Goal: Task Accomplishment & Management: Complete application form

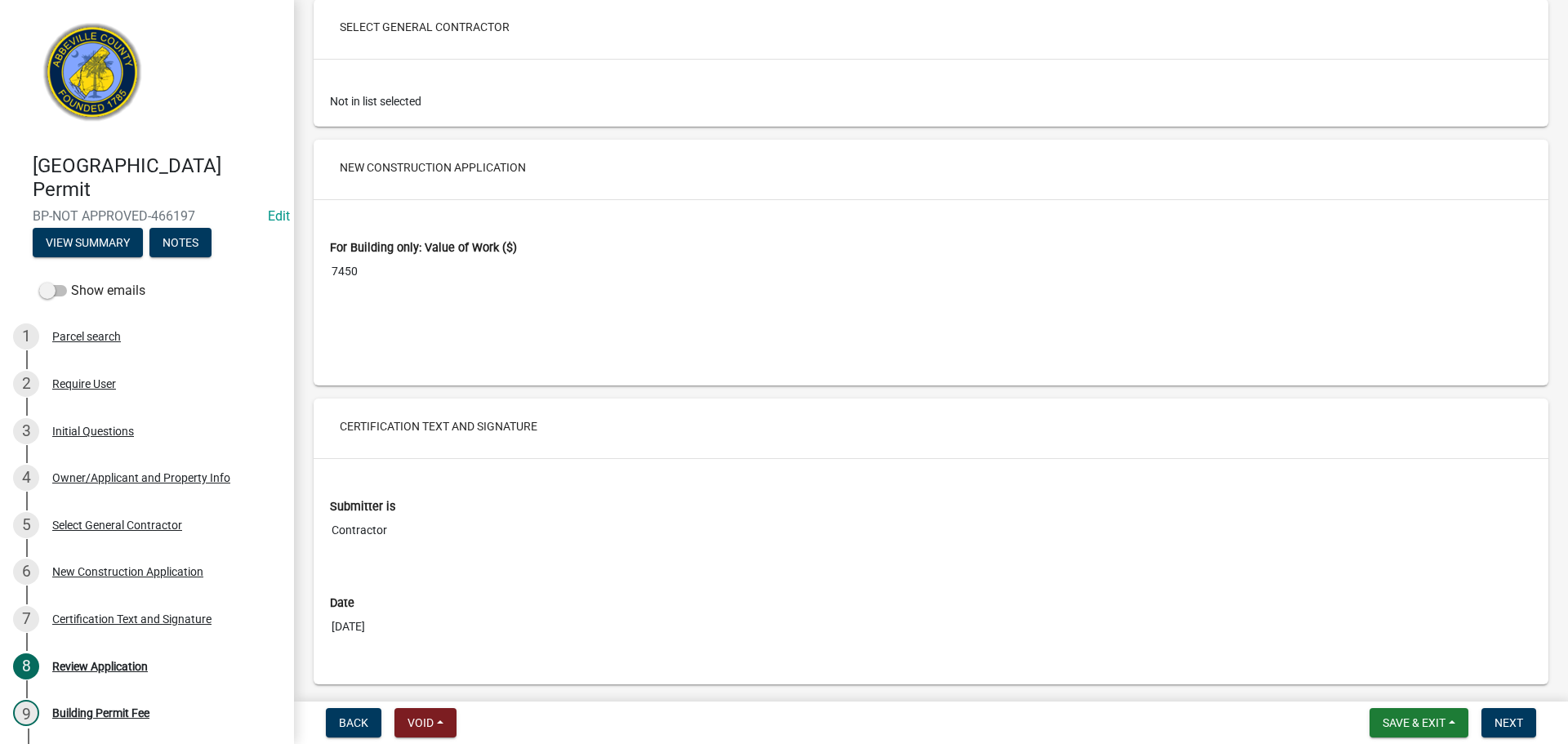
scroll to position [2638, 0]
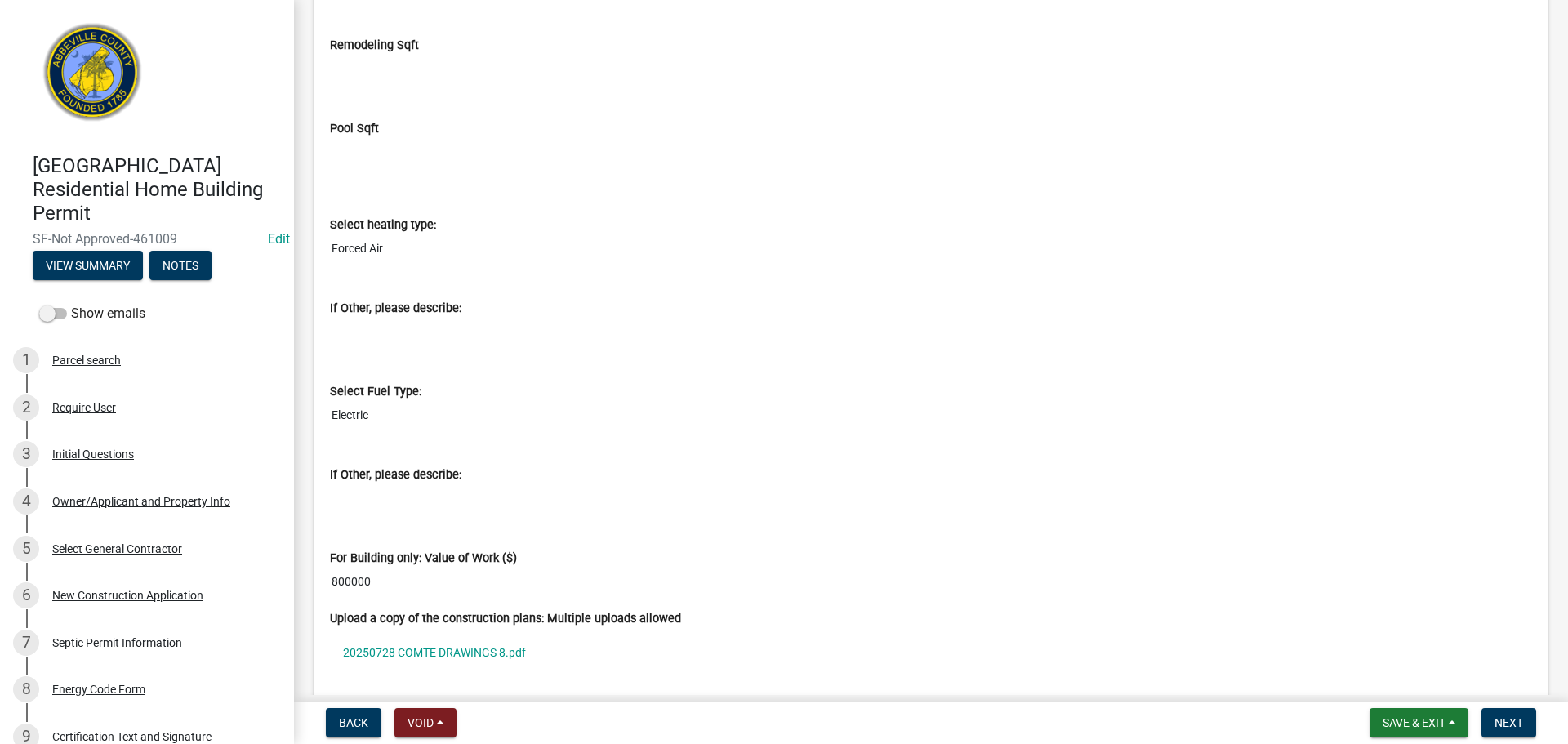
scroll to position [5062, 0]
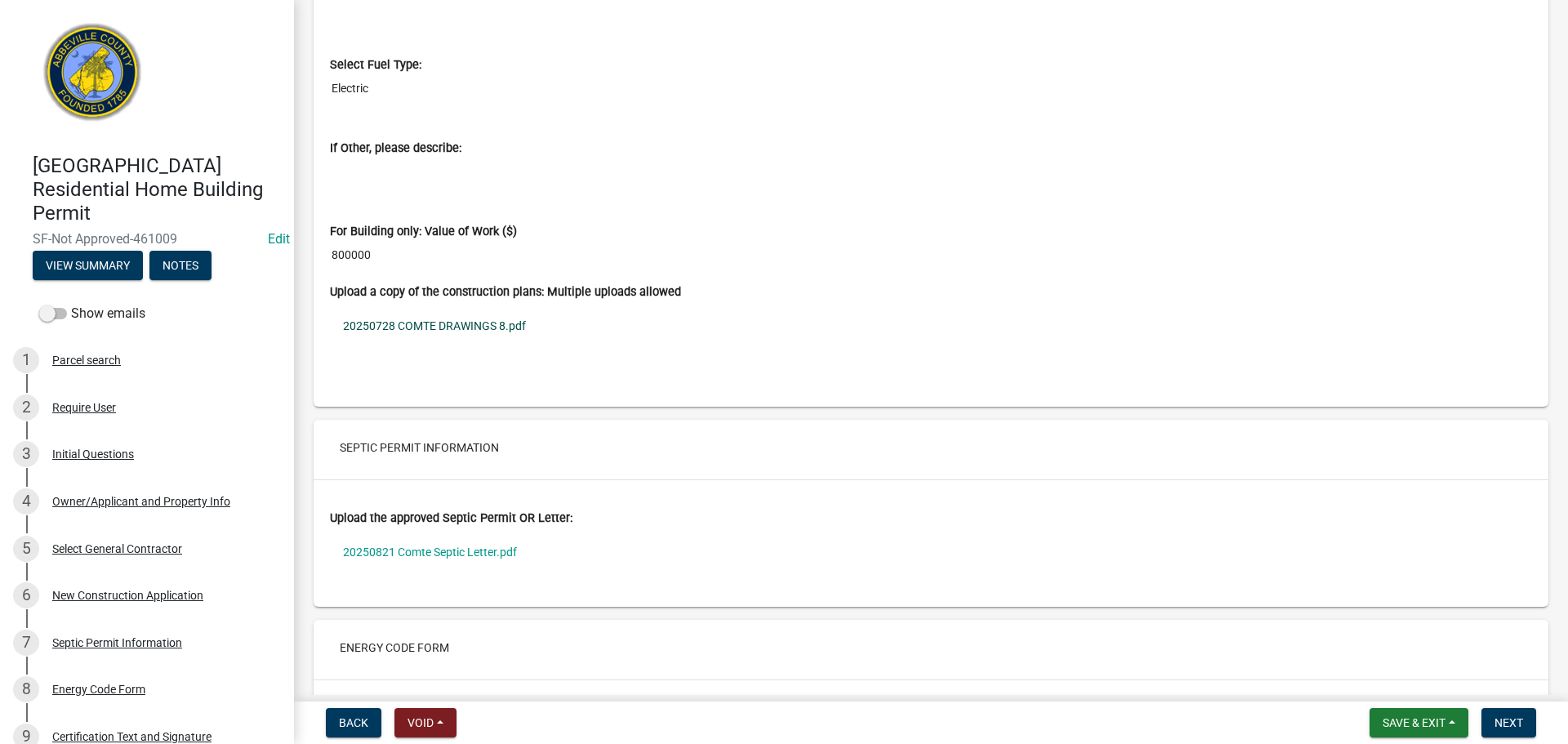
click at [458, 324] on link "20250728 COMTE DRAWINGS 8.pdf" at bounding box center [931, 325] width 1202 height 37
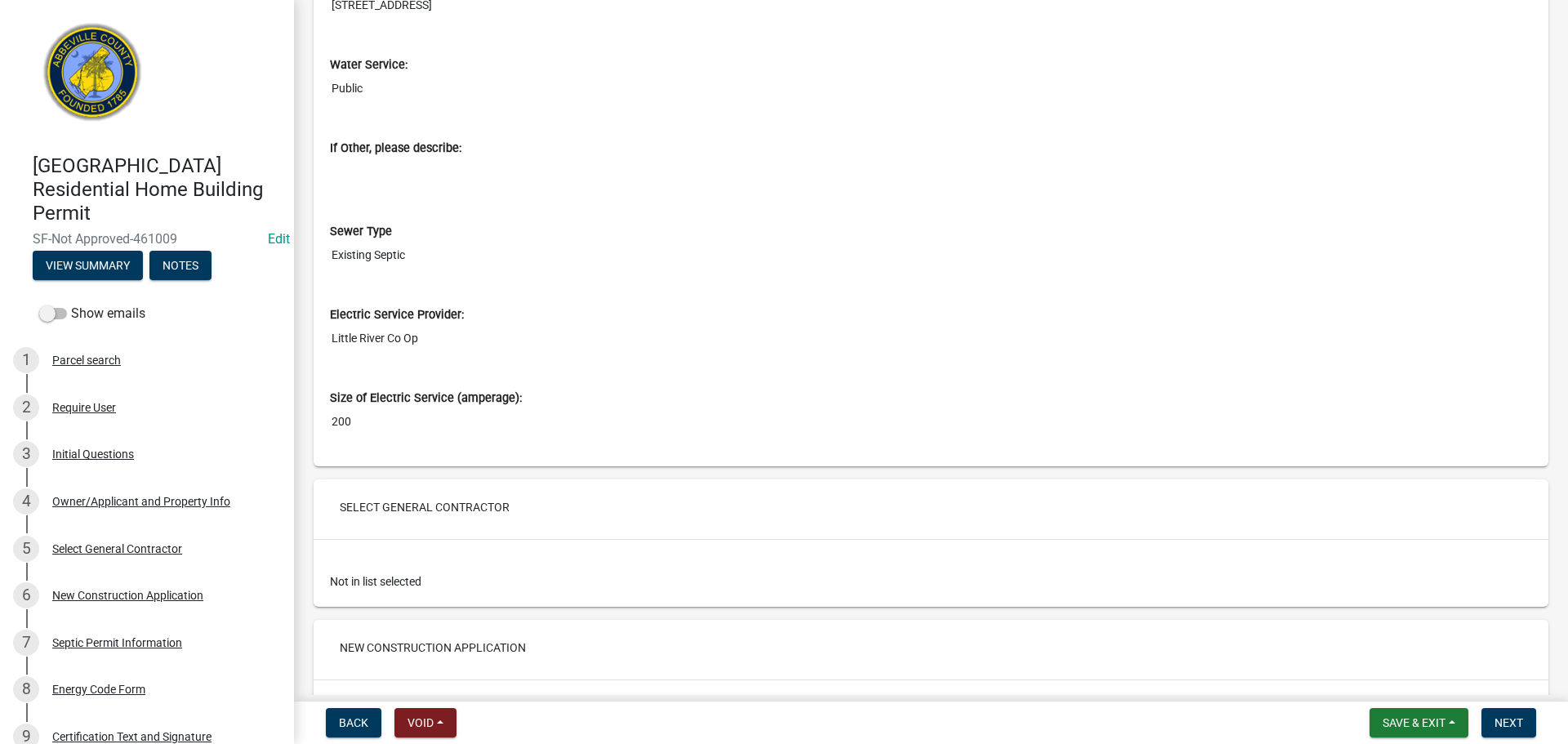
scroll to position [2646, 0]
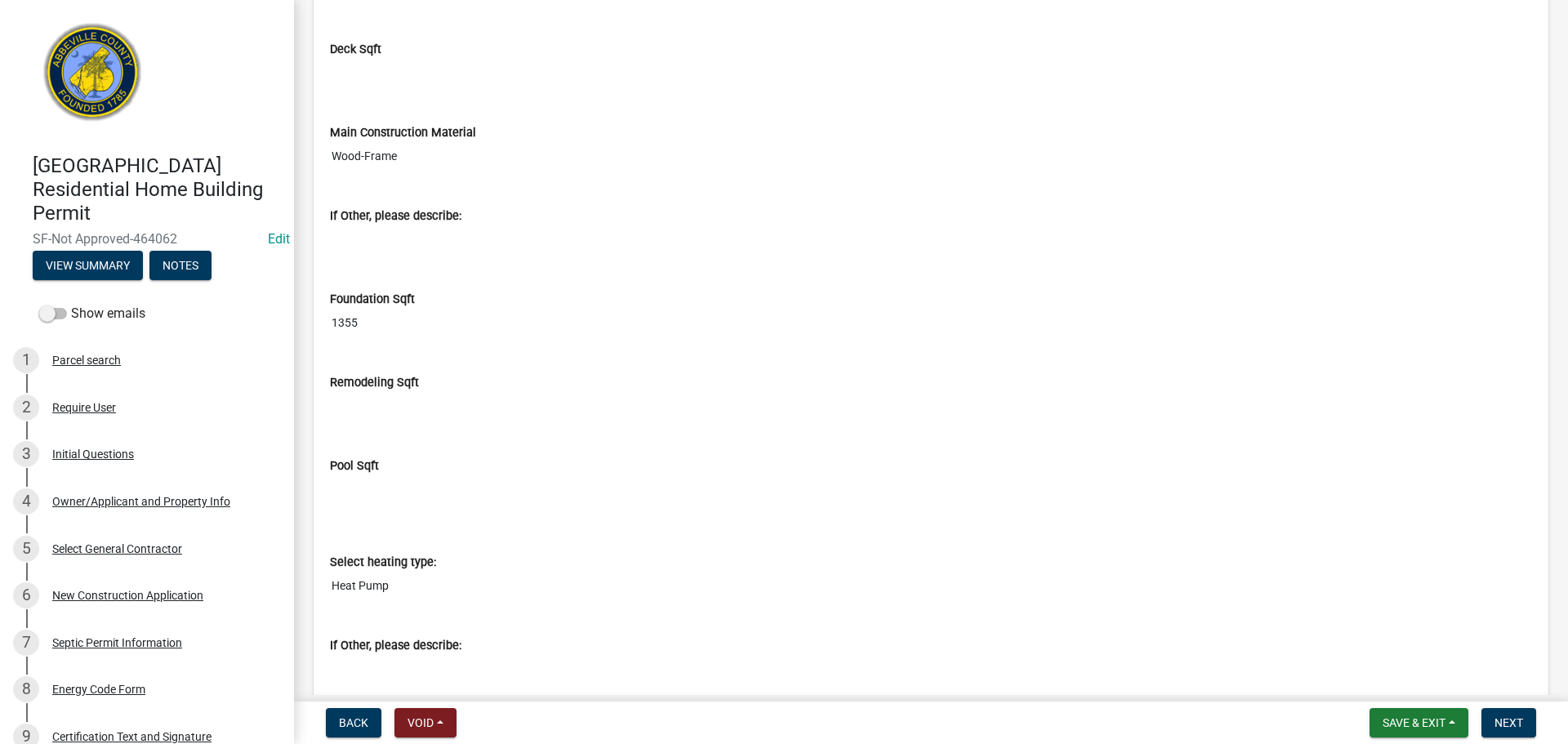
scroll to position [4654, 0]
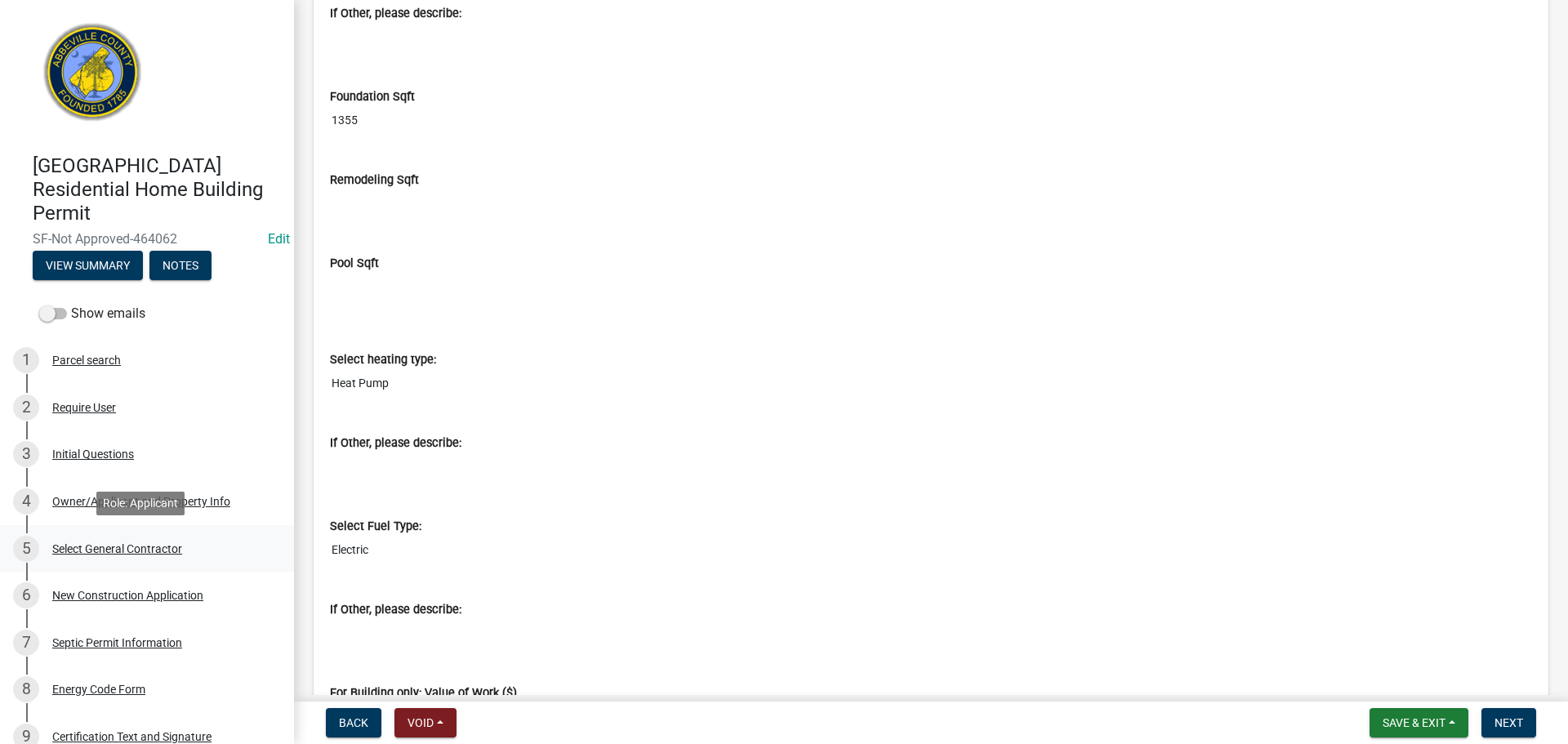
click at [153, 549] on div "Select General Contractor" at bounding box center [117, 549] width 130 height 12
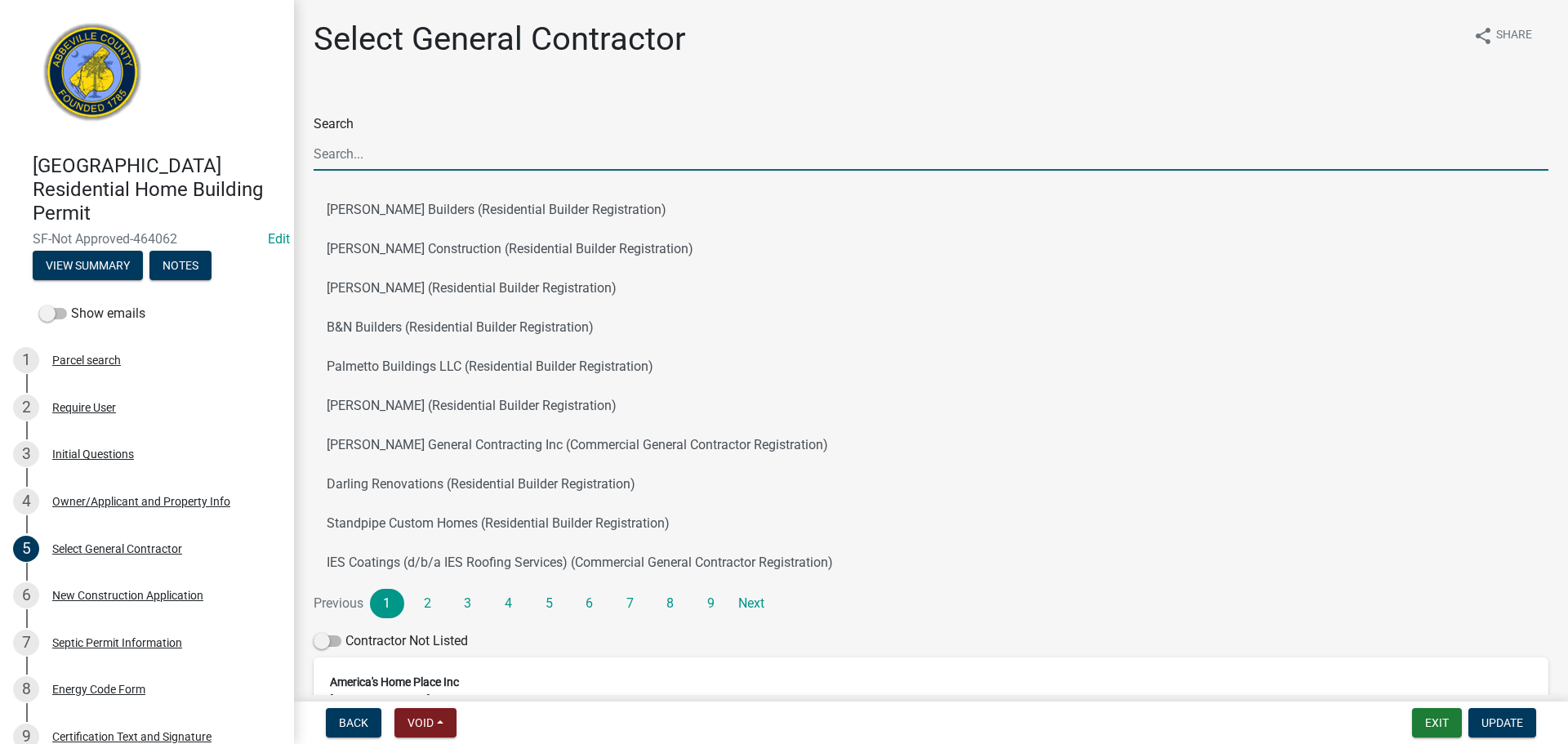
click at [476, 156] on input "Search" at bounding box center [931, 154] width 1235 height 33
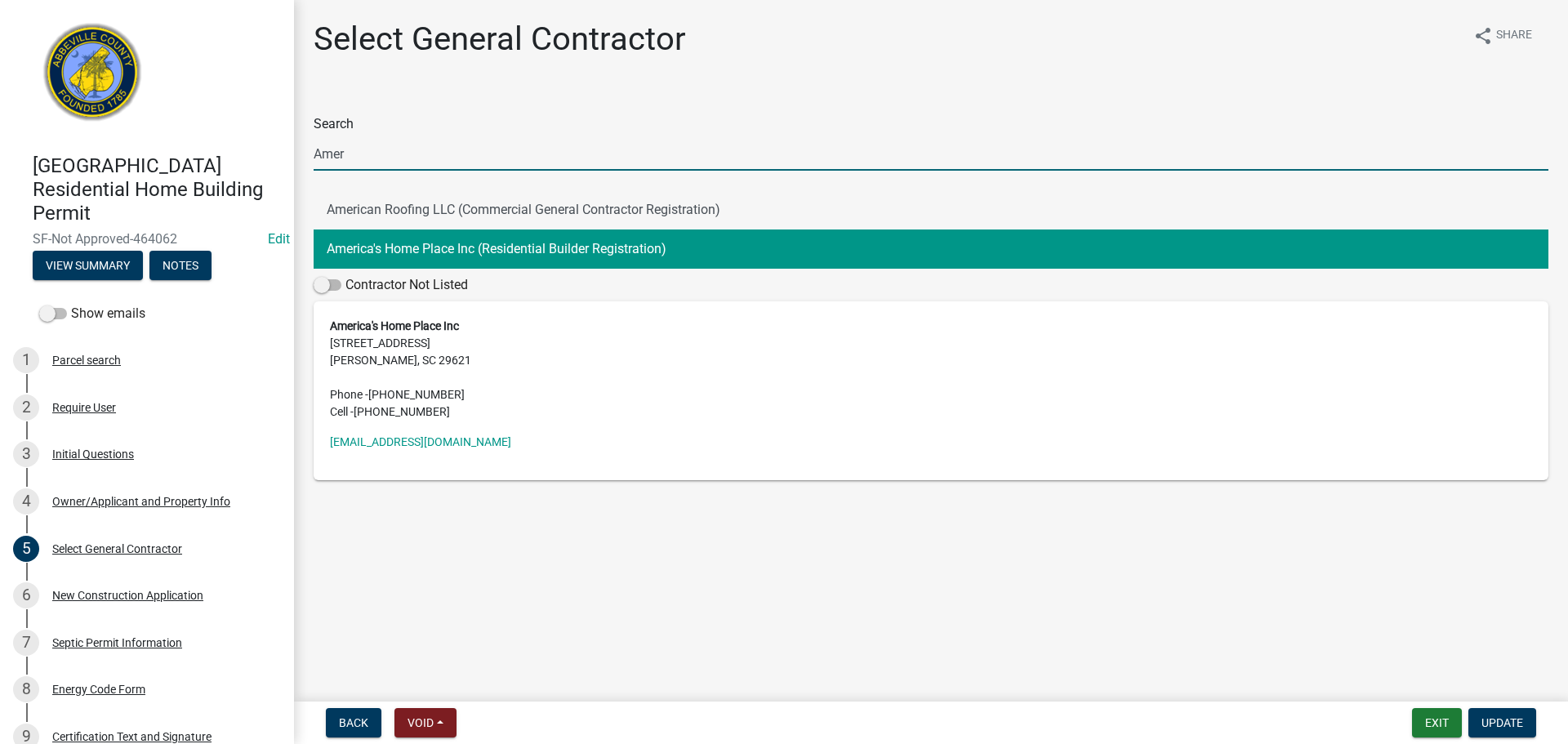
type input "Amer"
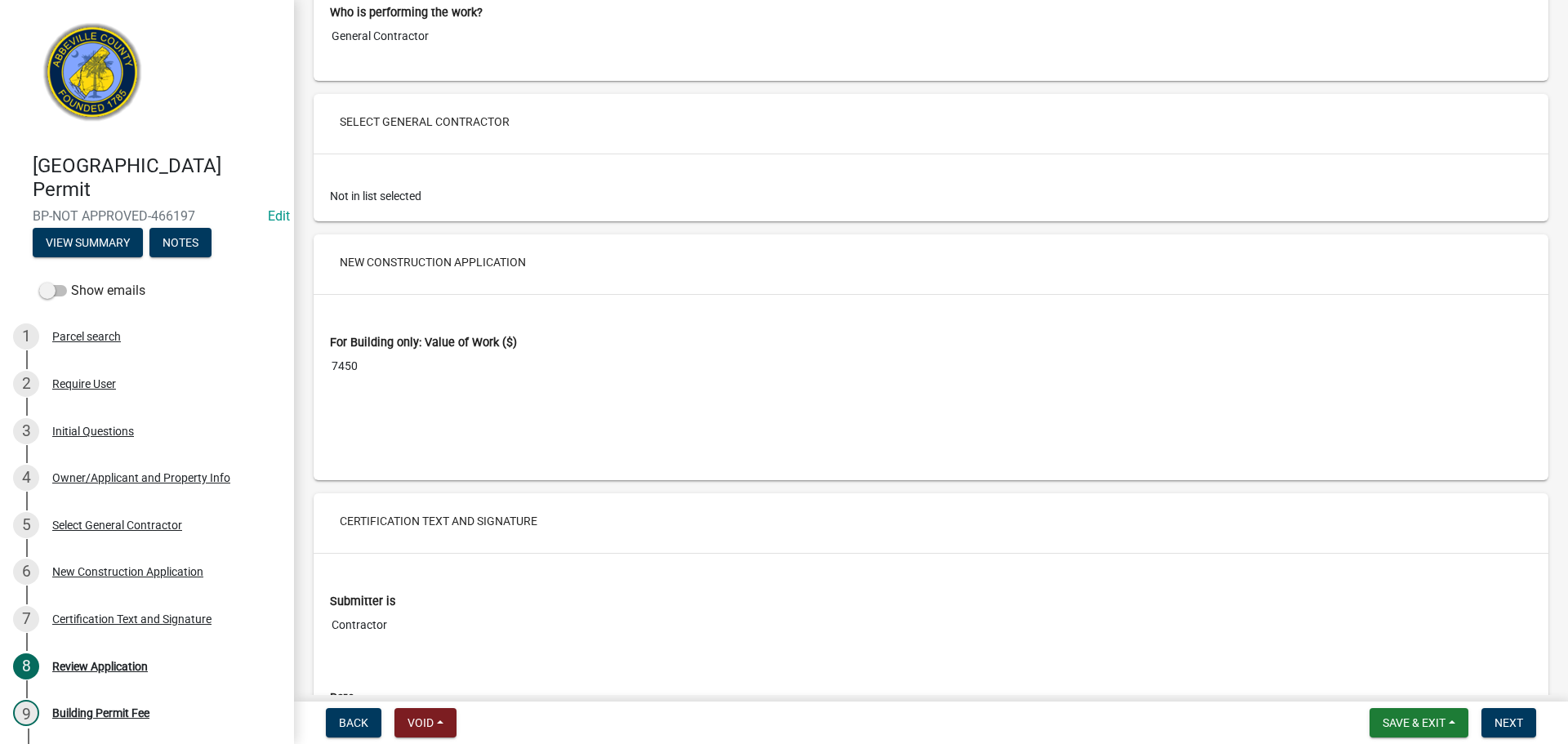
scroll to position [2638, 0]
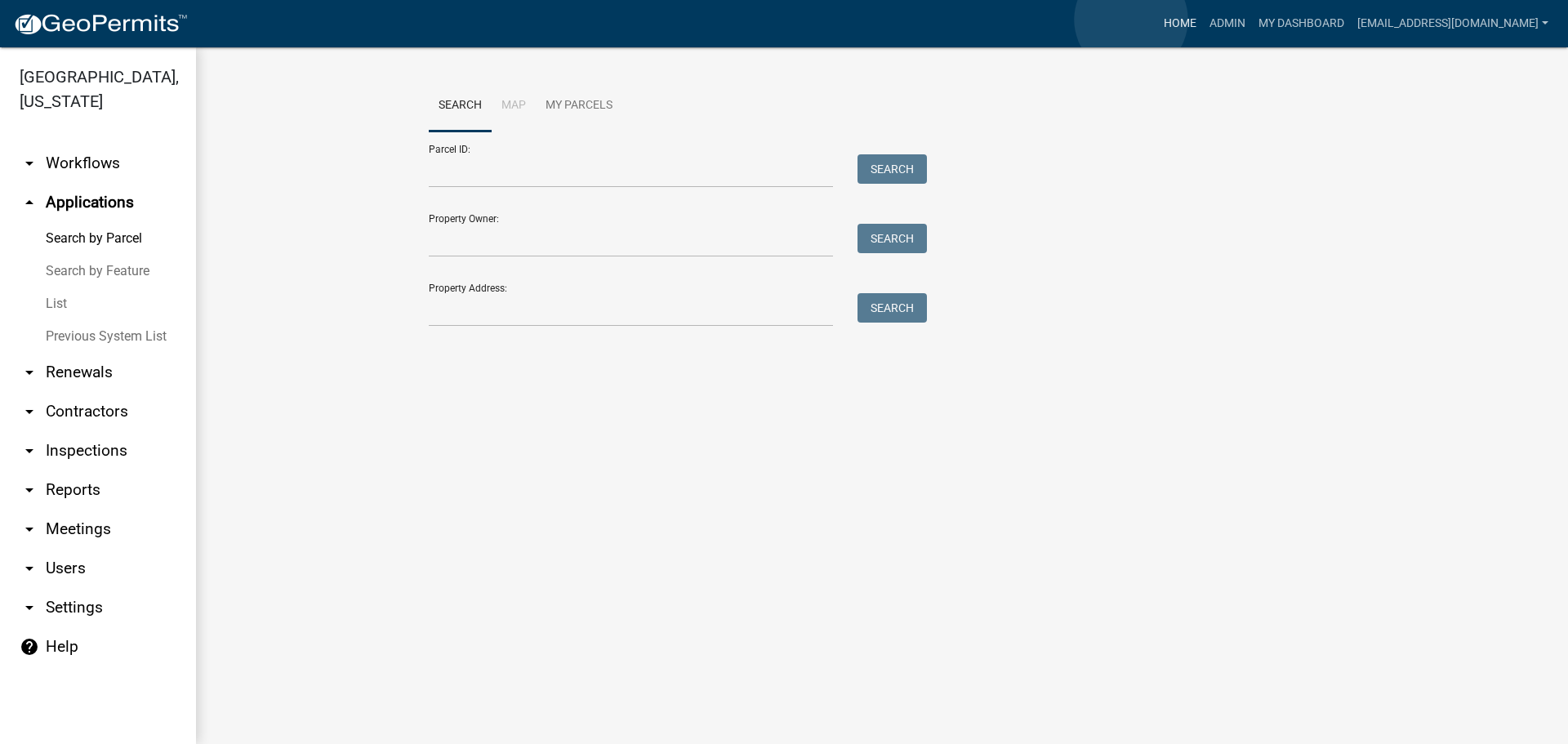
click at [1157, 20] on link "Home" at bounding box center [1180, 23] width 46 height 31
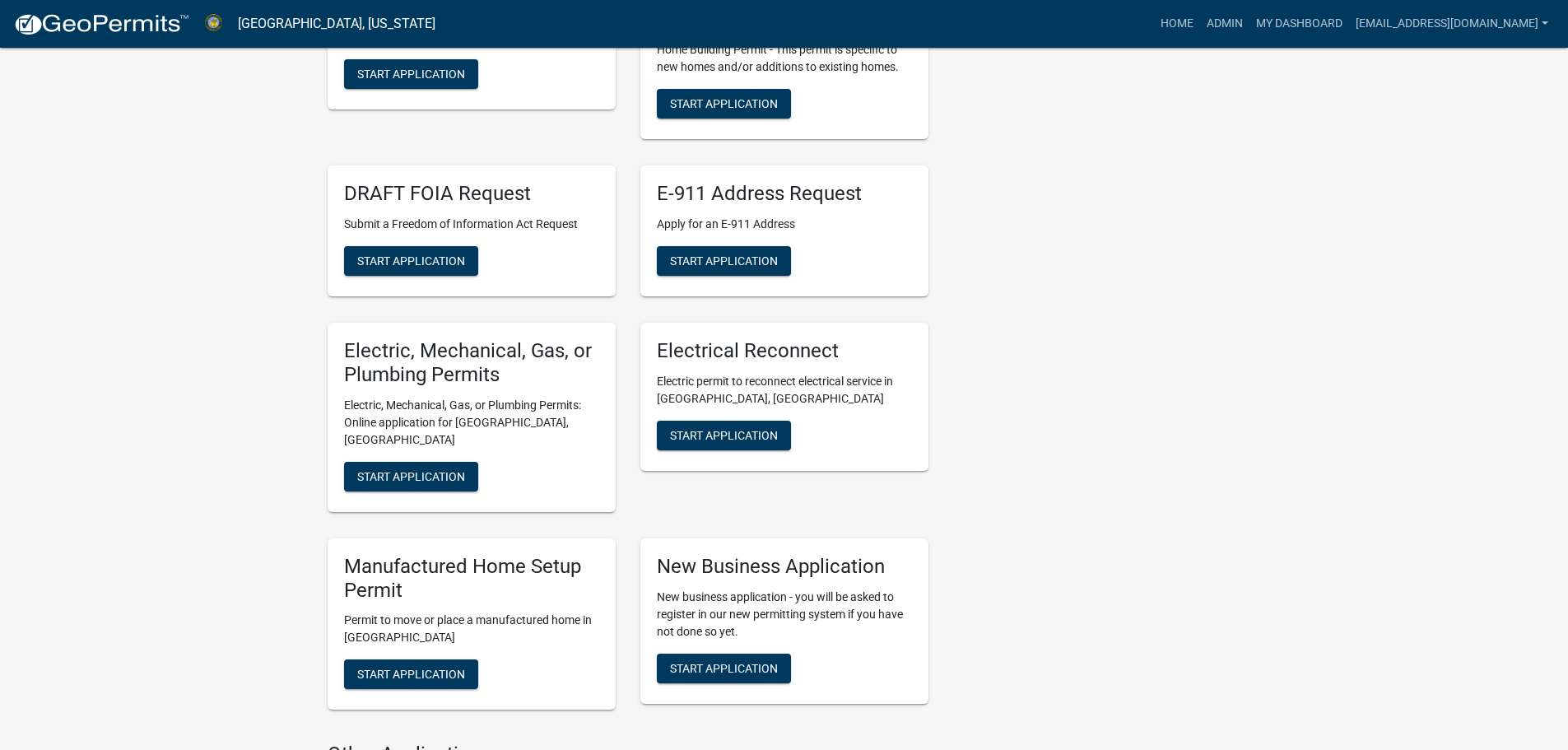
scroll to position [576, 0]
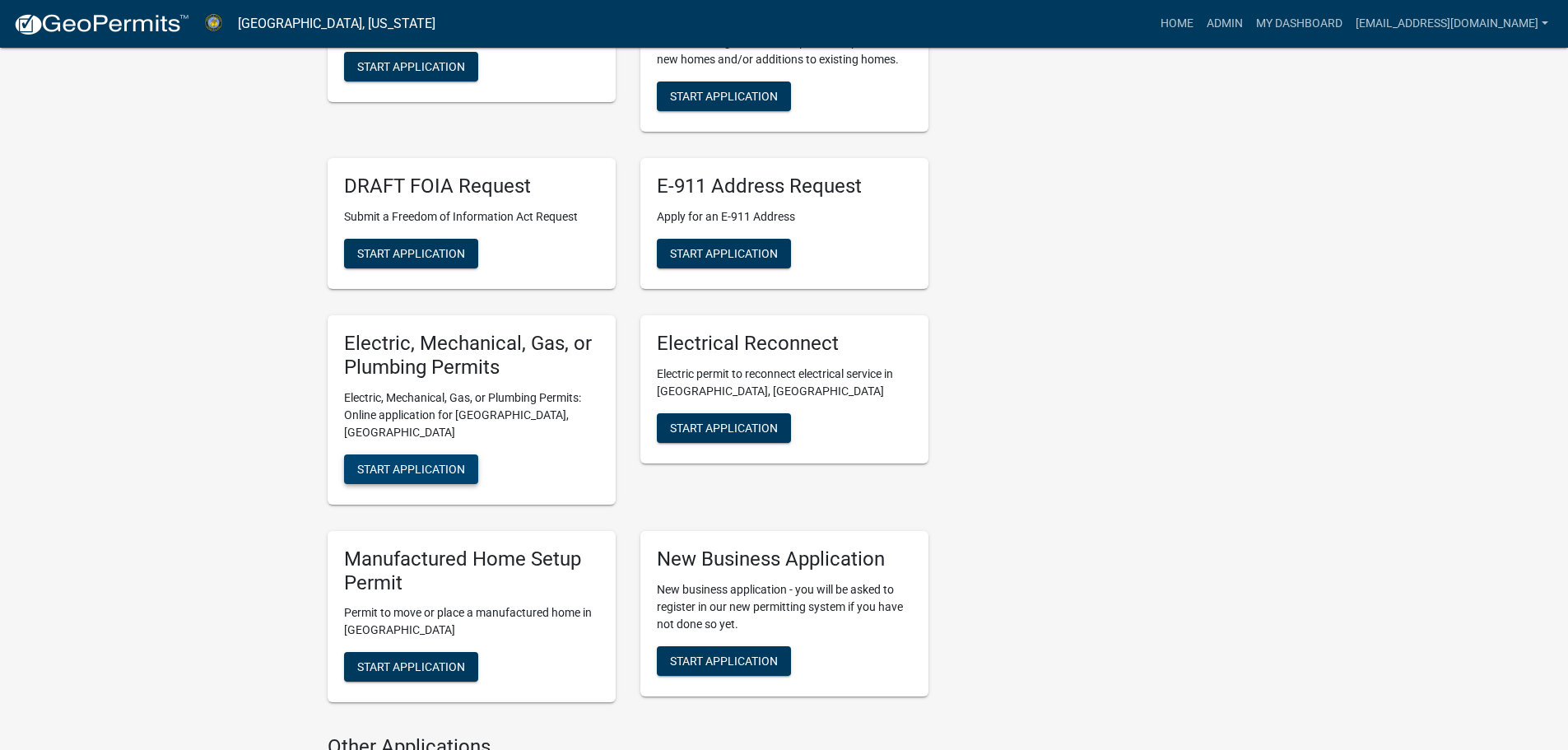
click at [436, 462] on span "Start Application" at bounding box center [410, 469] width 108 height 13
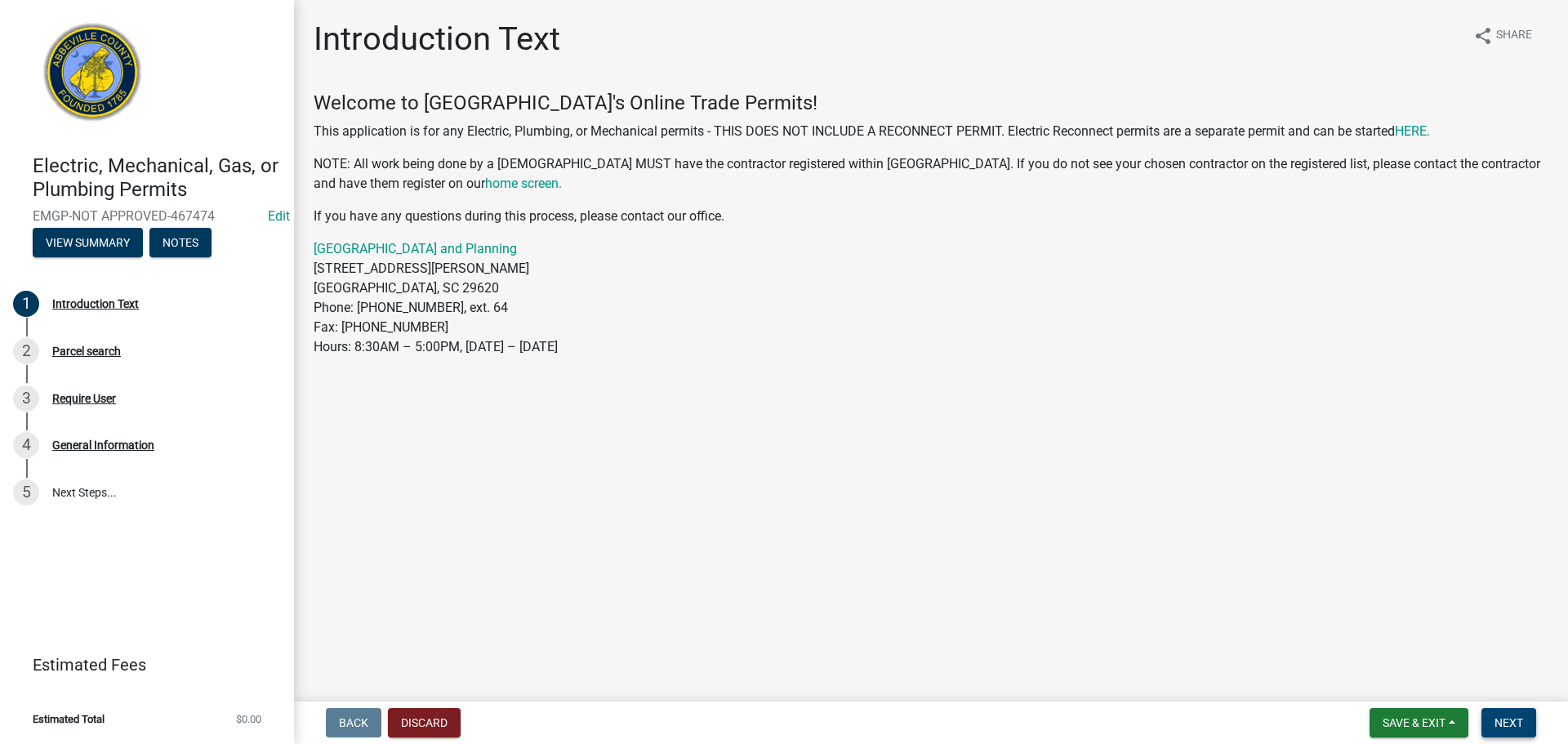
click at [1504, 718] on span "Next" at bounding box center [1509, 722] width 29 height 13
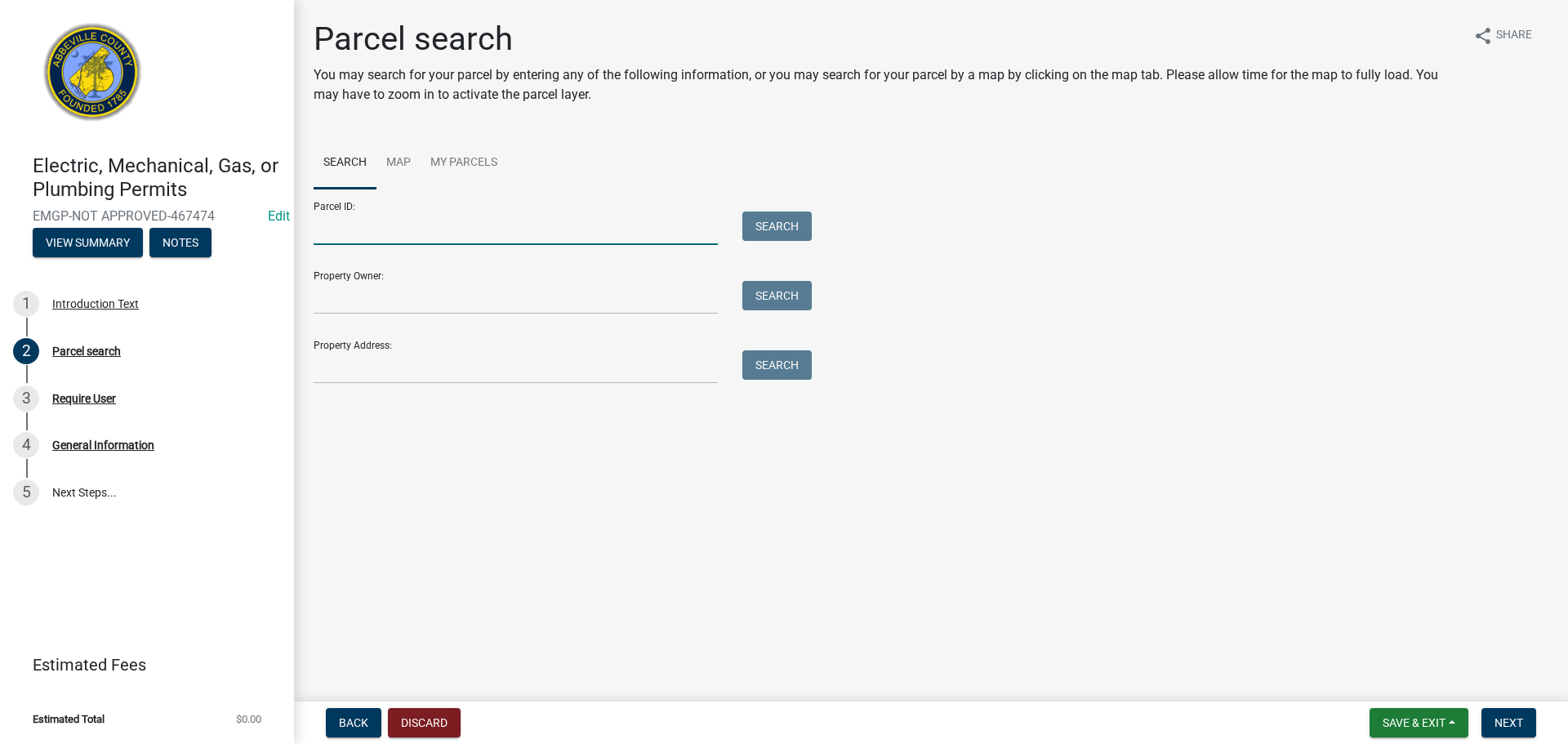
click at [498, 229] on input "Parcel ID:" at bounding box center [516, 228] width 404 height 33
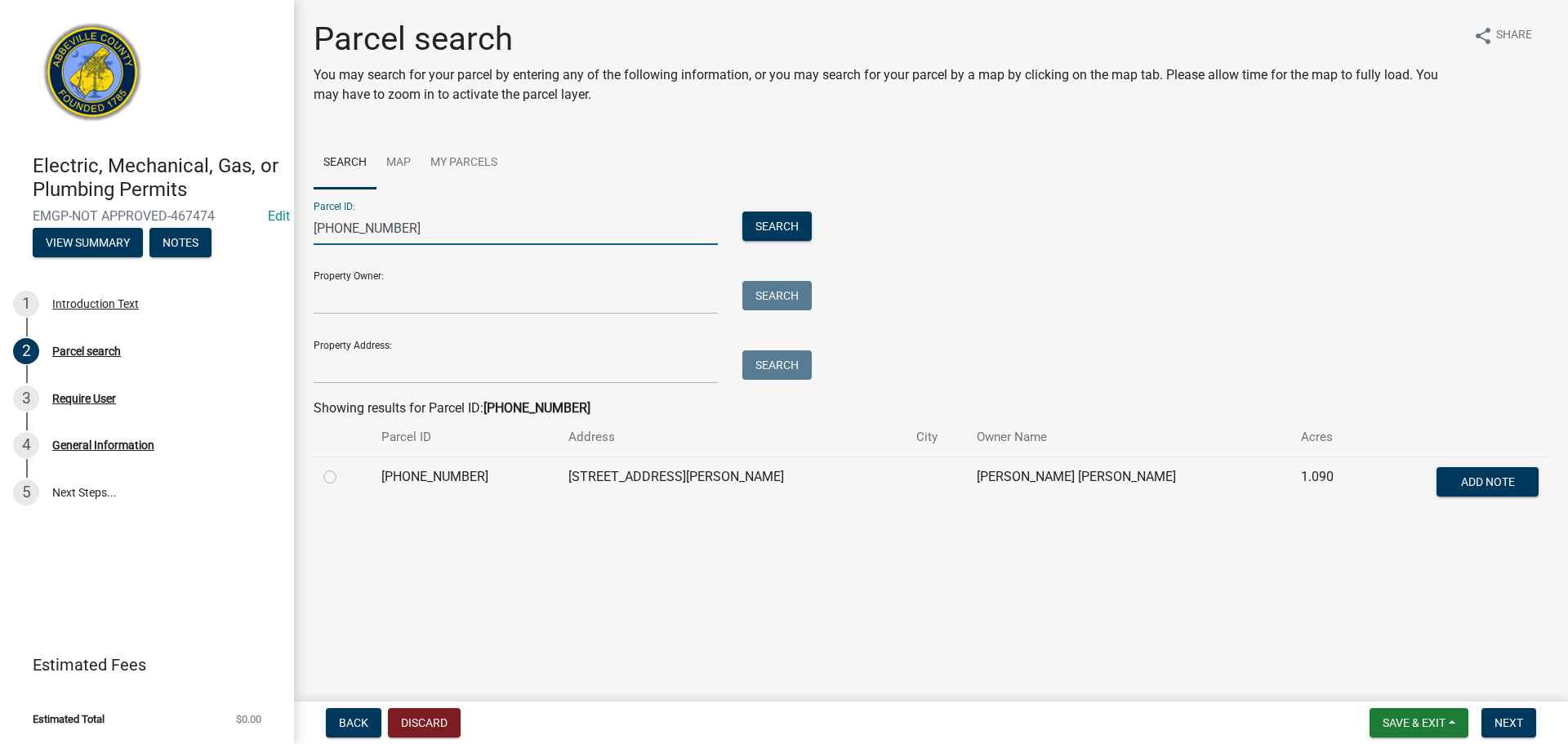
type input "[PHONE_NUMBER]"
click at [343, 467] on label at bounding box center [343, 467] width 0 height 0
click at [343, 477] on input "radio" at bounding box center [348, 472] width 11 height 11
radio input "true"
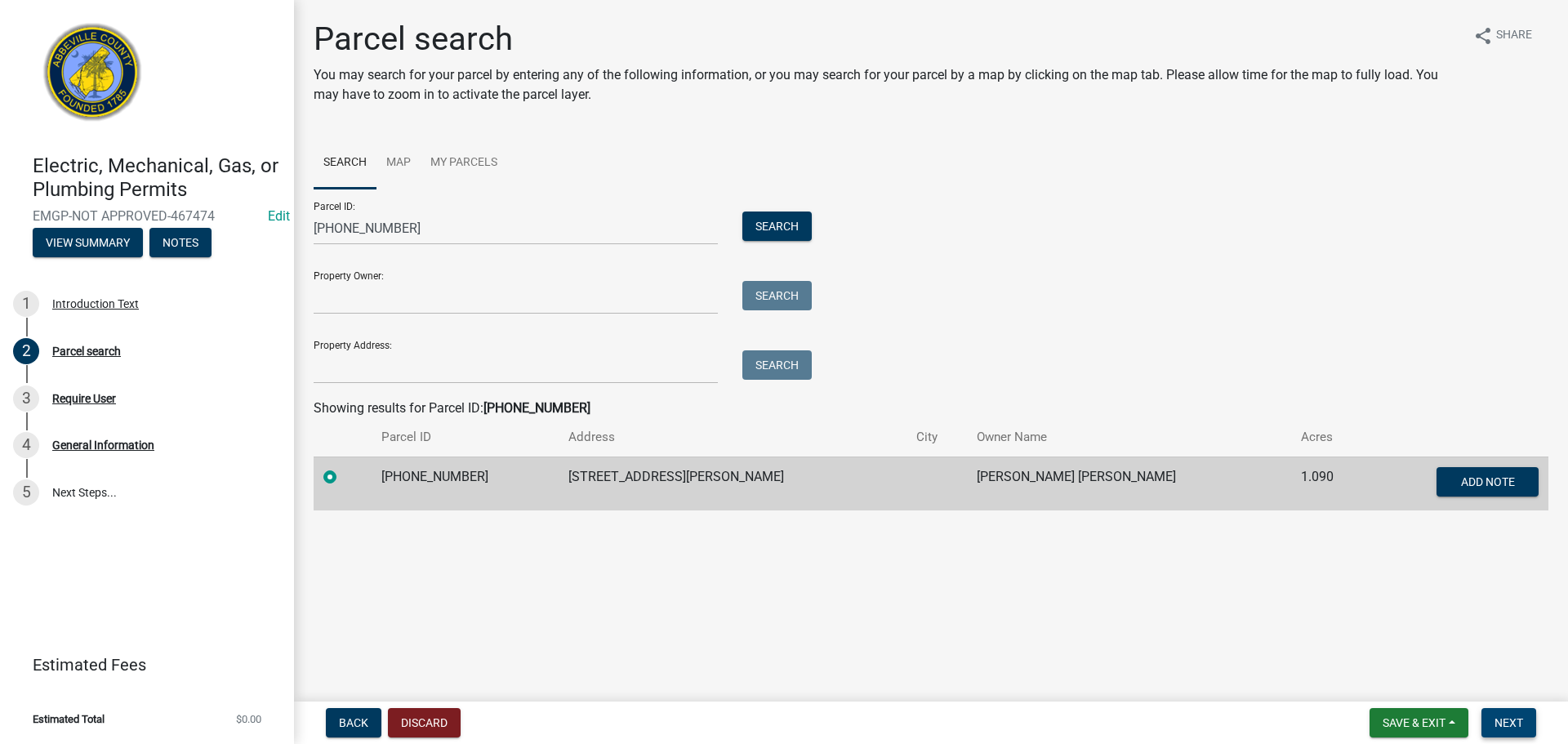
click at [1499, 714] on button "Next" at bounding box center [1509, 722] width 55 height 30
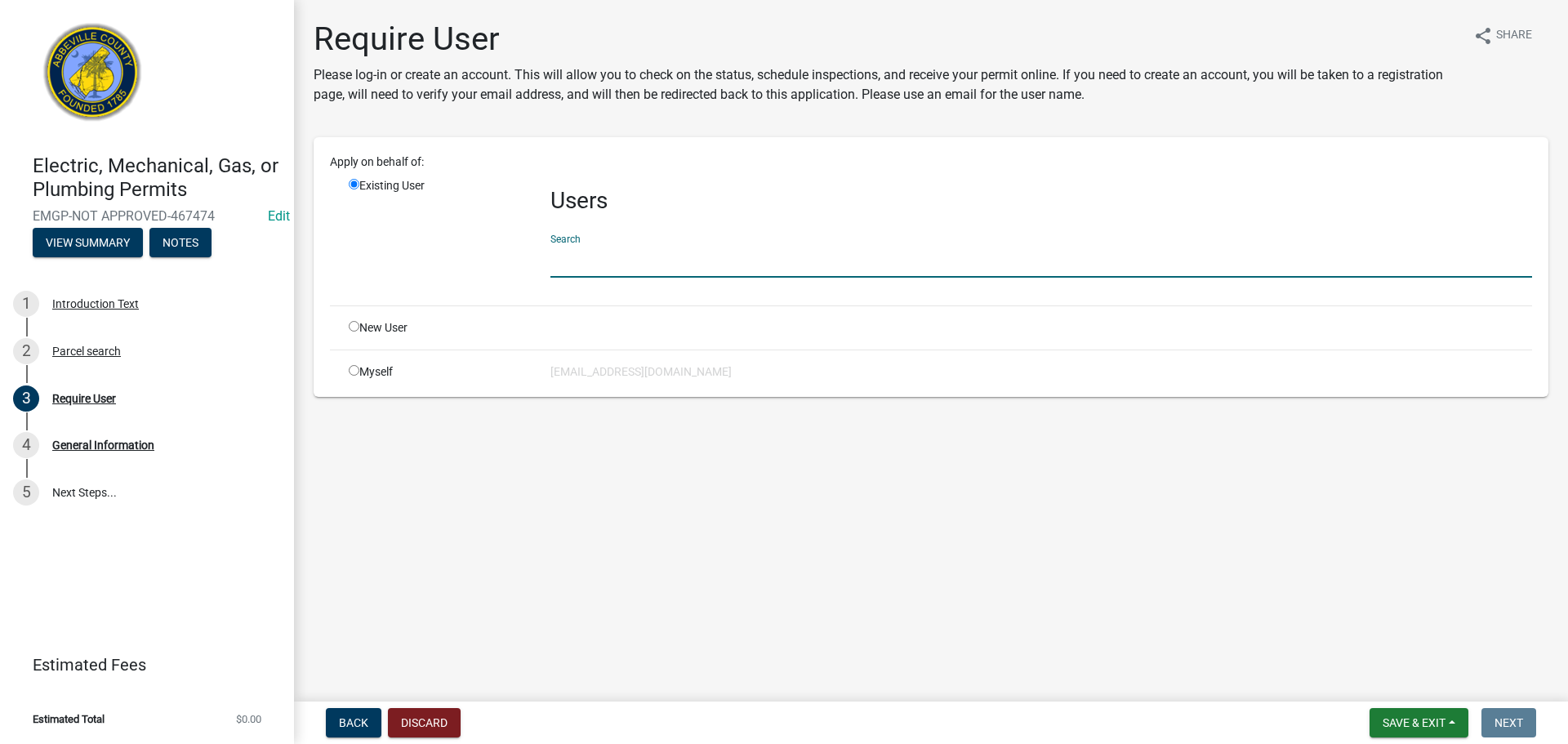
click at [565, 263] on input "text" at bounding box center [1041, 261] width 982 height 33
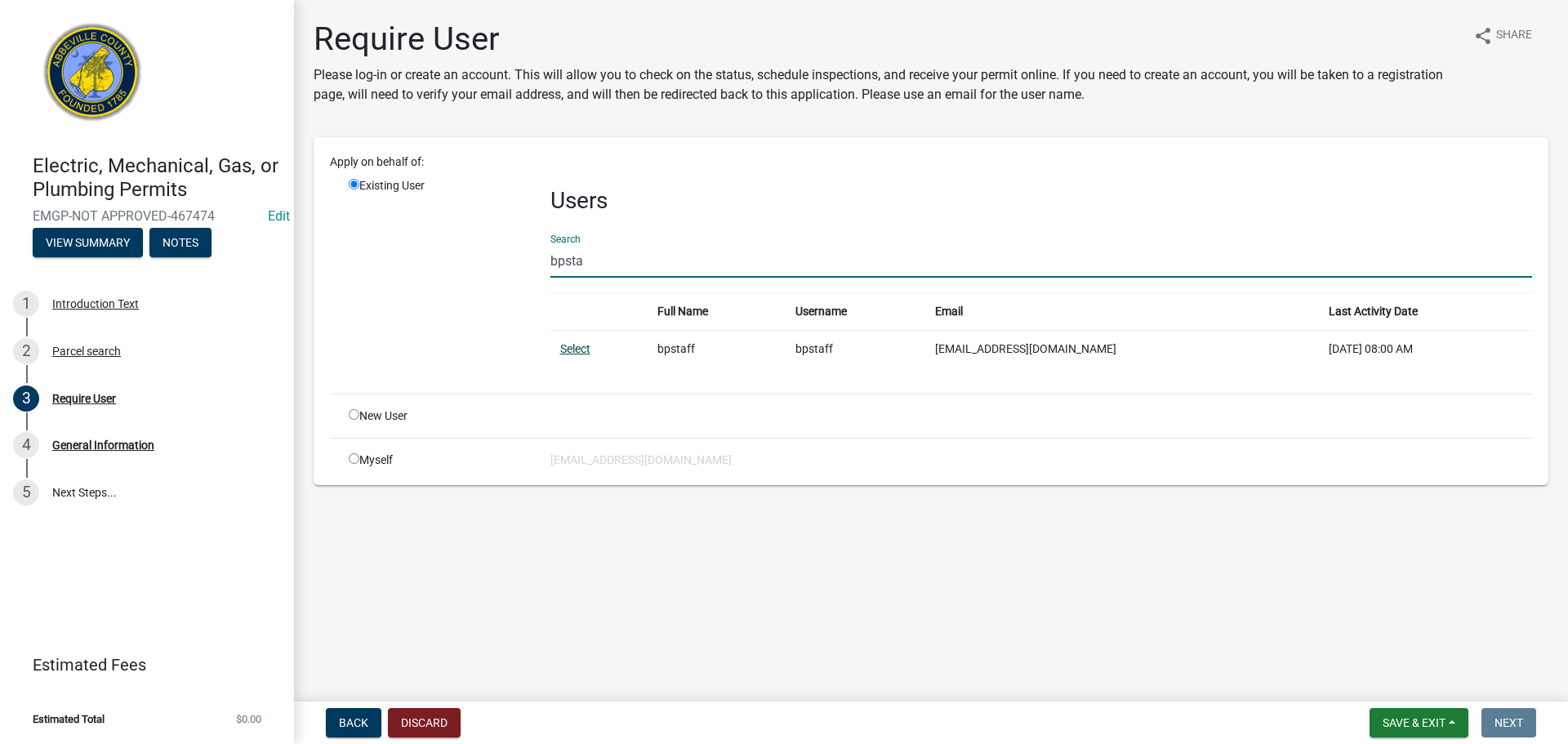
type input "bpsta"
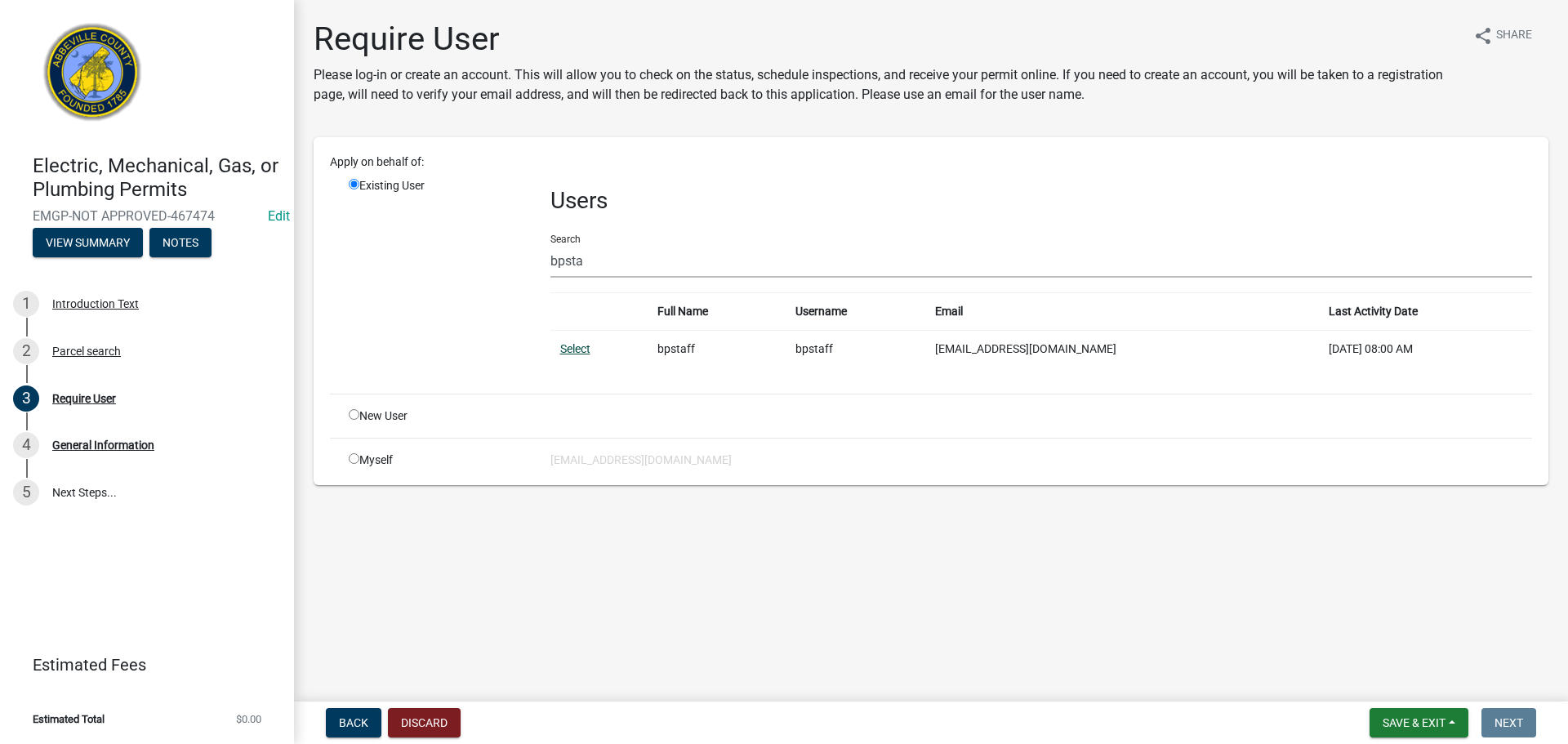
click at [562, 353] on link "Select" at bounding box center [575, 348] width 31 height 13
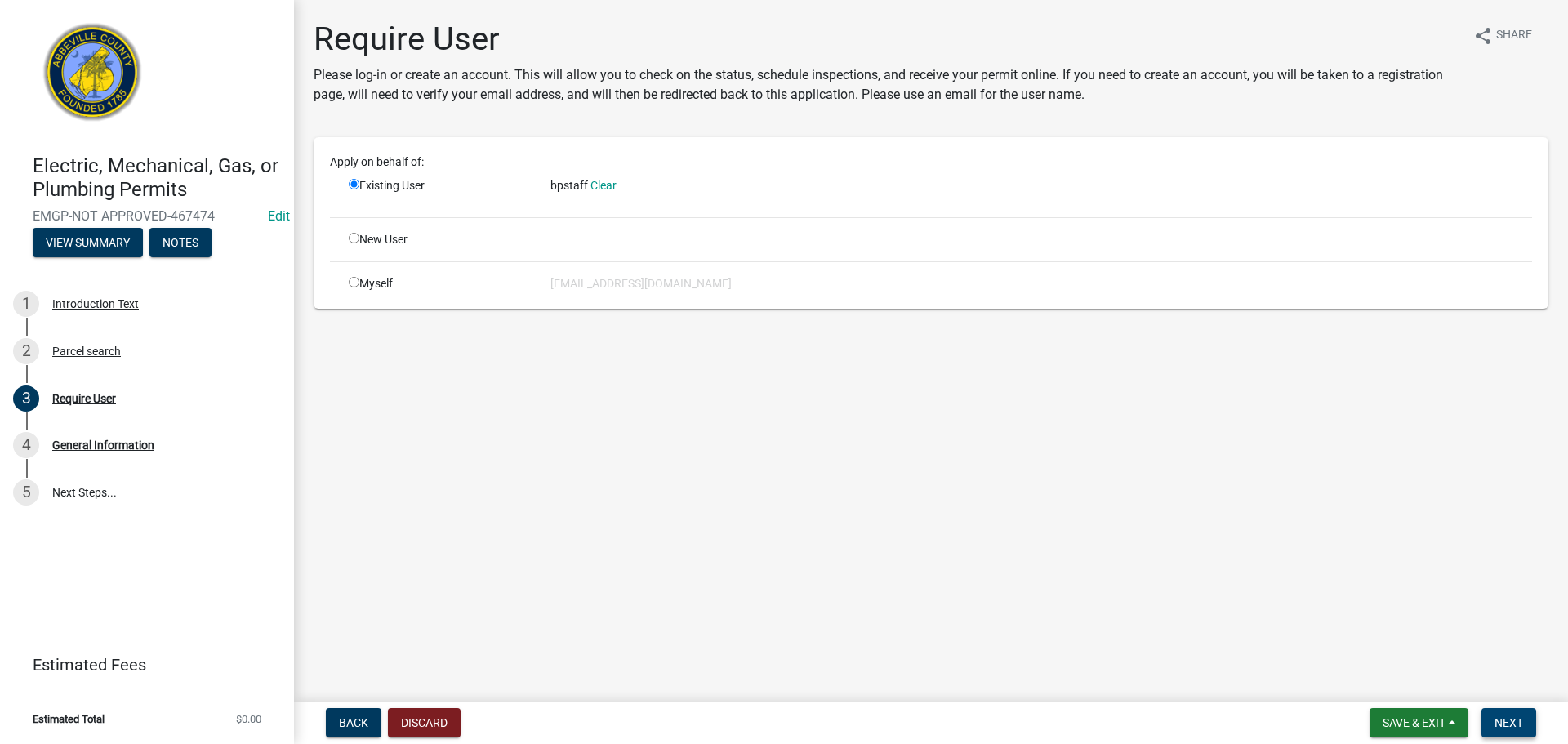
click at [1508, 713] on button "Next" at bounding box center [1509, 722] width 55 height 30
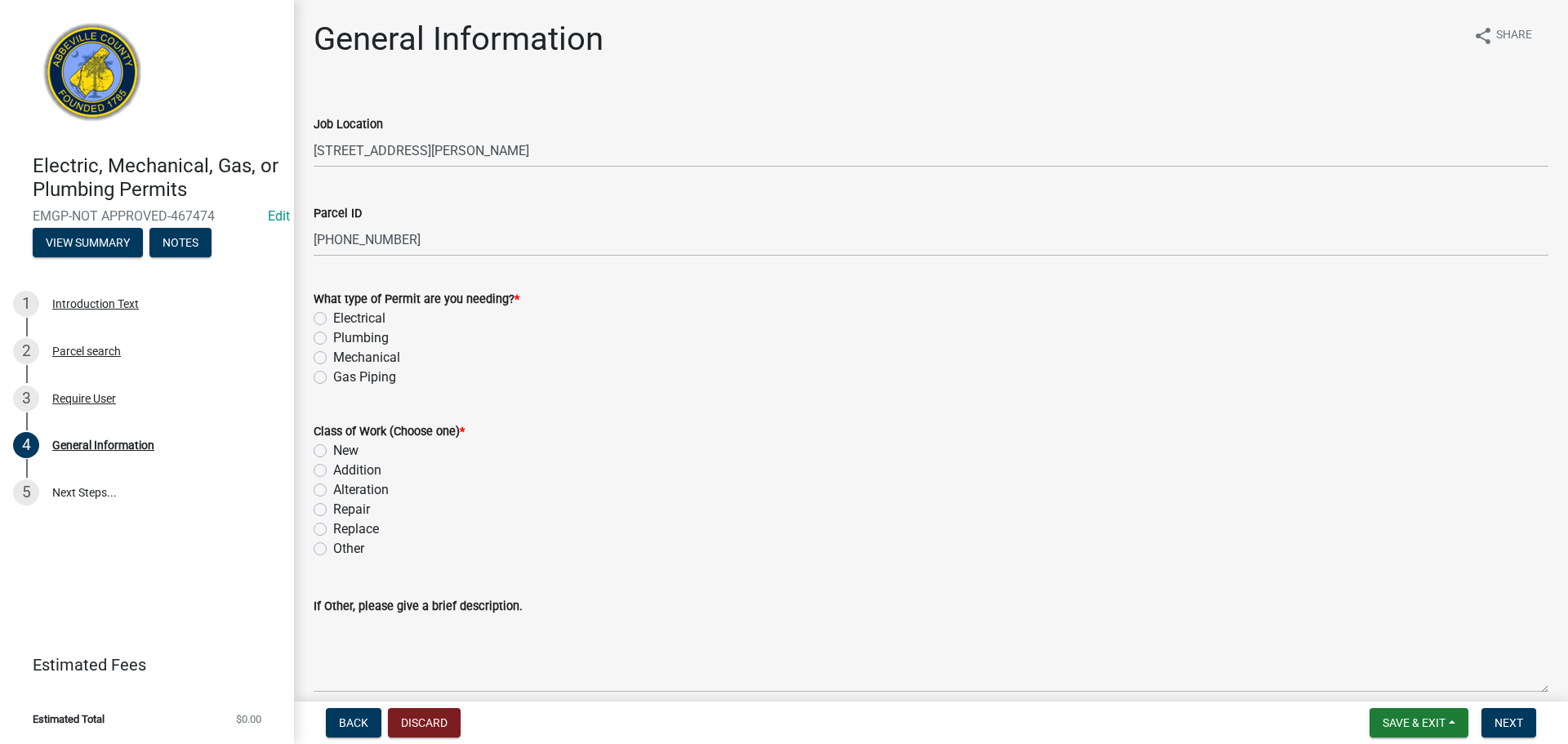
click at [327, 315] on div "Electrical" at bounding box center [931, 319] width 1235 height 20
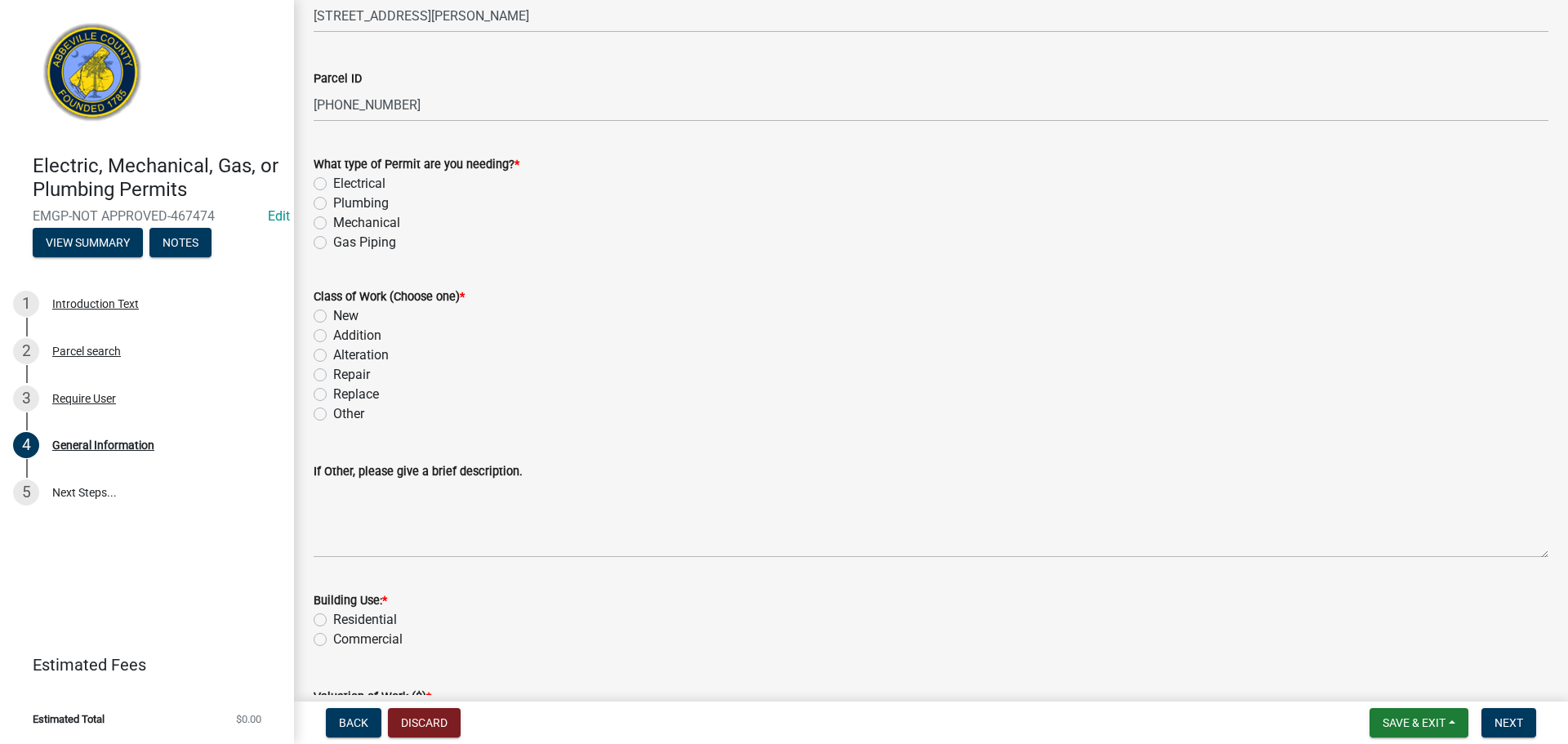
scroll to position [163, 0]
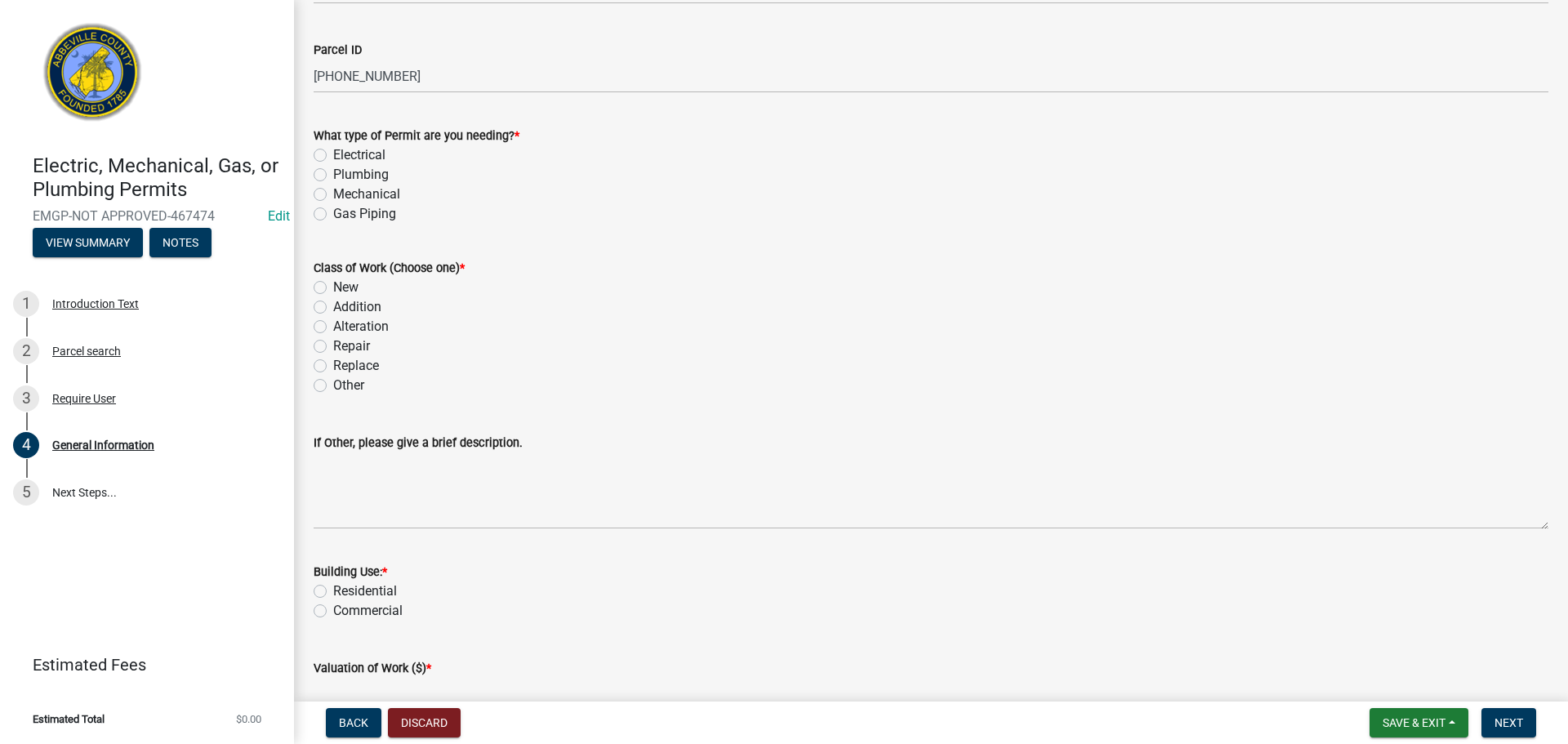
click at [334, 385] on label "Other" at bounding box center [349, 386] width 31 height 20
click at [334, 385] on input "Other" at bounding box center [339, 381] width 11 height 11
radio input "true"
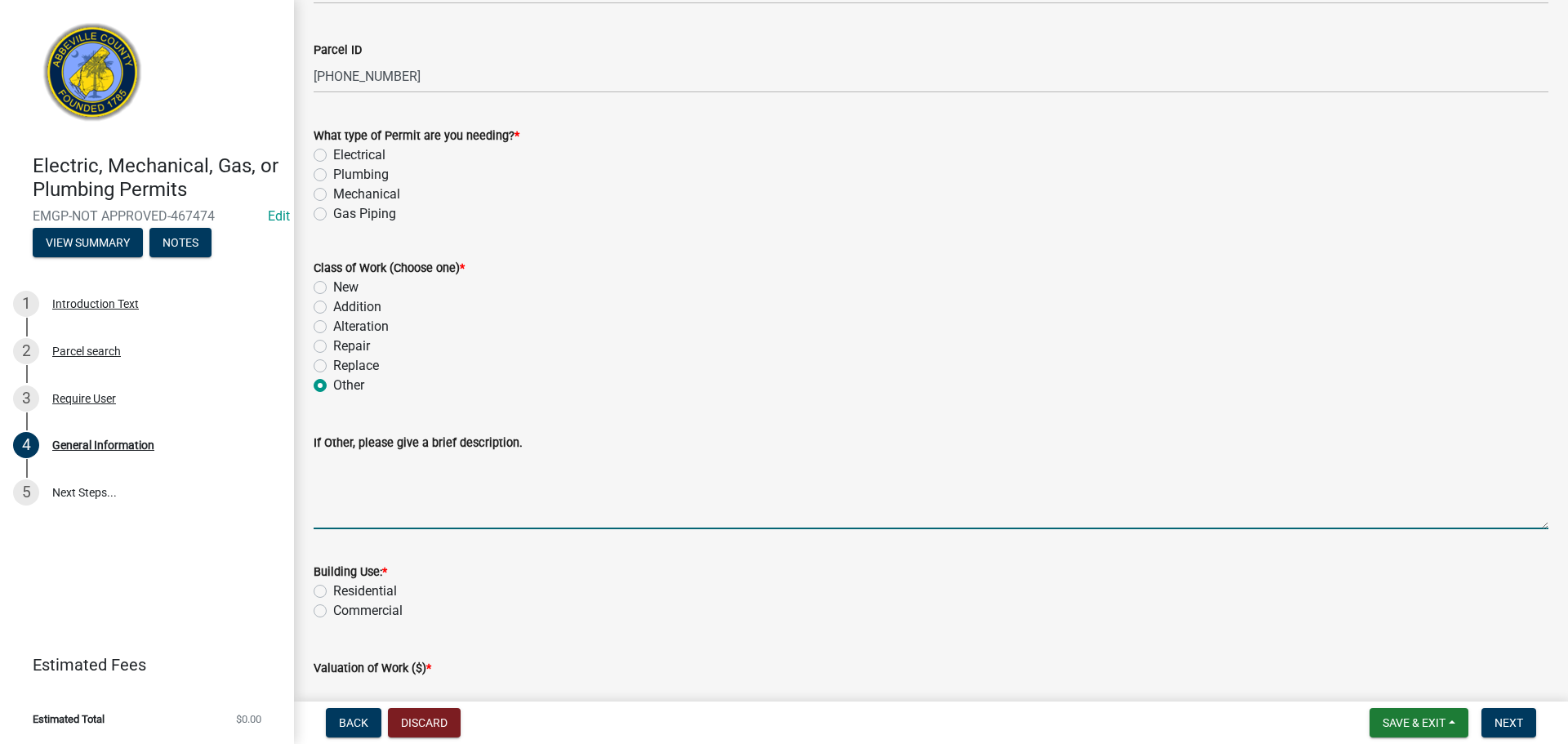
click at [366, 475] on textarea "If Other, please give a brief description." at bounding box center [931, 491] width 1235 height 77
click at [511, 462] on textarea "remove shared meter and rewirew to house" at bounding box center [931, 491] width 1235 height 77
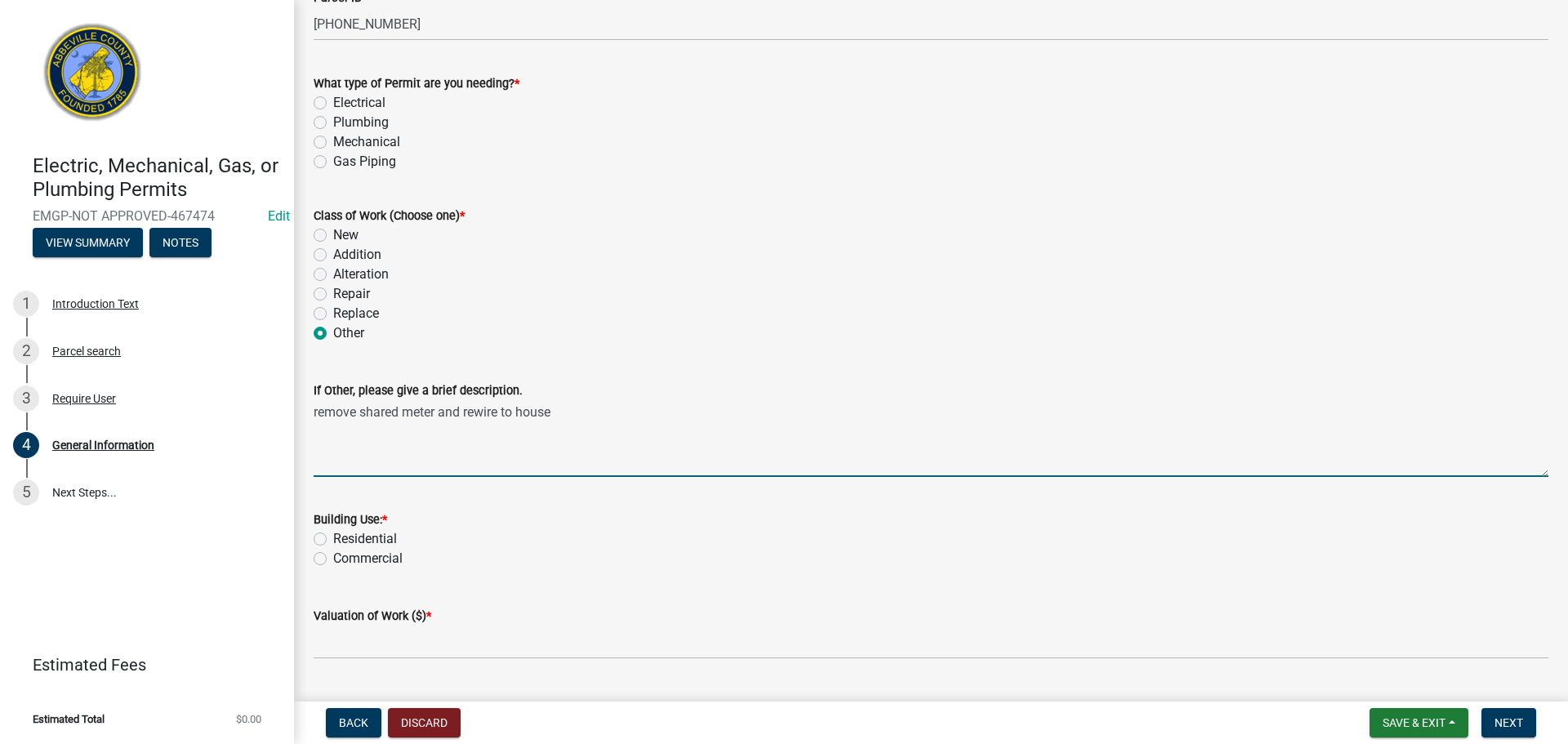
scroll to position [408, 0]
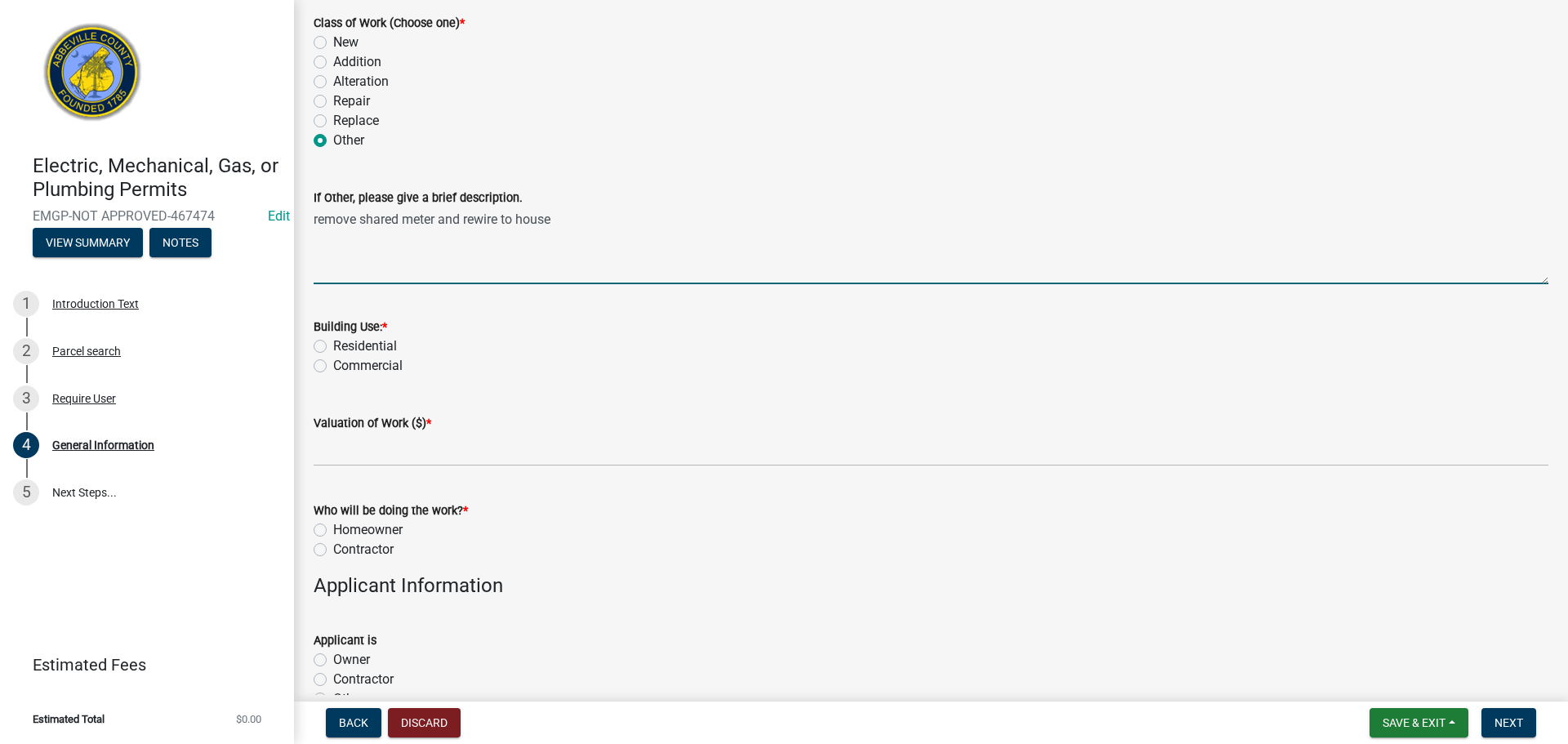
type textarea "remove shared meter and rewire to house"
click at [334, 343] on label "Residential" at bounding box center [365, 347] width 64 height 20
click at [334, 343] on input "Residential" at bounding box center [339, 342] width 11 height 11
radio input "true"
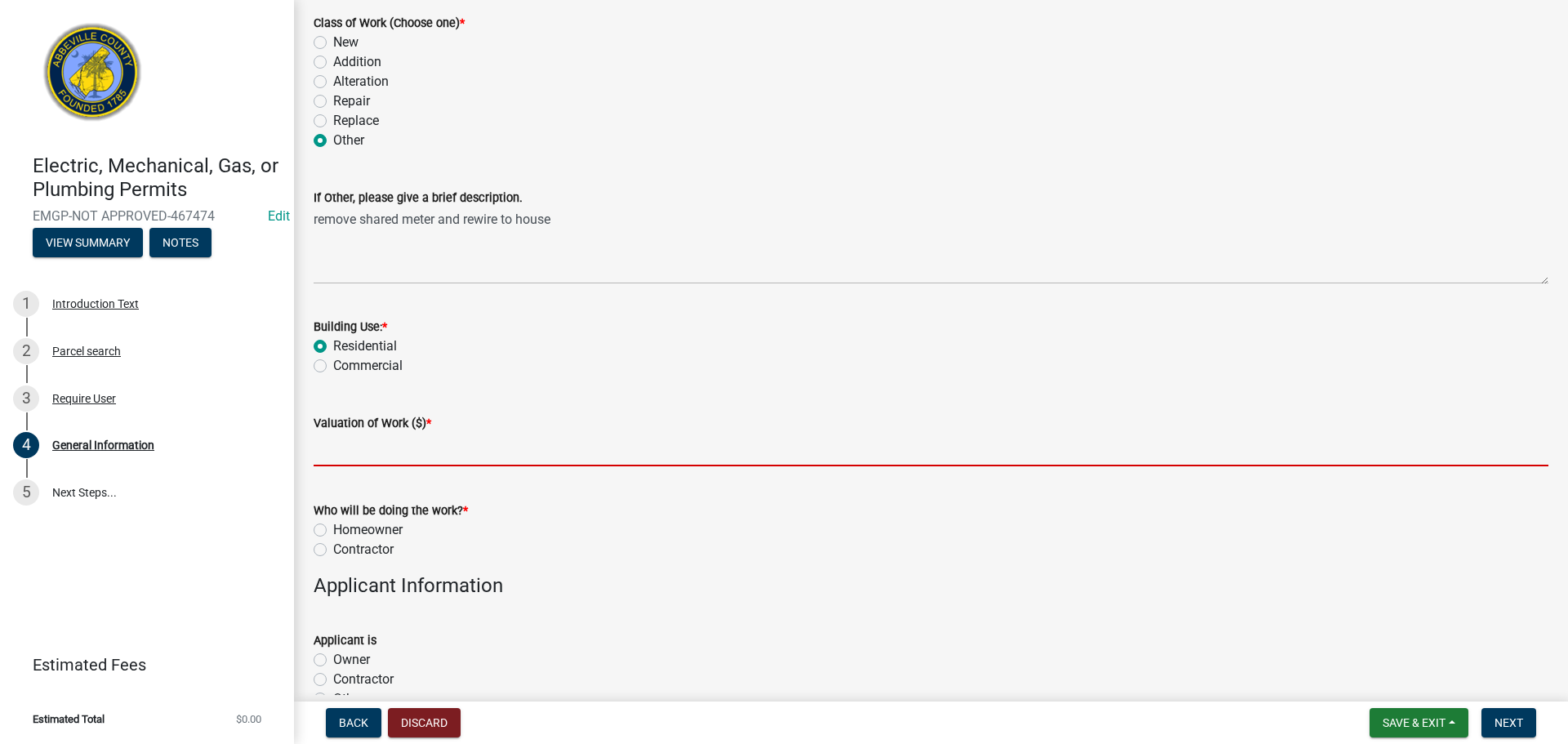
click at [353, 457] on input "text" at bounding box center [931, 449] width 1235 height 33
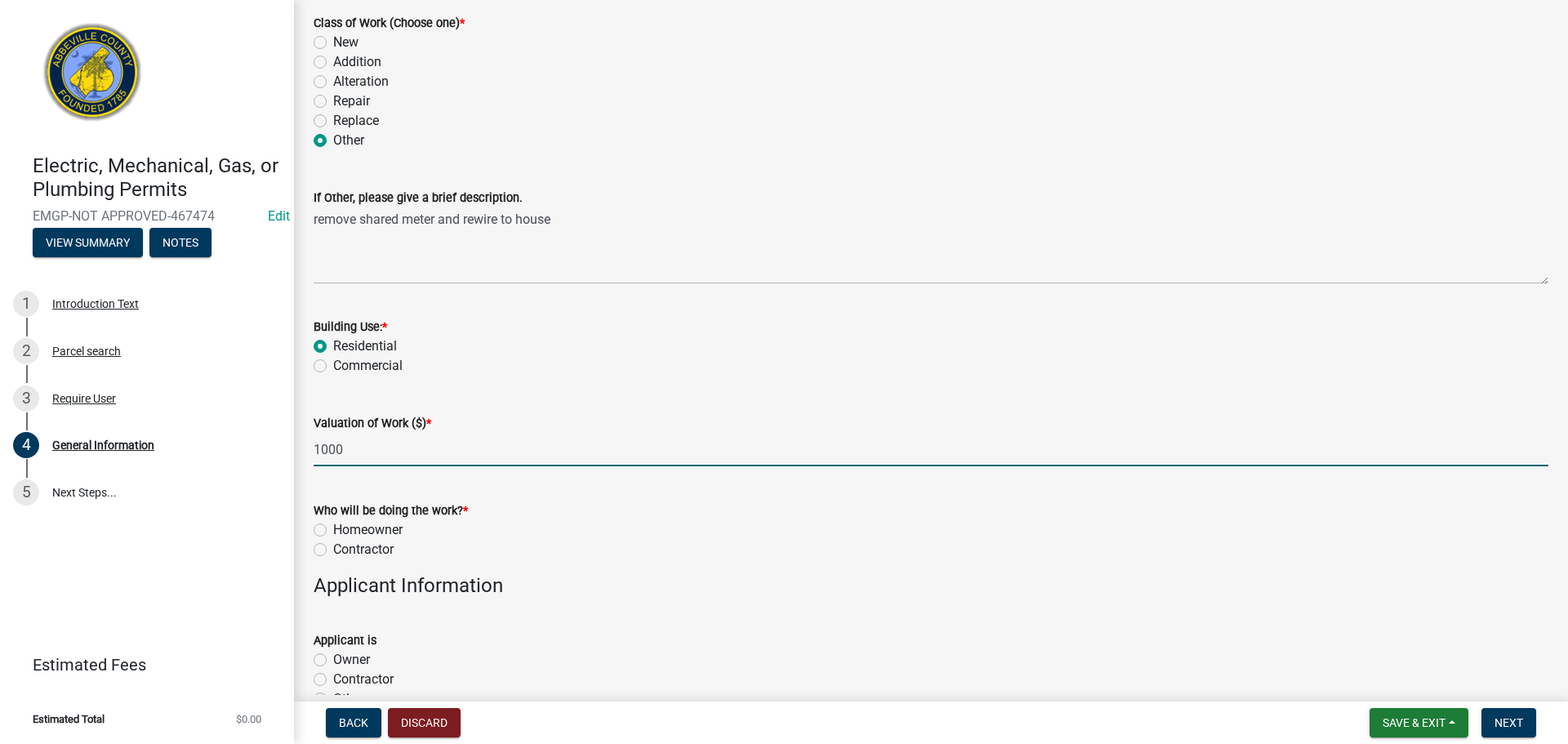
type input "1000"
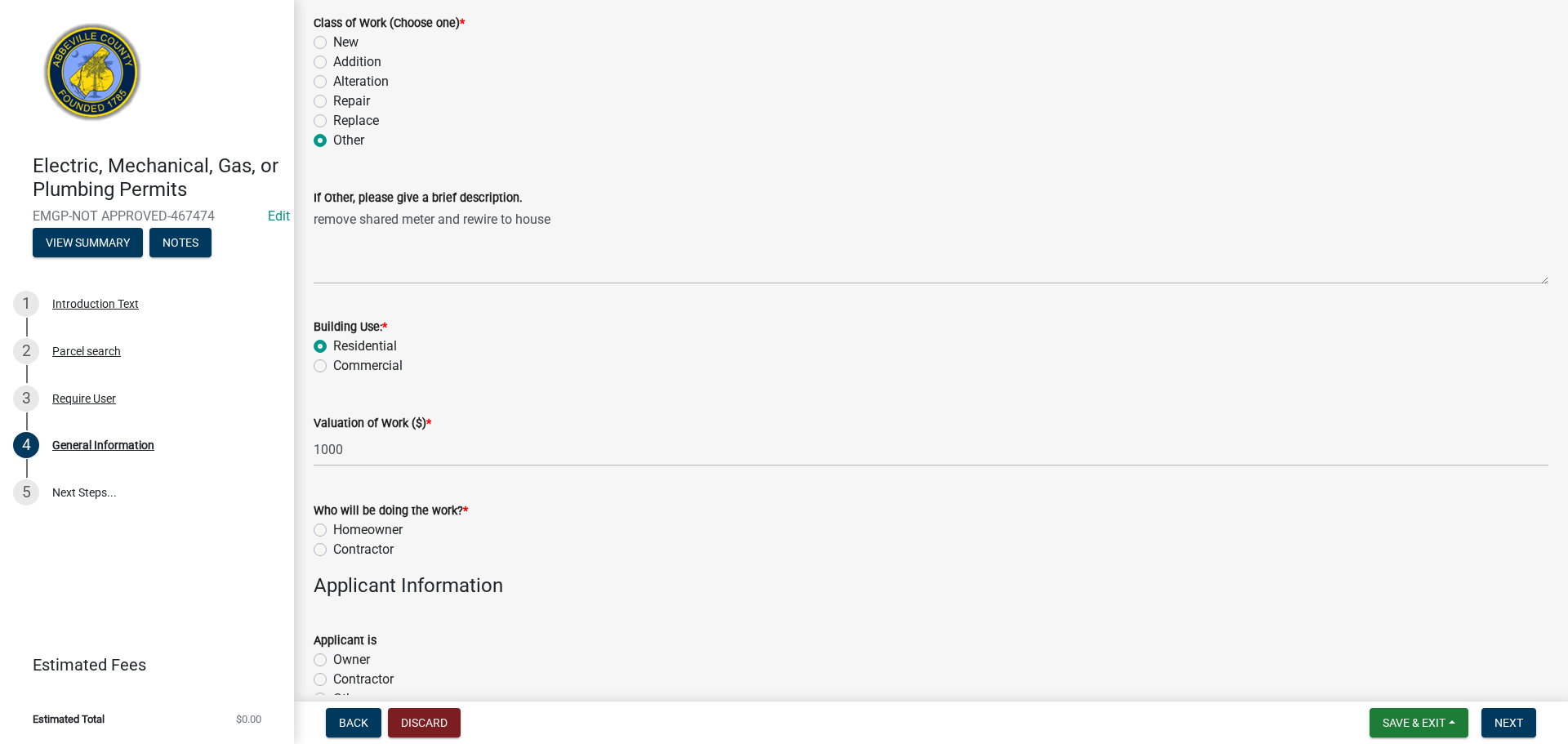
click at [334, 527] on label "Homeowner" at bounding box center [368, 530] width 70 height 20
click at [334, 527] on input "Homeowner" at bounding box center [339, 525] width 11 height 11
radio input "true"
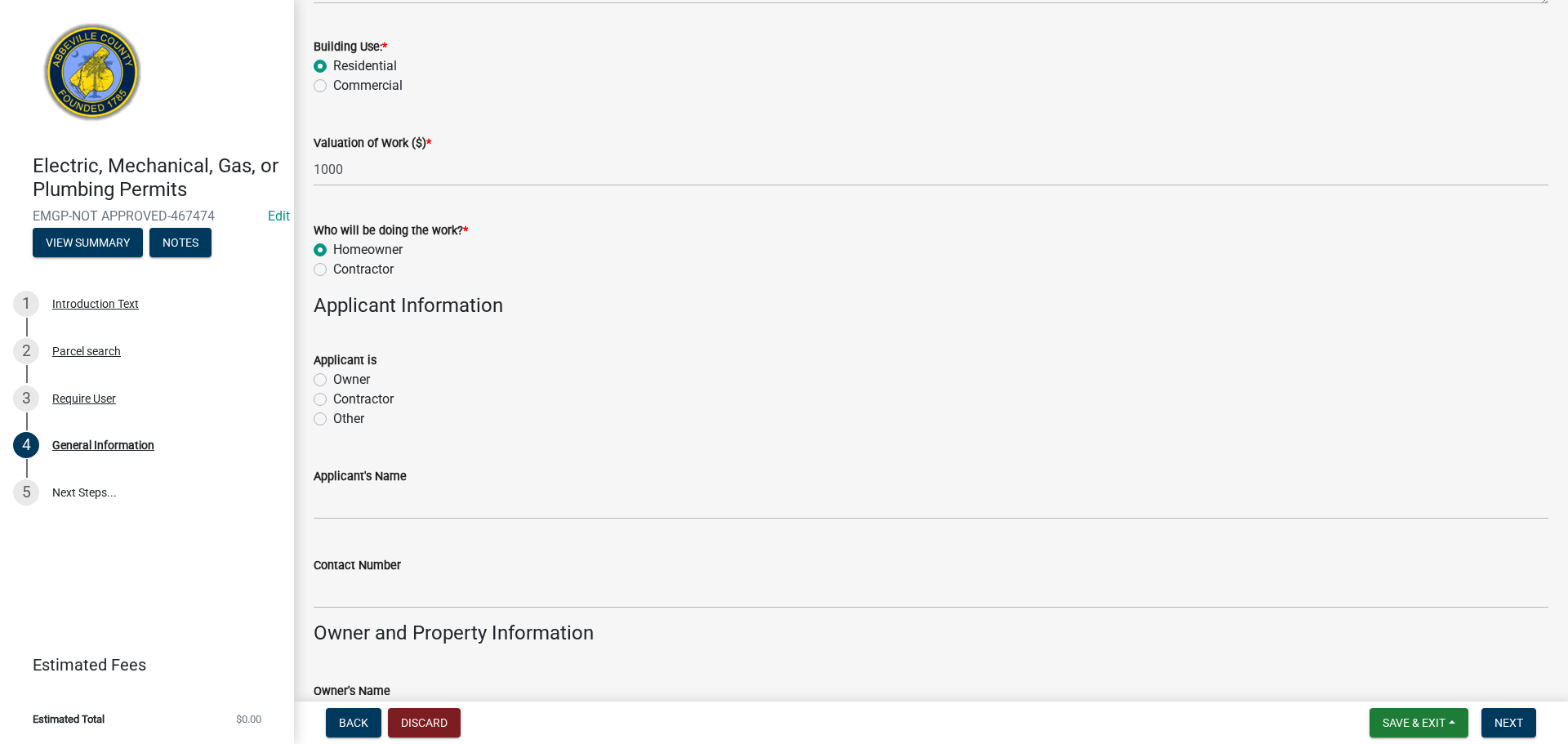
scroll to position [735, 0]
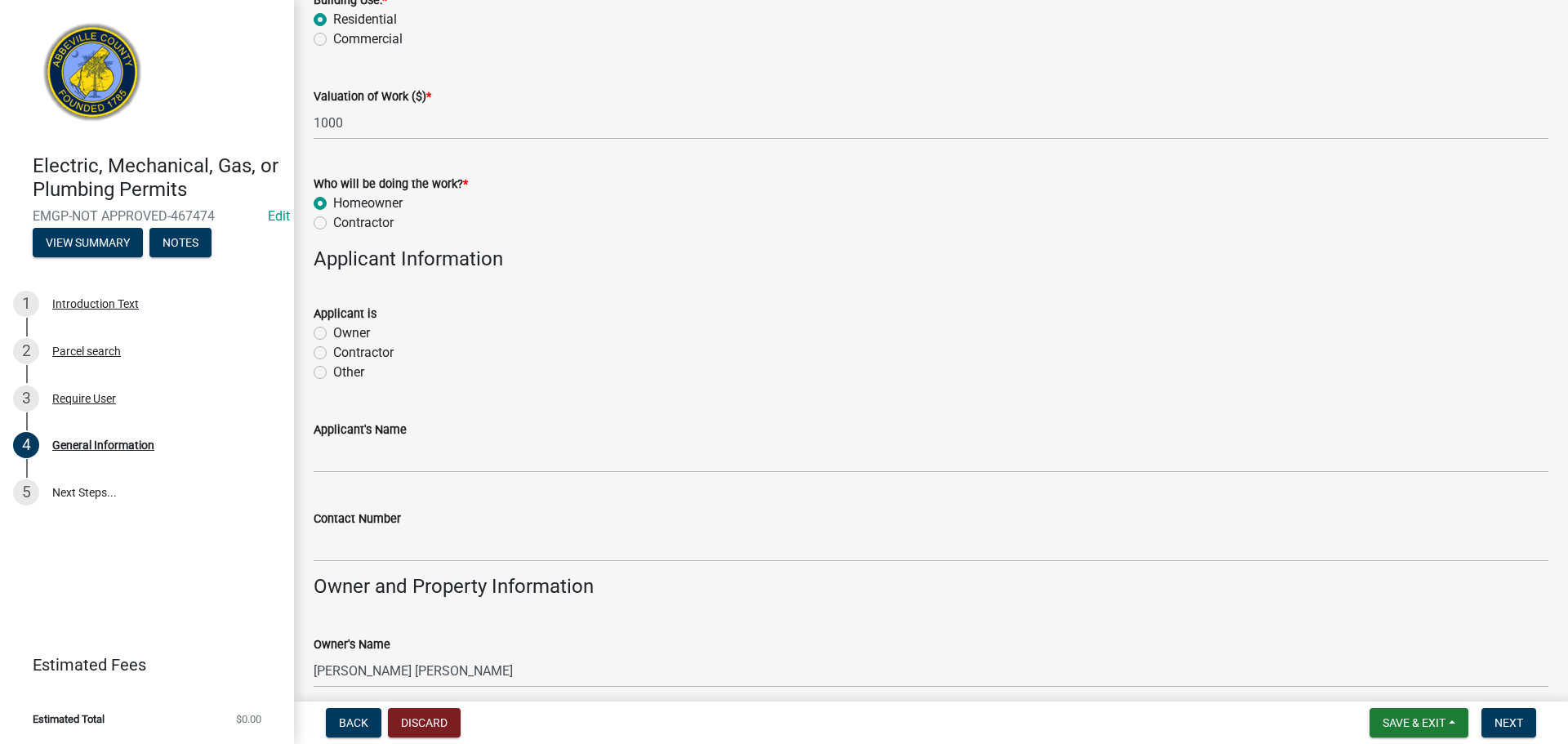
click at [334, 333] on label "Owner" at bounding box center [352, 334] width 36 height 20
click at [334, 333] on input "Owner" at bounding box center [339, 329] width 11 height 11
radio input "true"
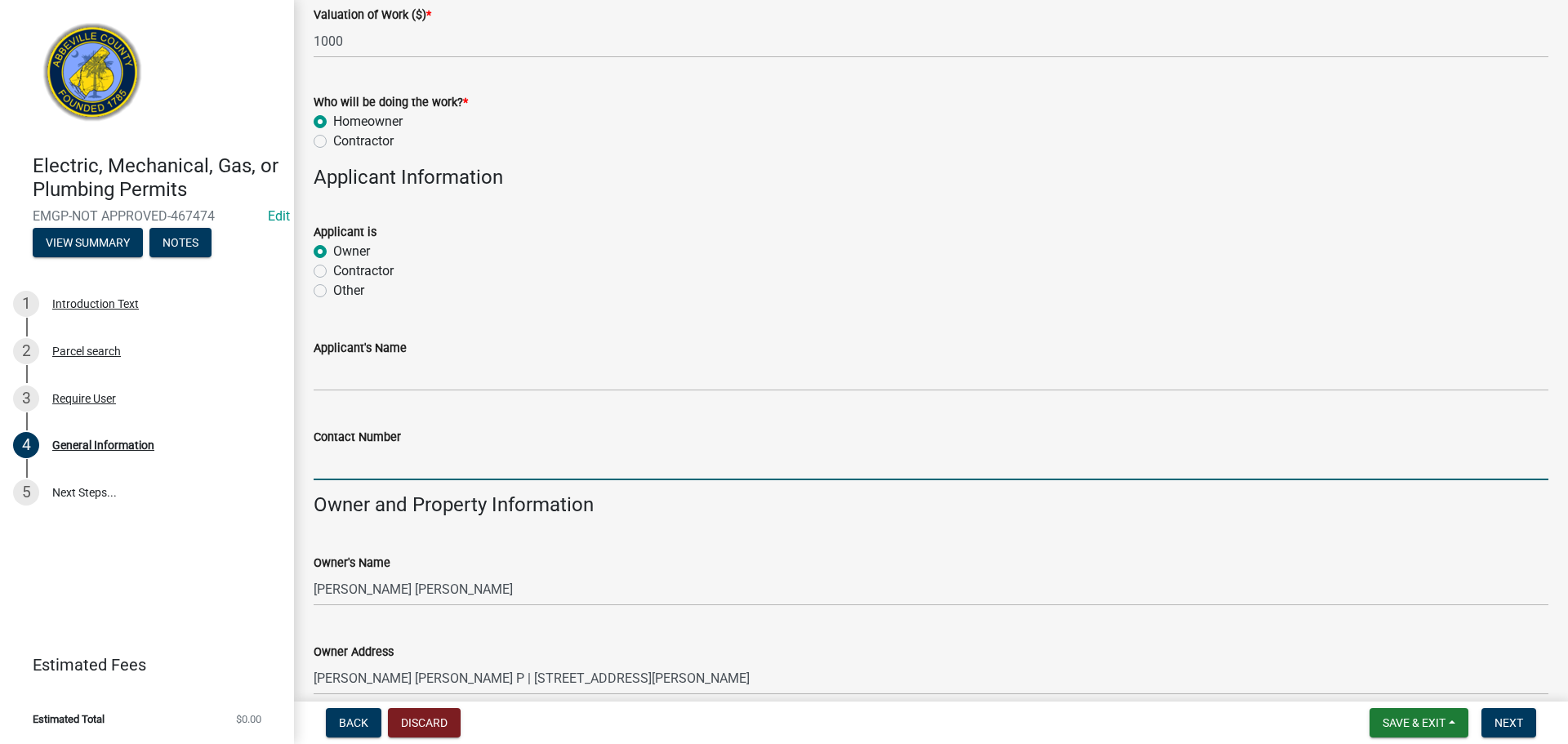
click at [428, 451] on input "Contact Number" at bounding box center [931, 463] width 1235 height 33
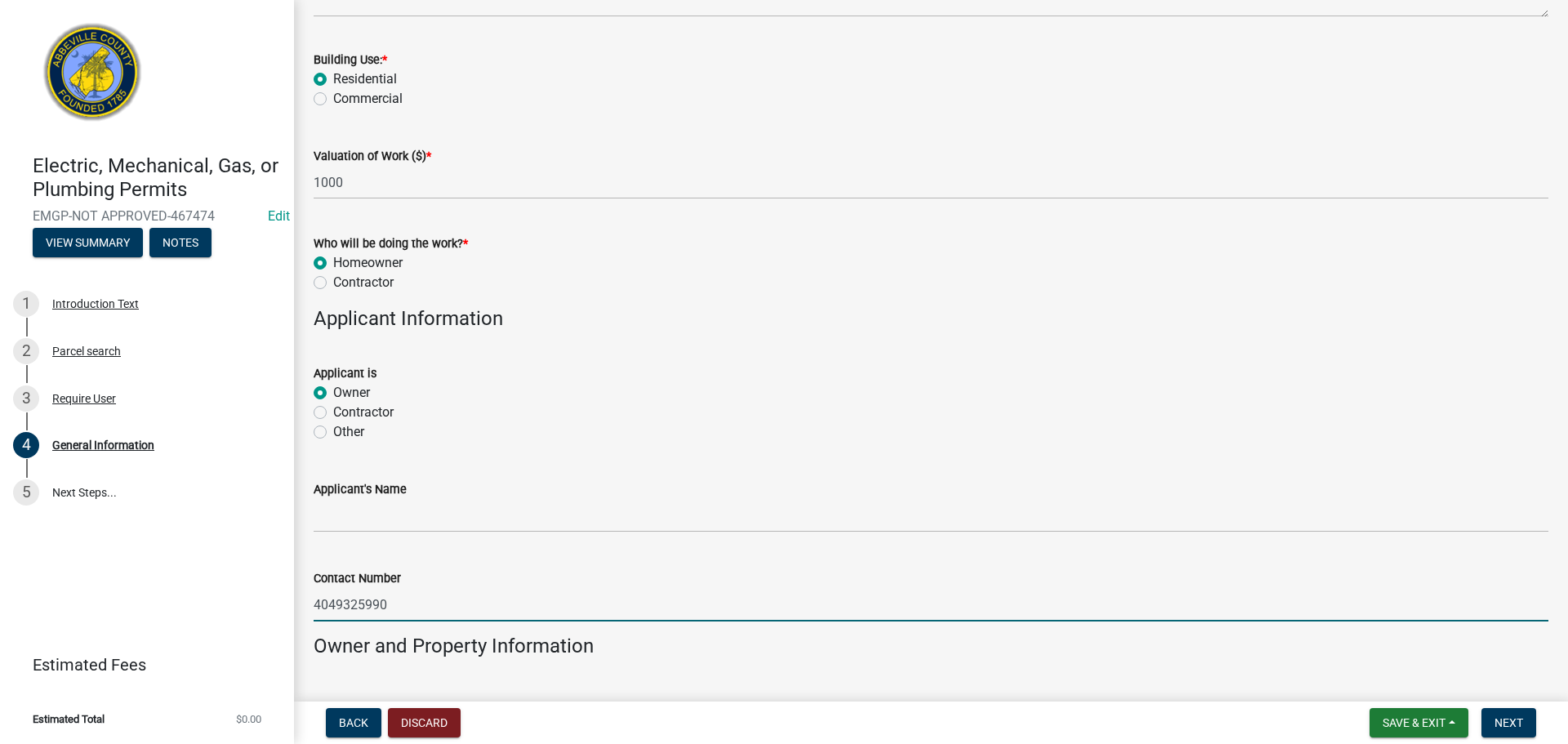
scroll to position [735, 0]
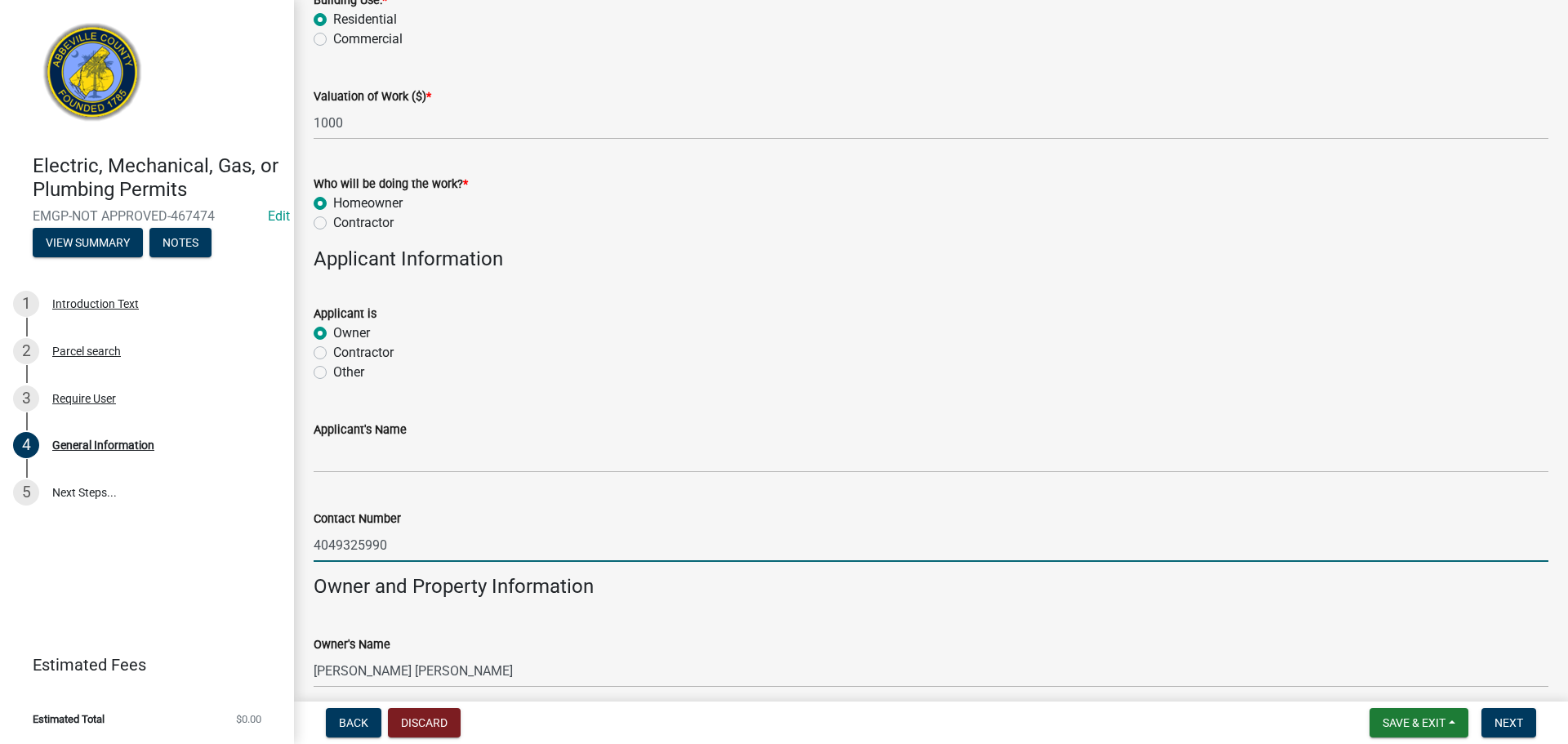
type input "4049325990"
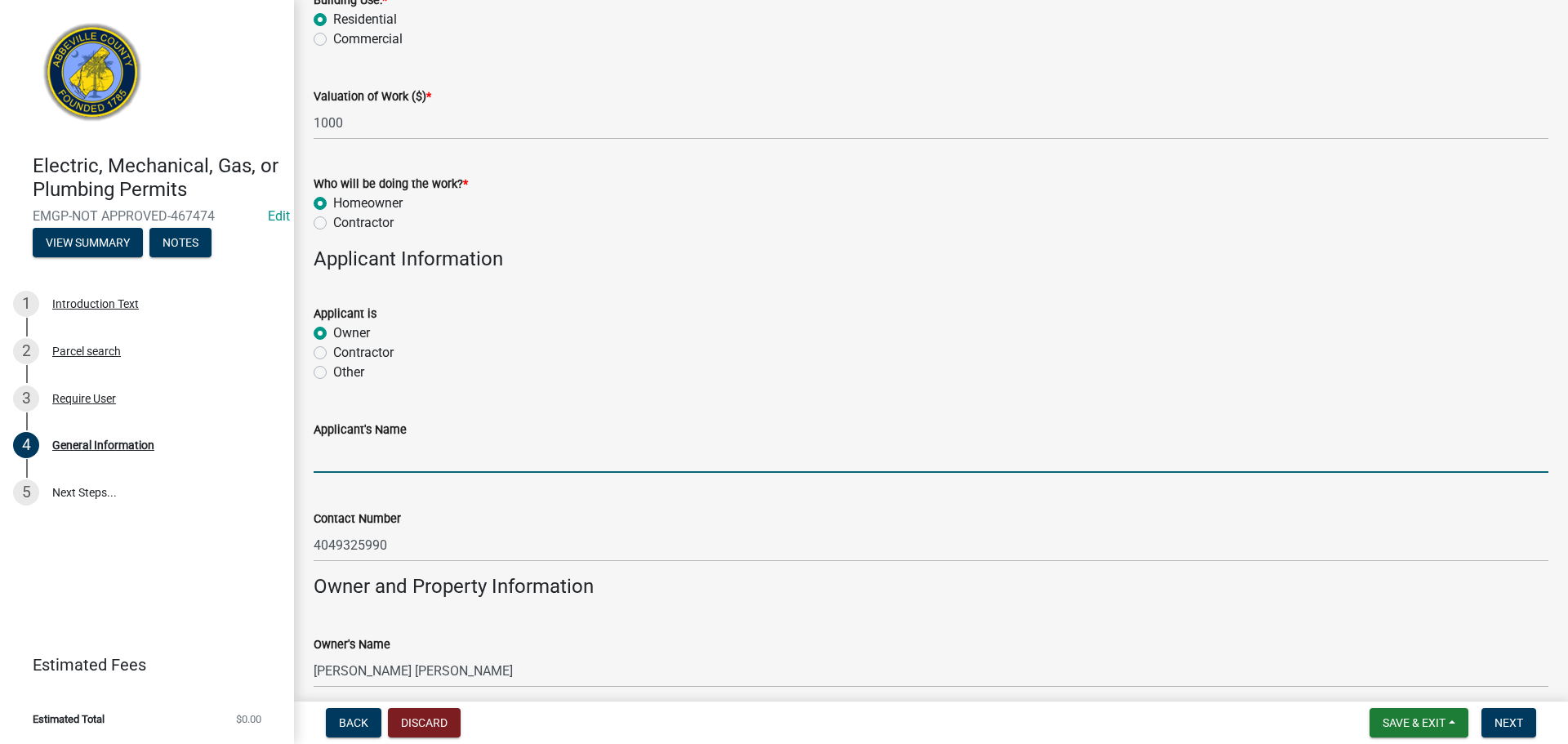
click at [426, 452] on input "Applicant's Name" at bounding box center [931, 456] width 1235 height 33
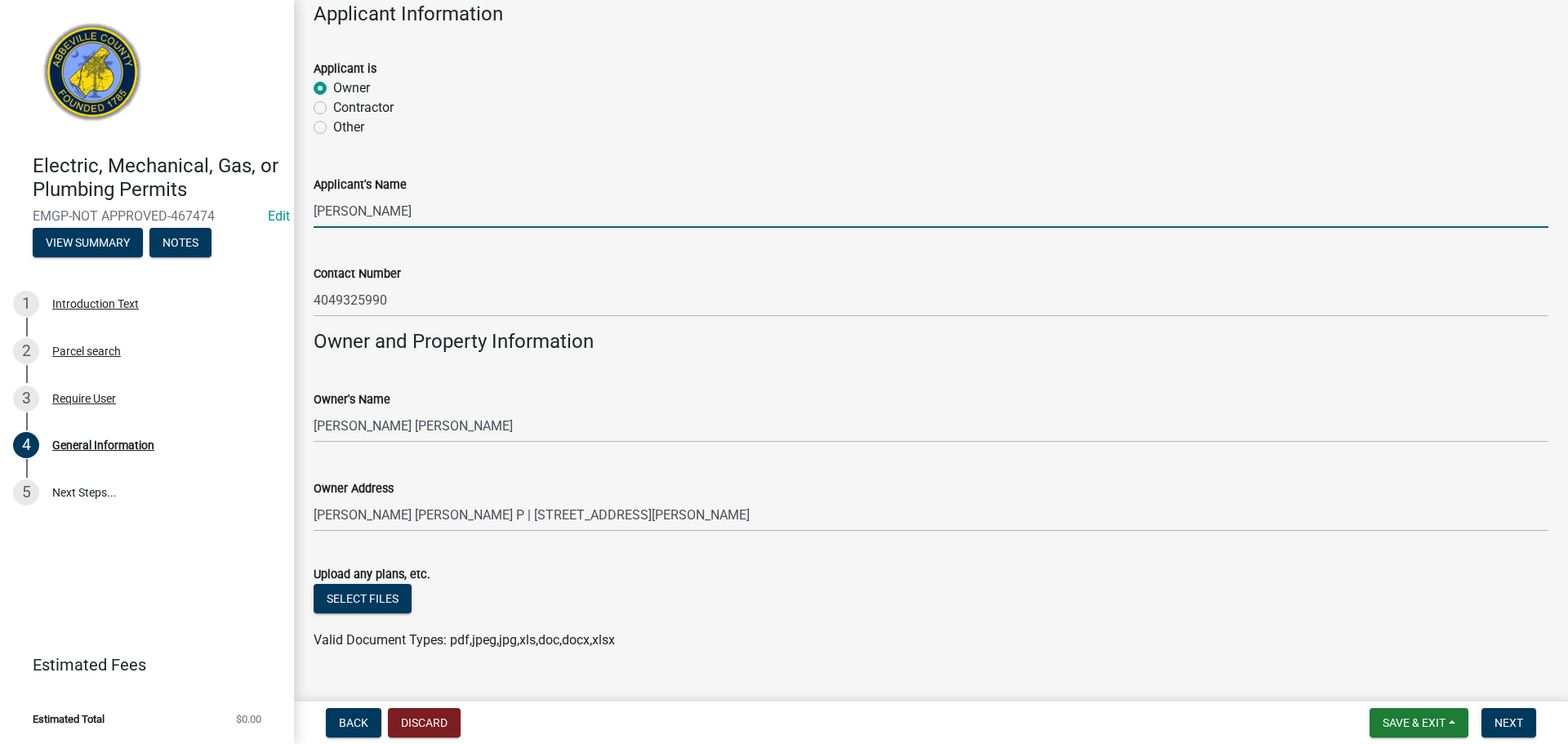
scroll to position [1013, 0]
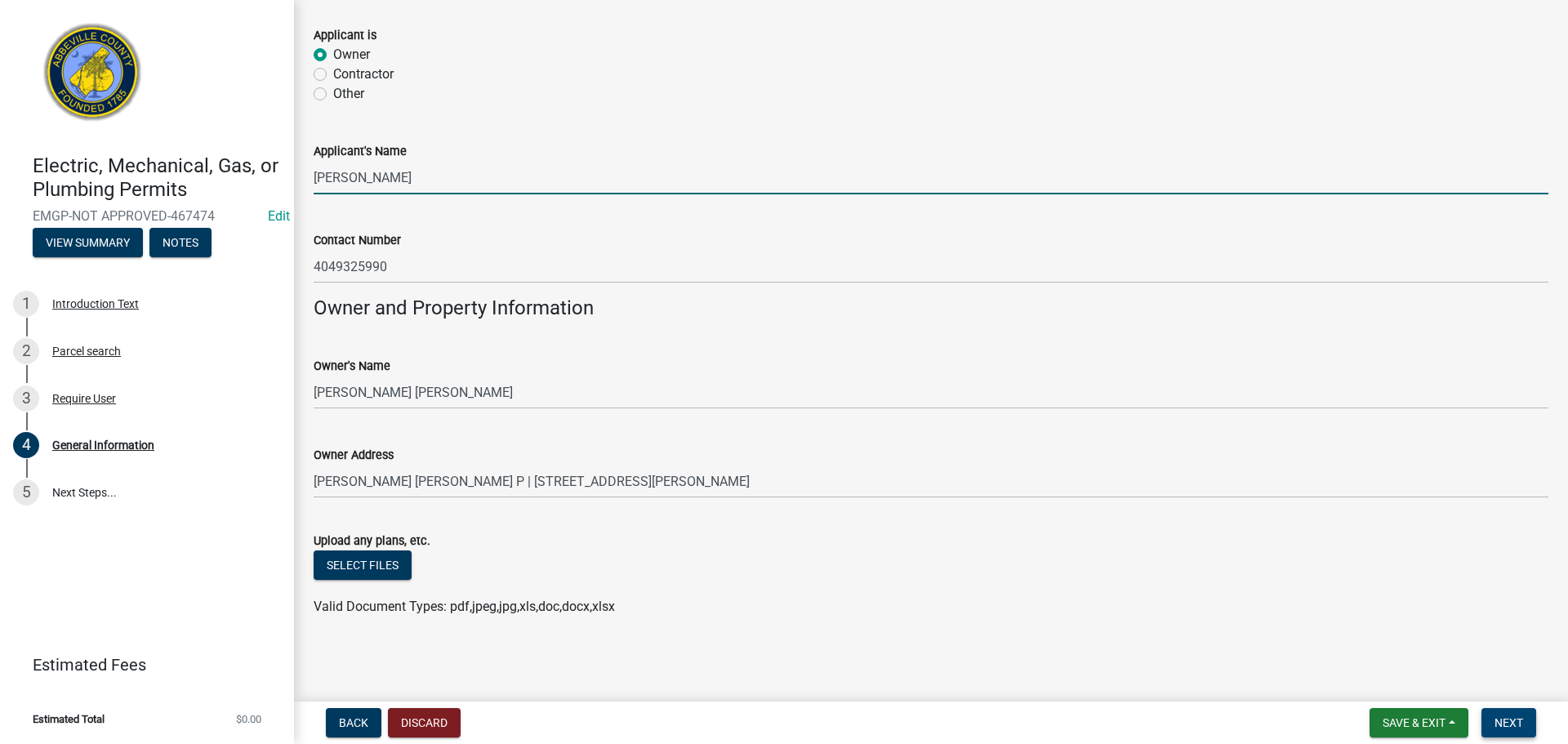
type input "[PERSON_NAME]"
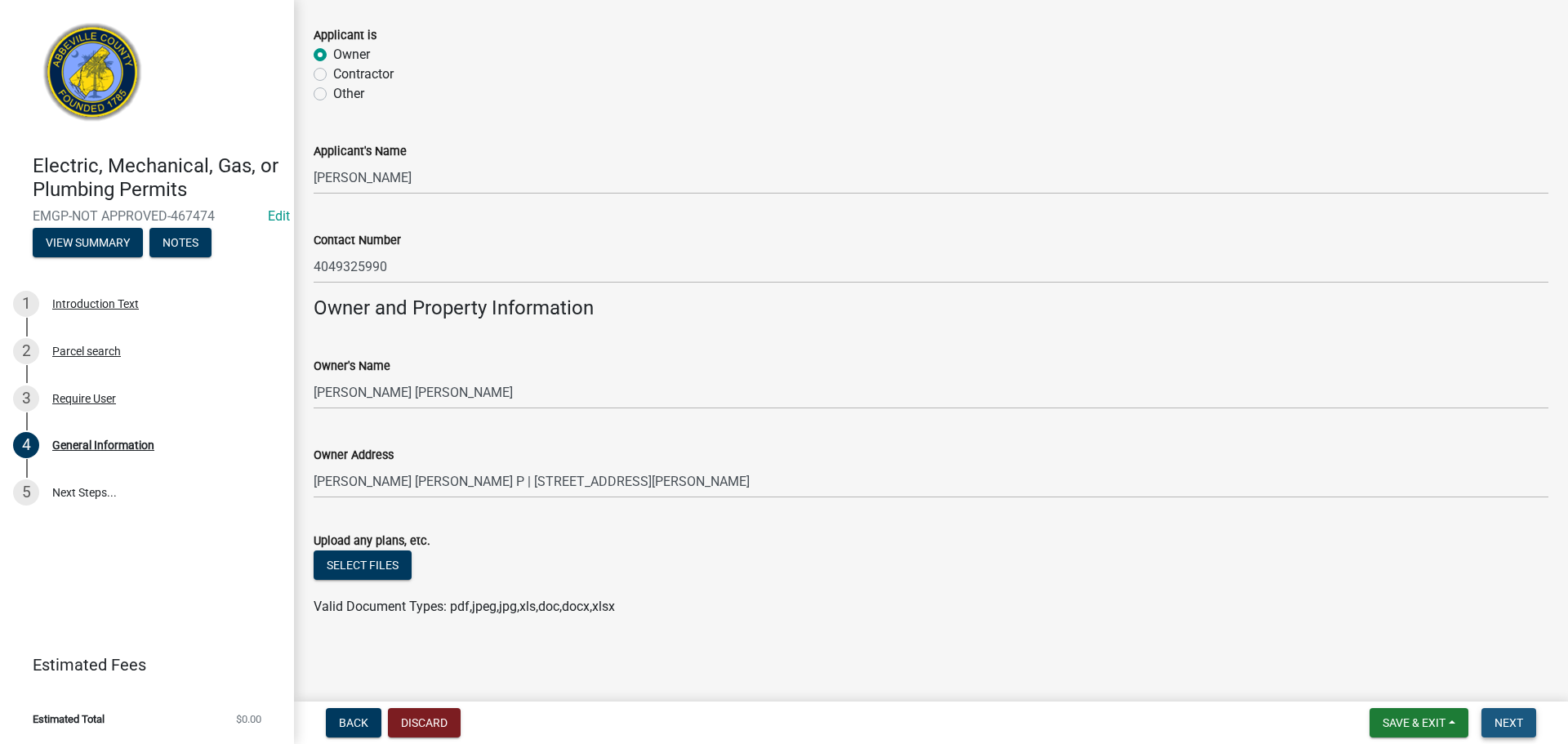
click at [1533, 723] on button "Next" at bounding box center [1509, 722] width 55 height 30
click at [1508, 716] on span "Next" at bounding box center [1509, 722] width 29 height 13
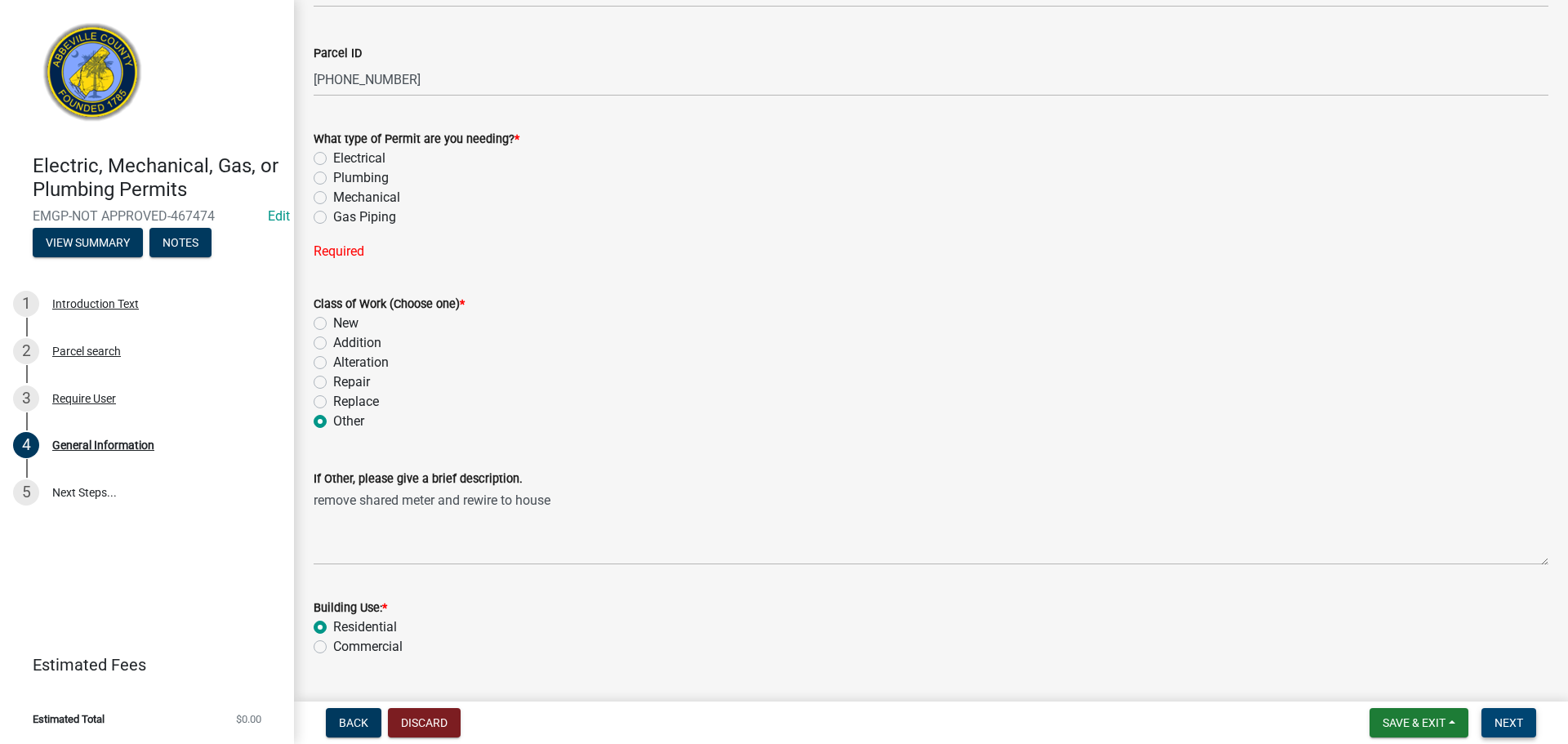
scroll to position [148, 0]
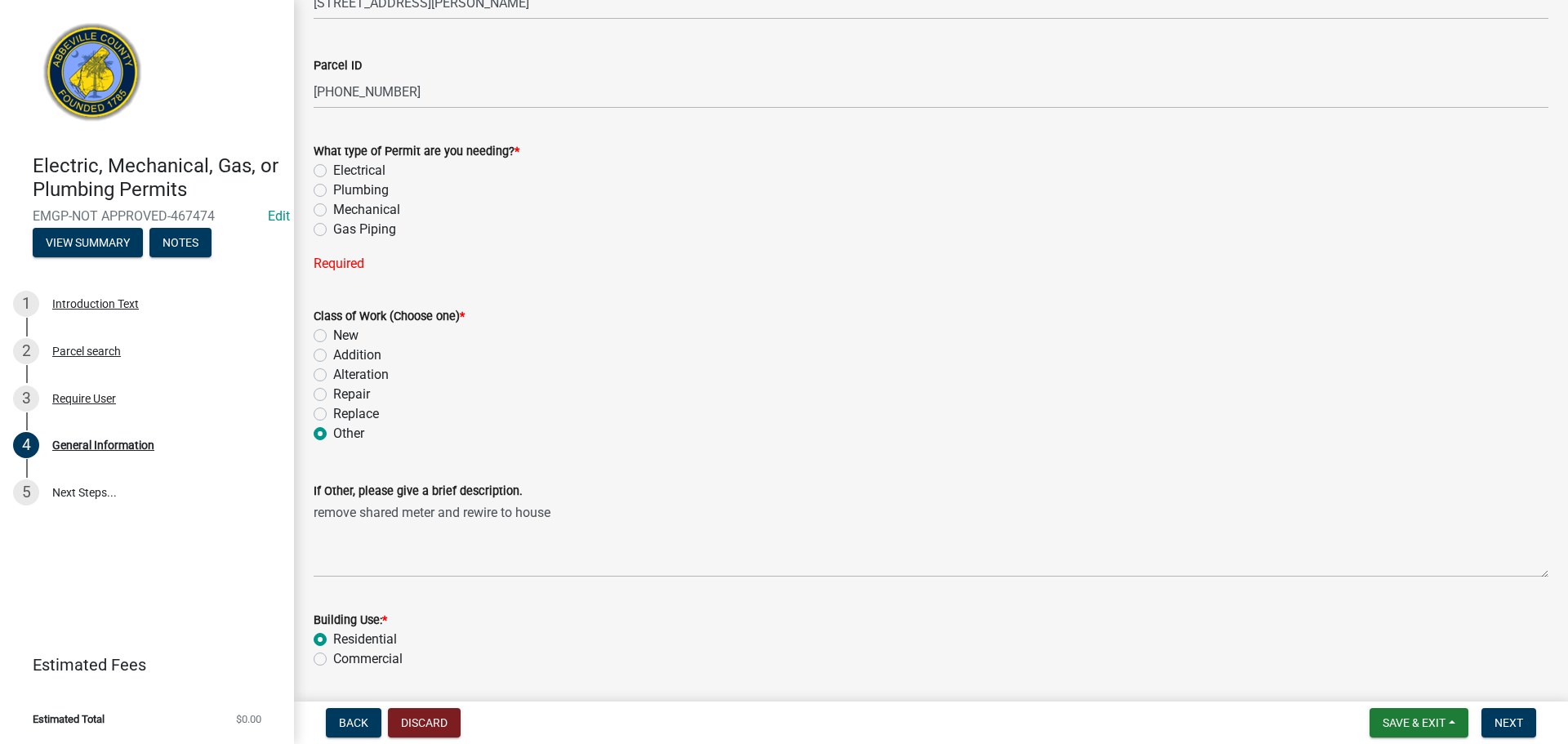
click at [334, 170] on label "Electrical" at bounding box center [359, 170] width 52 height 20
click at [334, 170] on input "Electrical" at bounding box center [339, 166] width 11 height 11
radio input "true"
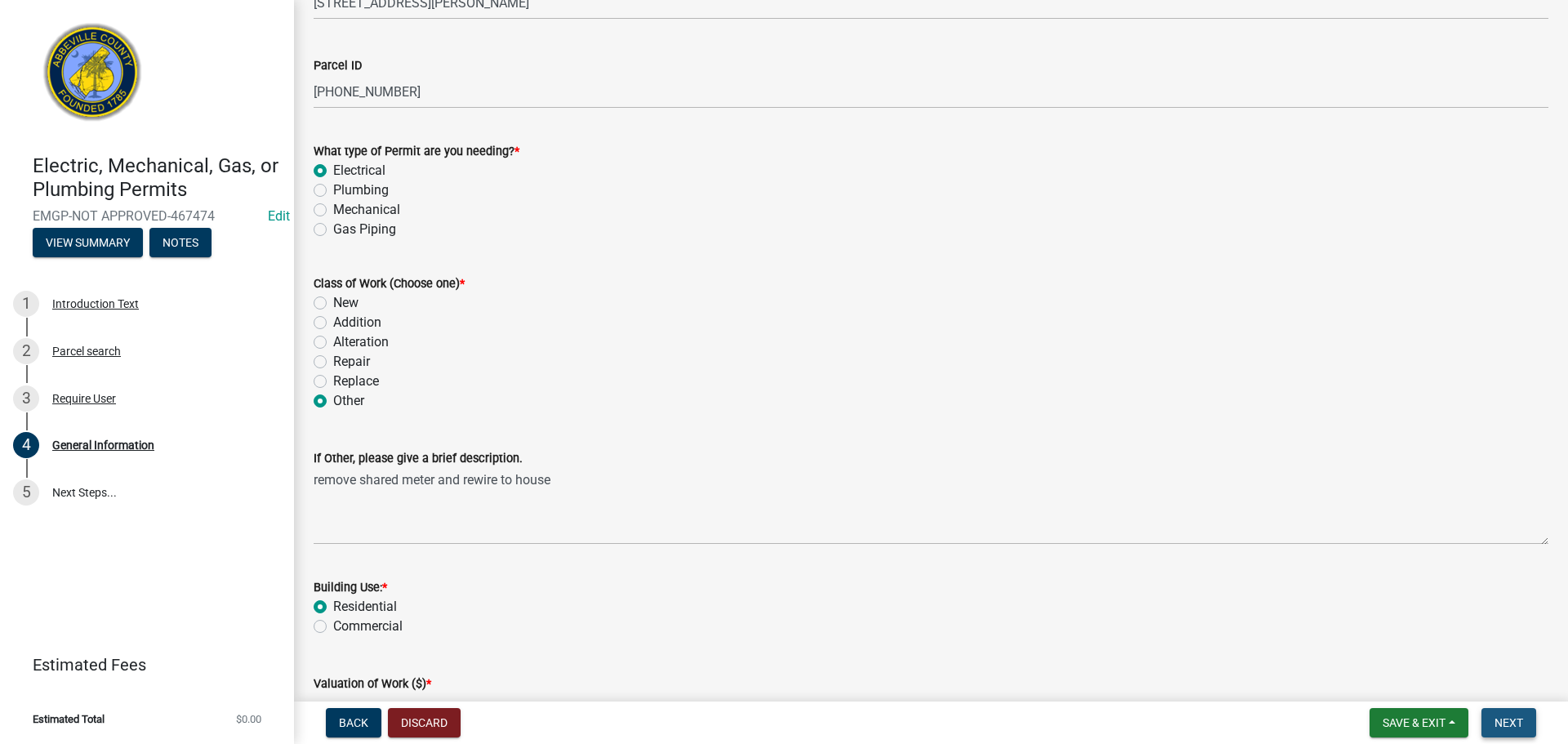
click at [1511, 713] on button "Next" at bounding box center [1509, 722] width 55 height 30
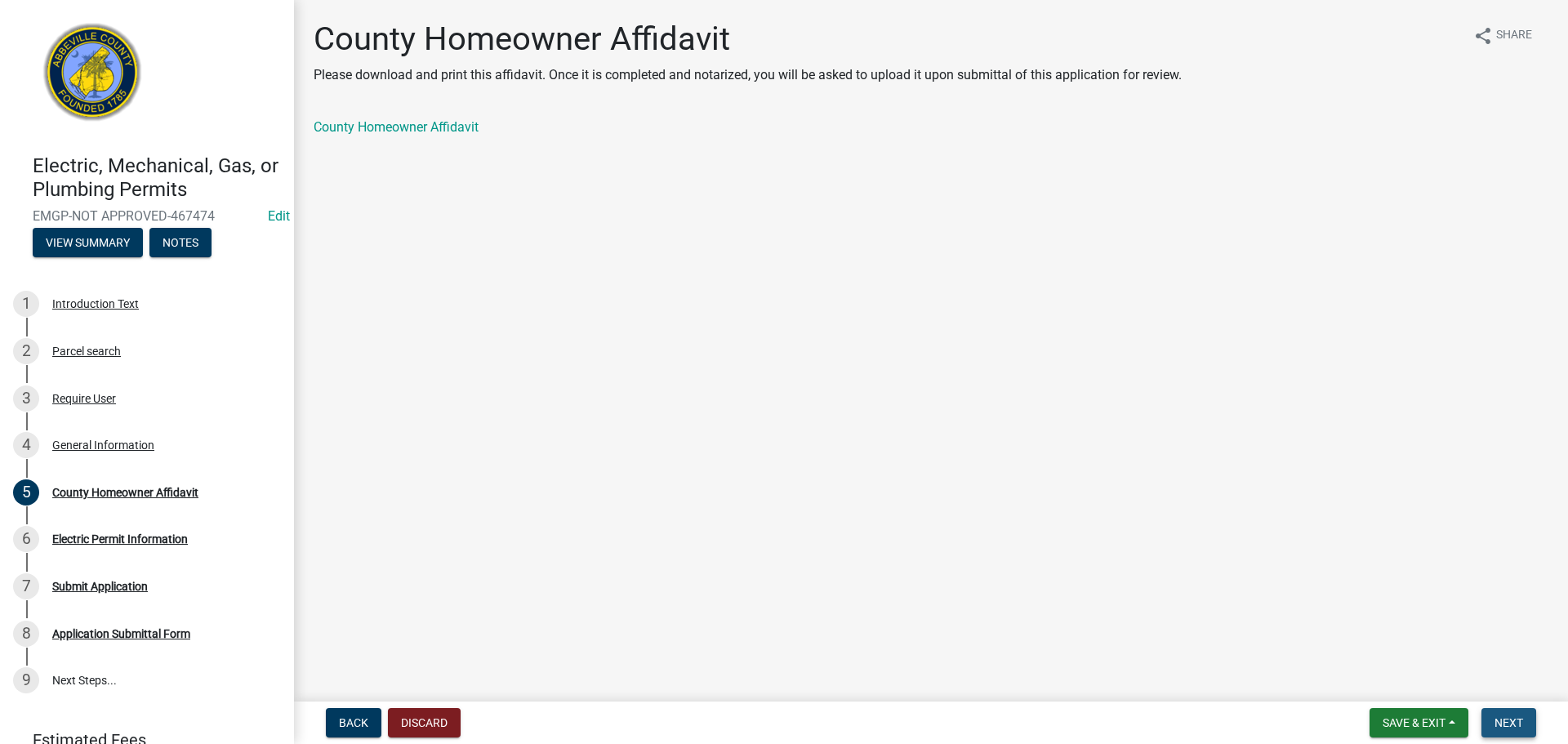
click at [1517, 719] on span "Next" at bounding box center [1509, 722] width 29 height 13
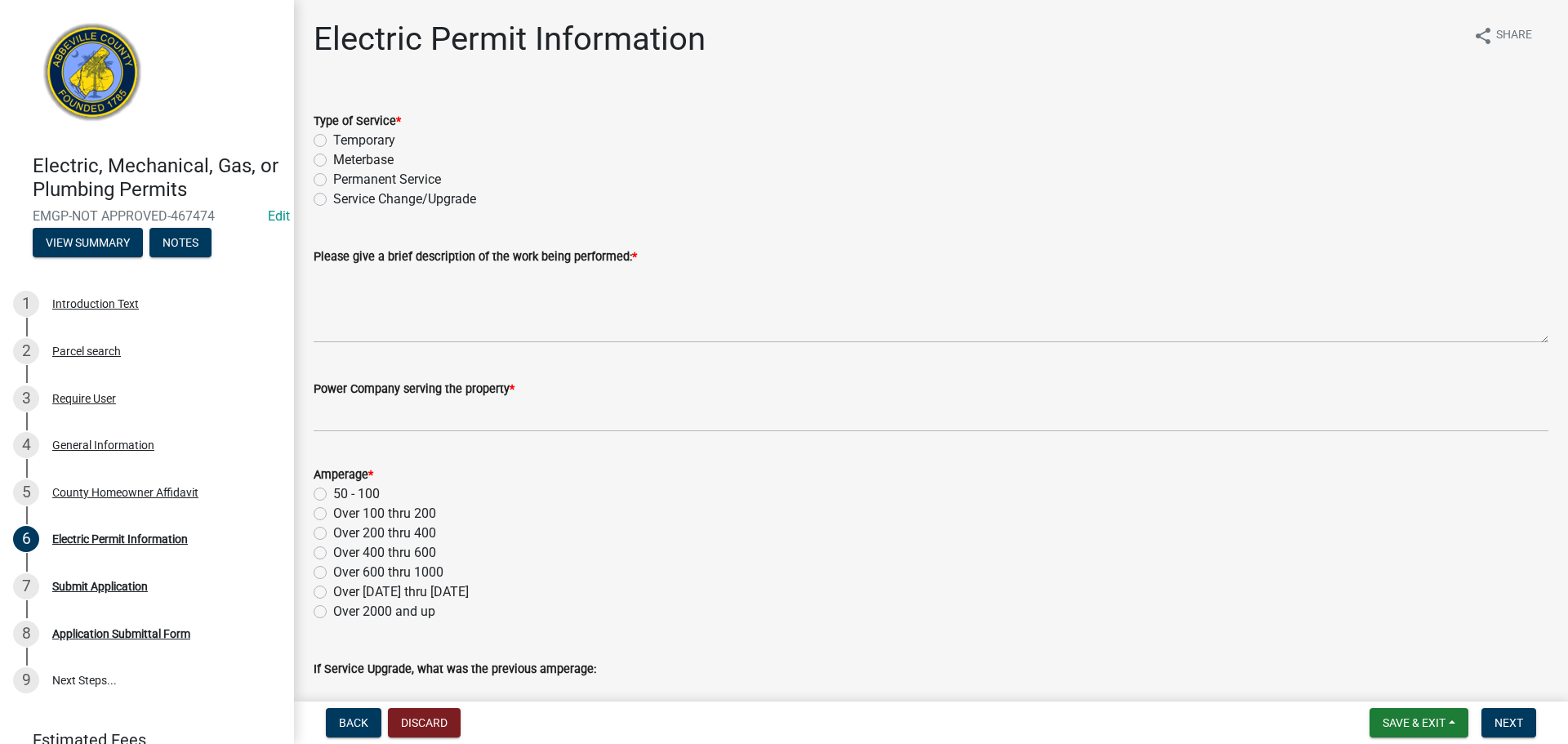
click at [334, 162] on label "Meterbase" at bounding box center [363, 161] width 60 height 20
click at [334, 161] on input "Meterbase" at bounding box center [339, 156] width 11 height 11
radio input "true"
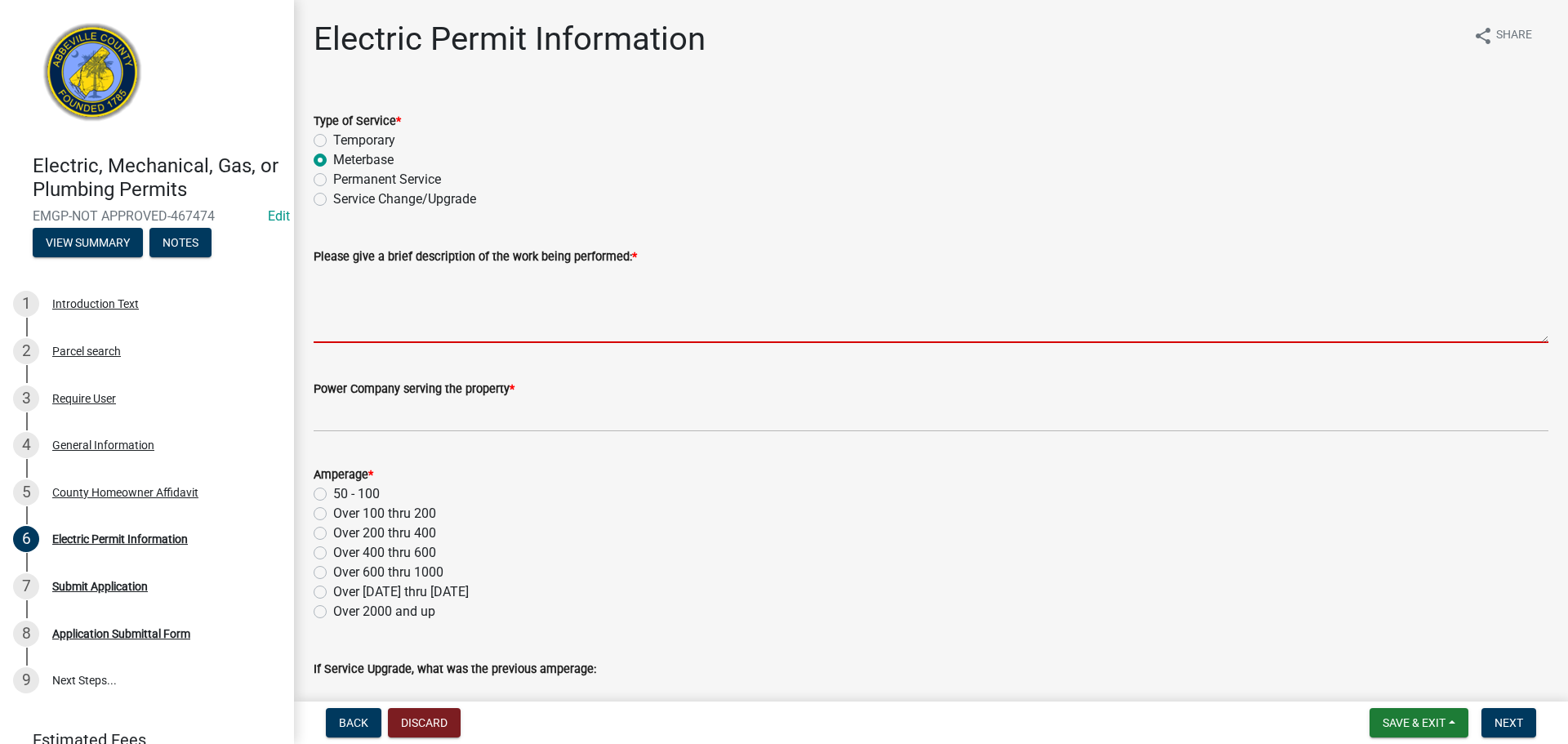
click at [451, 283] on textarea "Please give a brief description of the work being performed: *" at bounding box center [931, 305] width 1235 height 77
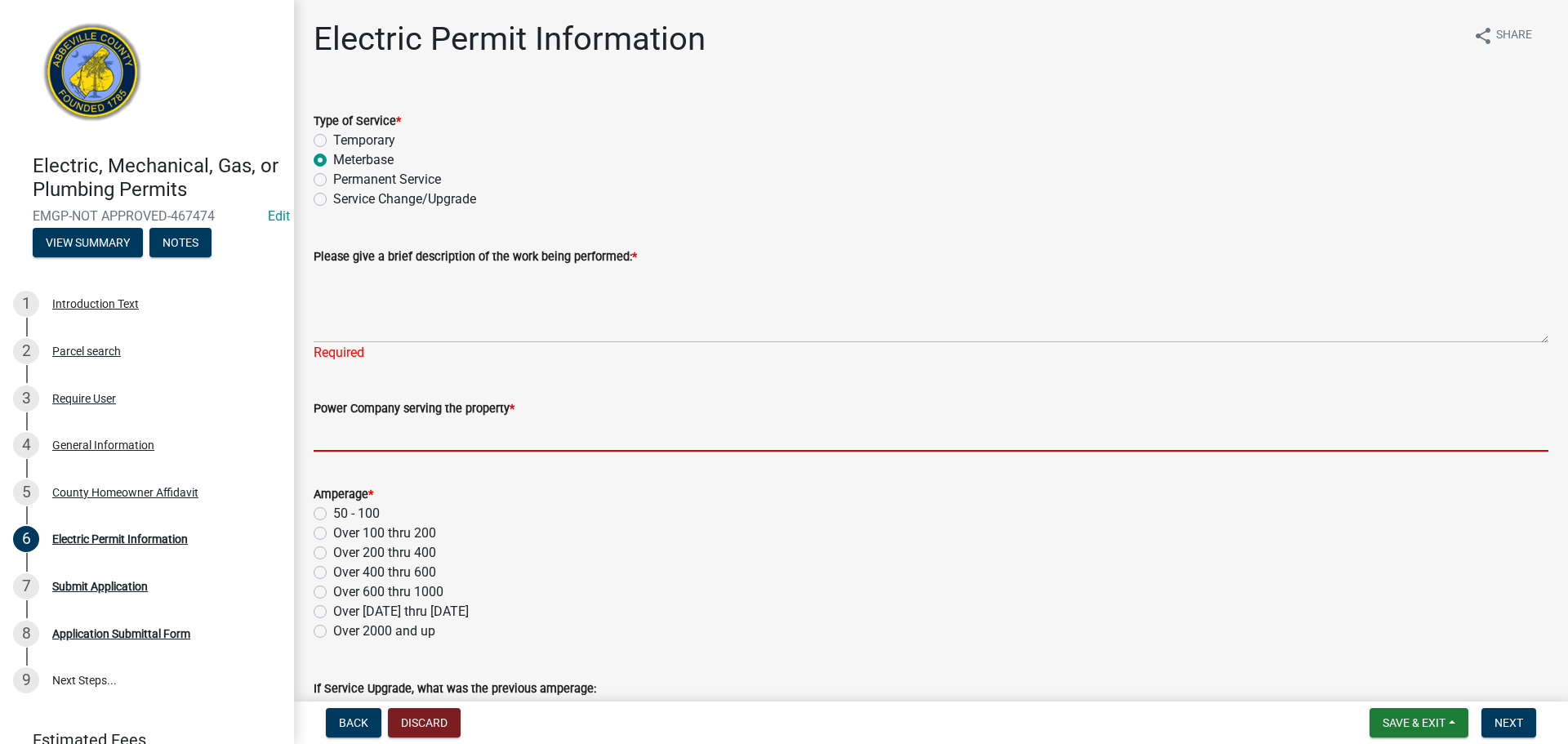
click at [441, 415] on form "Power Company serving the property *" at bounding box center [931, 425] width 1235 height 53
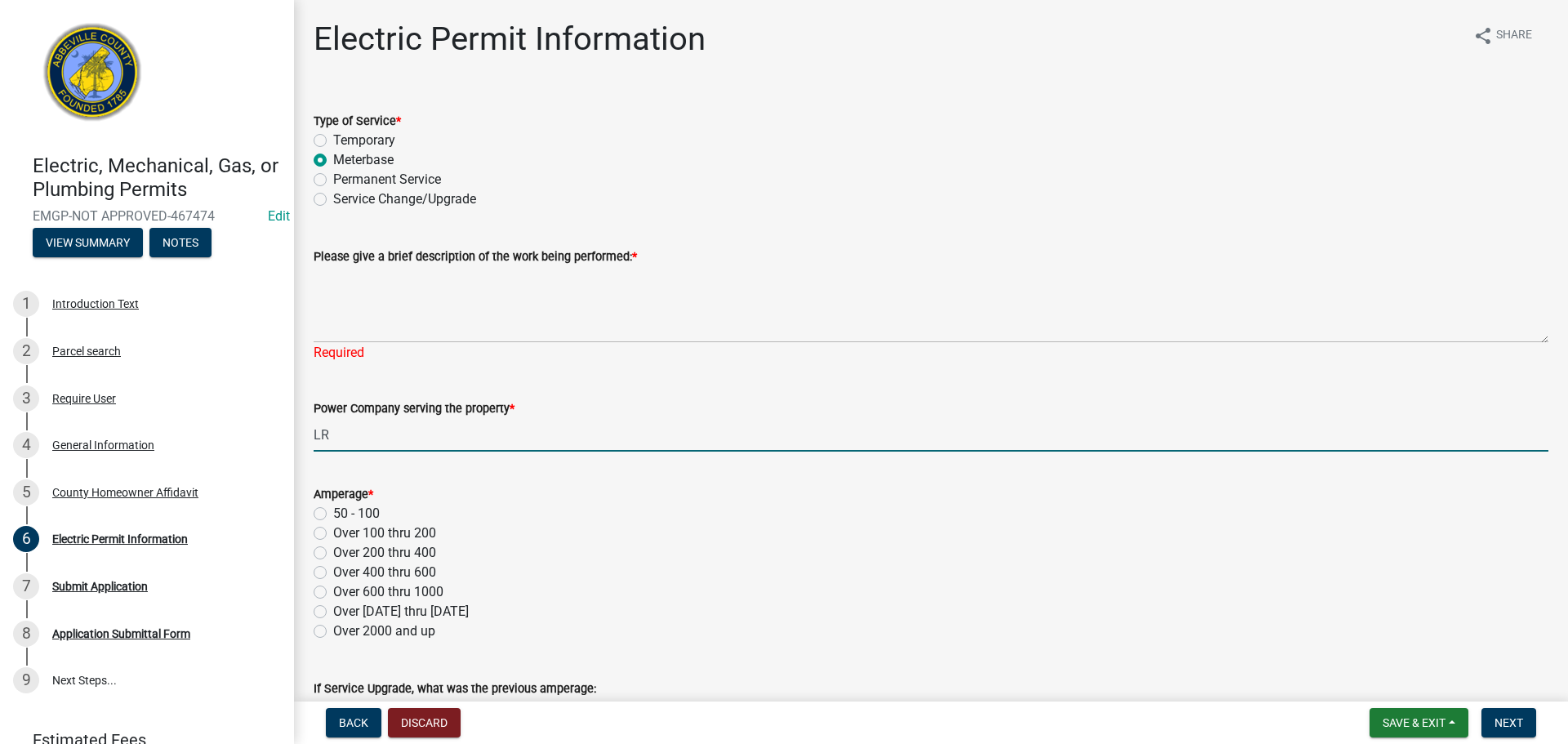
type input "LR"
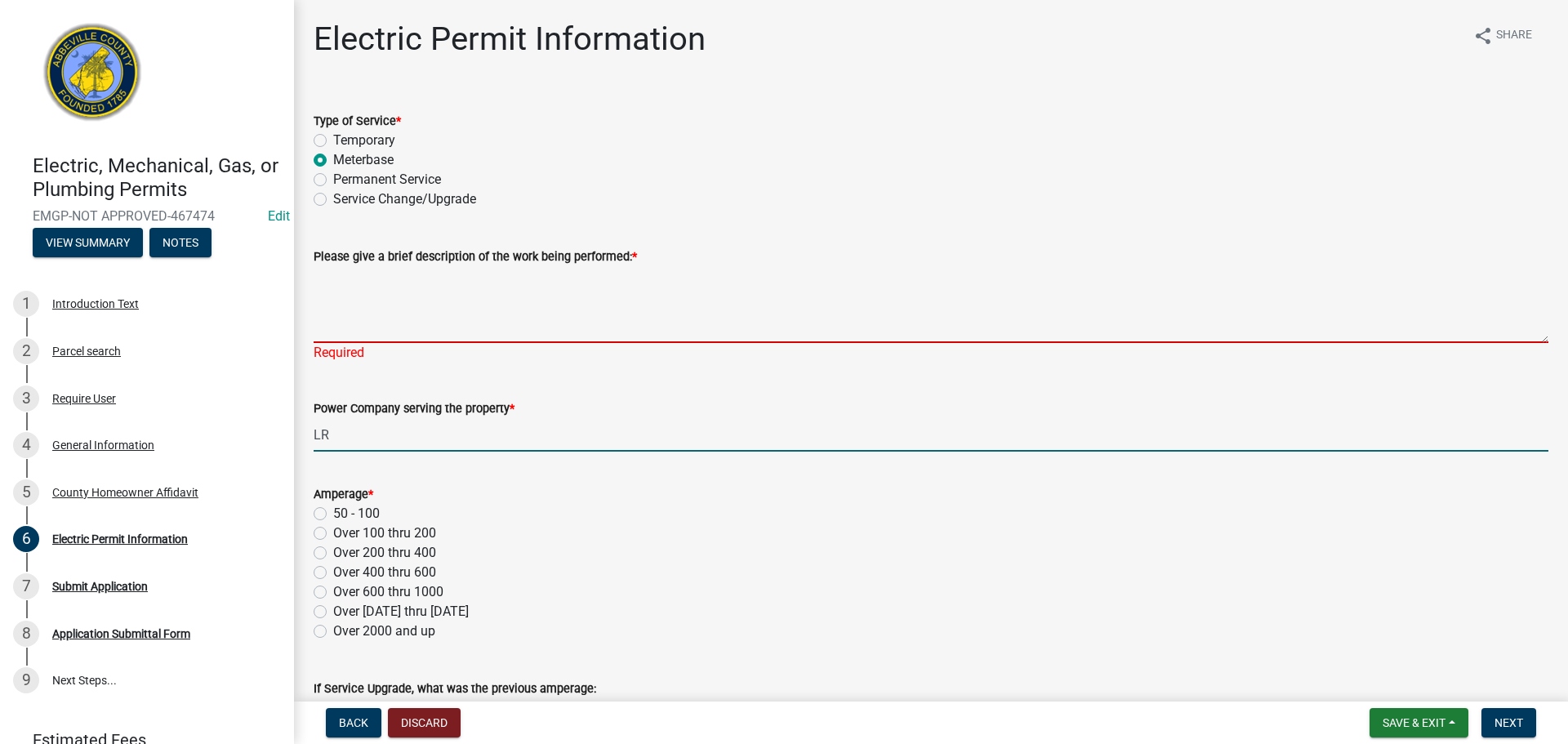
click at [416, 319] on textarea "Please give a brief description of the work being performed: *" at bounding box center [931, 305] width 1235 height 77
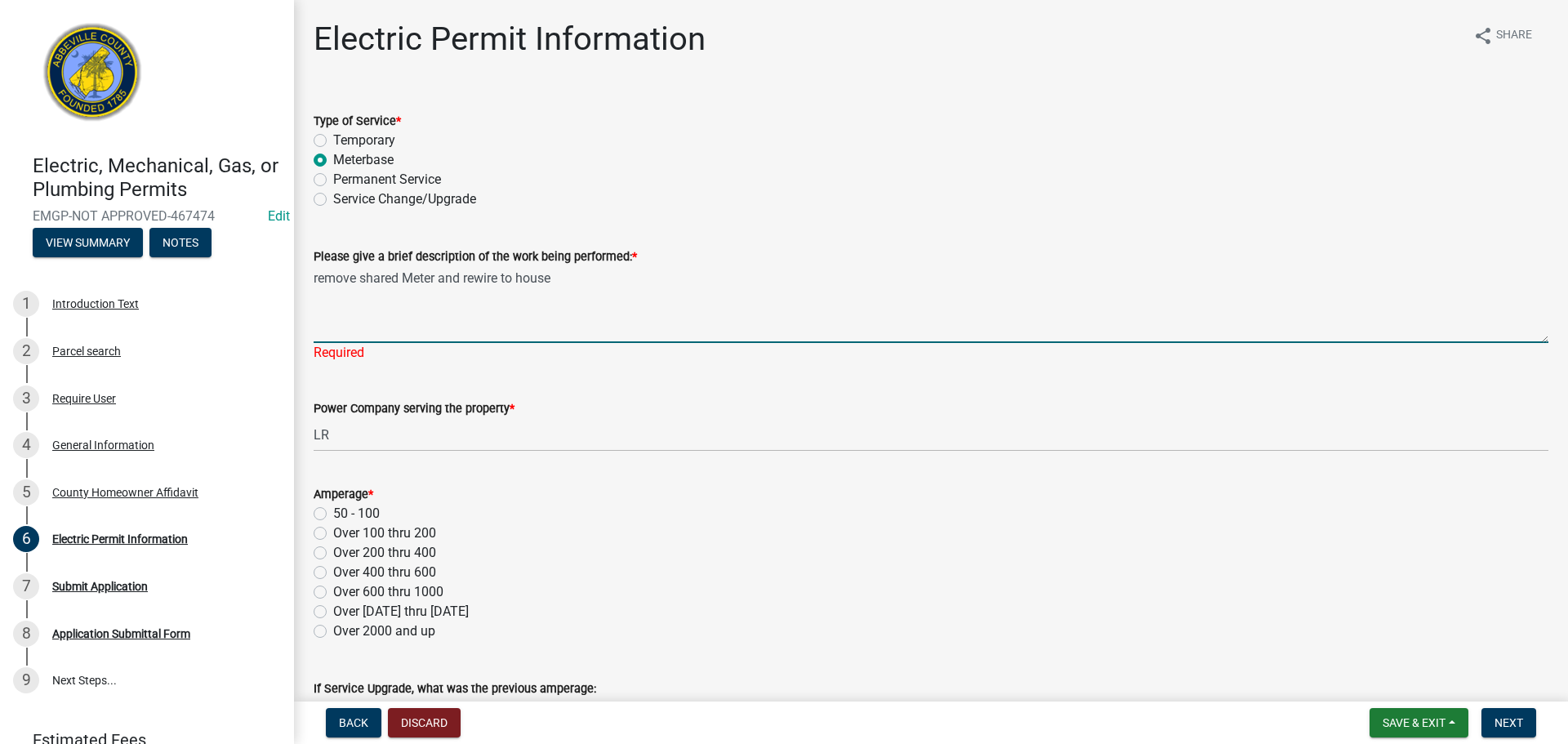
type textarea "remove shared Meter and rewire to house"
click at [315, 531] on div "Amperage * 50 - 100 Over 100 thru 200 Over 200 thru 400 Over 400 thru 600 Over …" at bounding box center [931, 562] width 1235 height 156
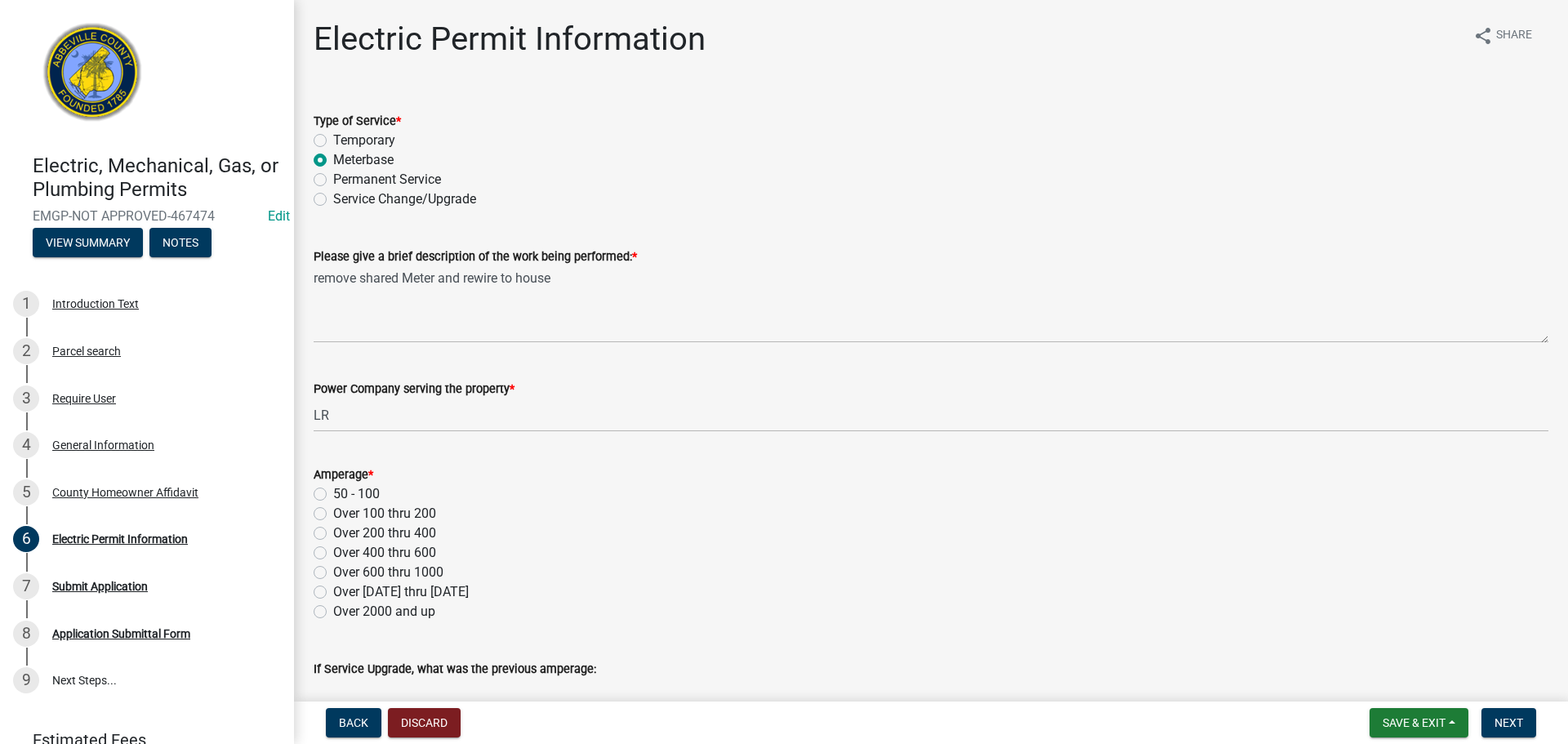
click at [334, 516] on label "Over 100 thru 200" at bounding box center [385, 514] width 103 height 20
click at [334, 515] on input "Over 100 thru 200" at bounding box center [339, 509] width 11 height 11
radio input "true"
click at [1511, 721] on span "Next" at bounding box center [1509, 722] width 29 height 13
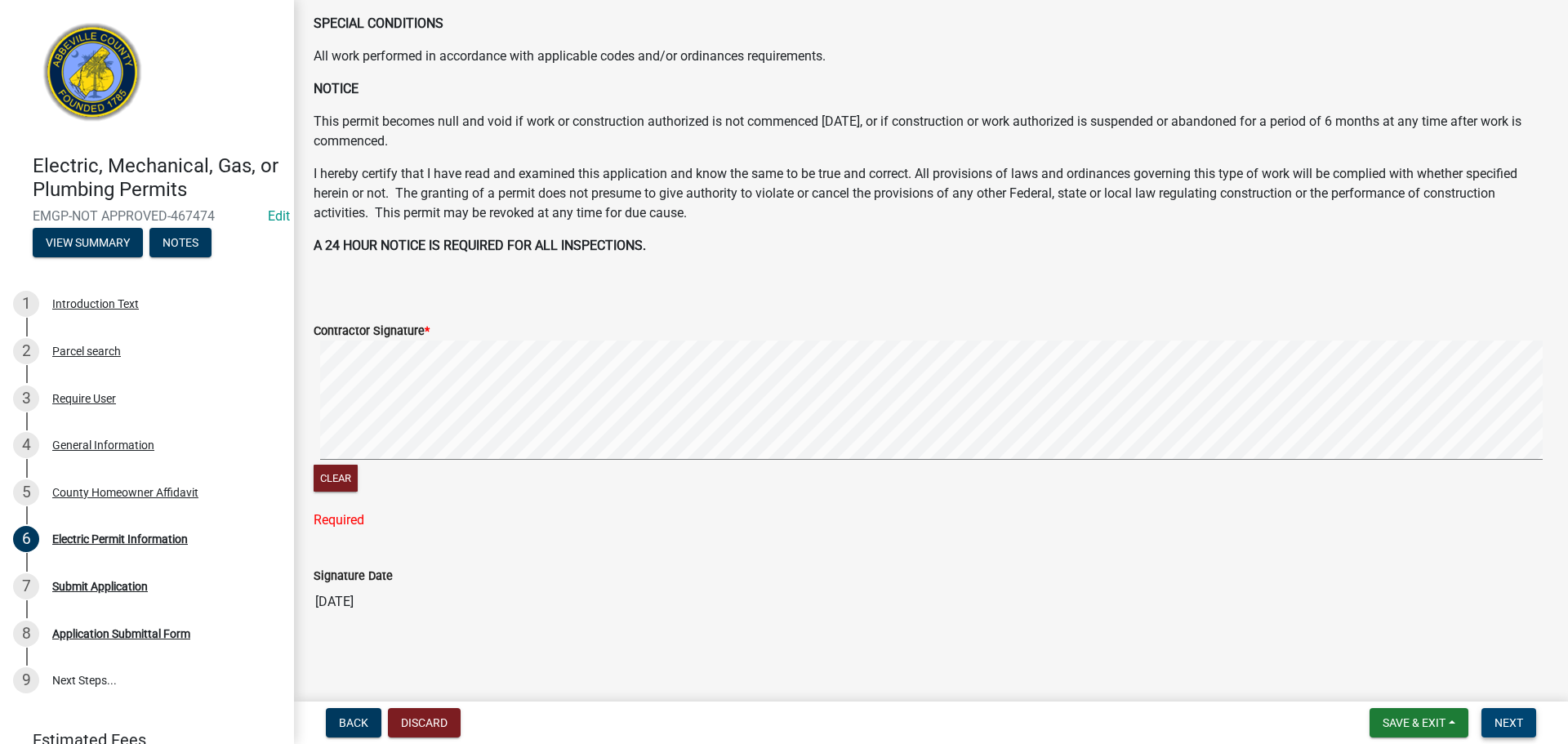
scroll to position [746, 0]
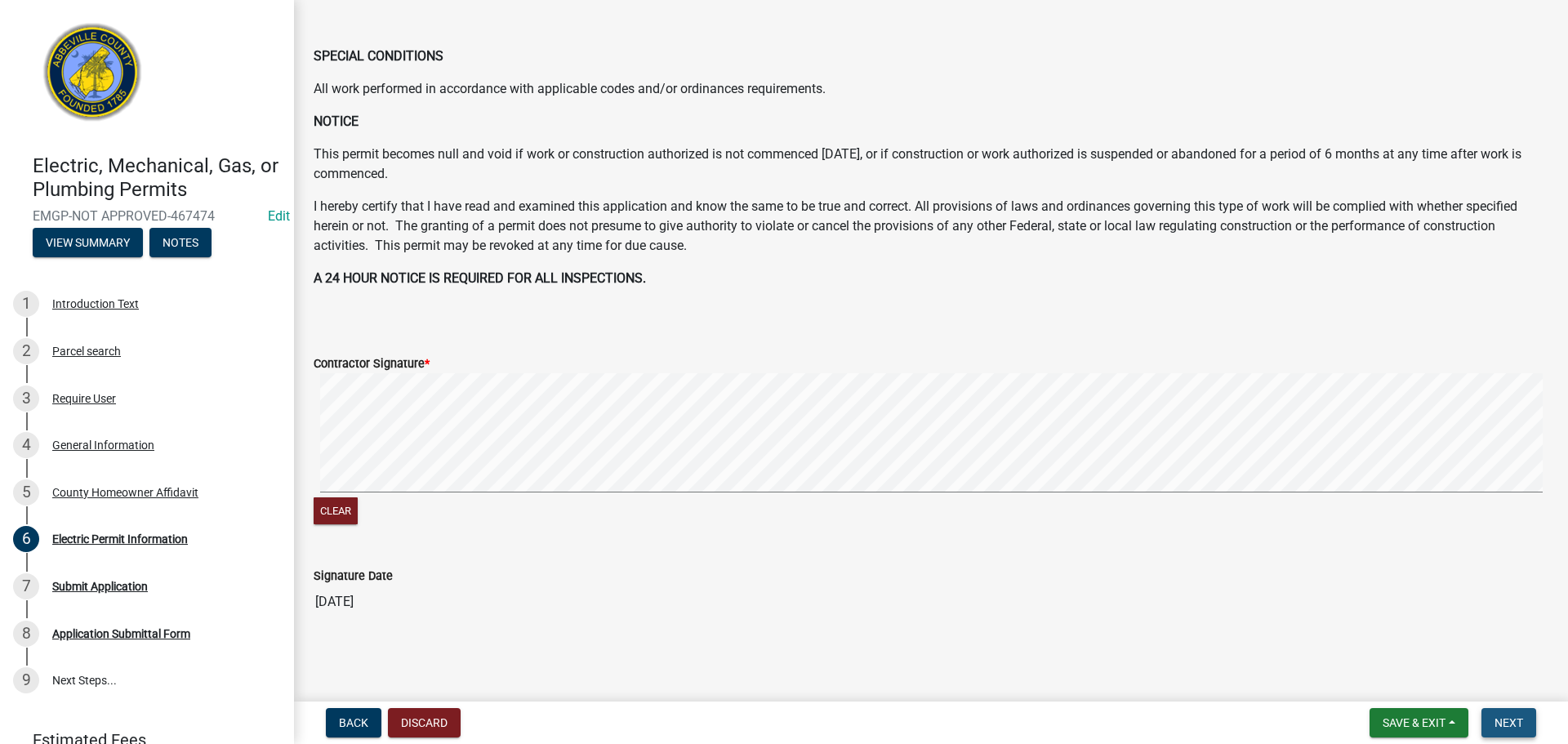
click at [1504, 718] on span "Next" at bounding box center [1509, 722] width 29 height 13
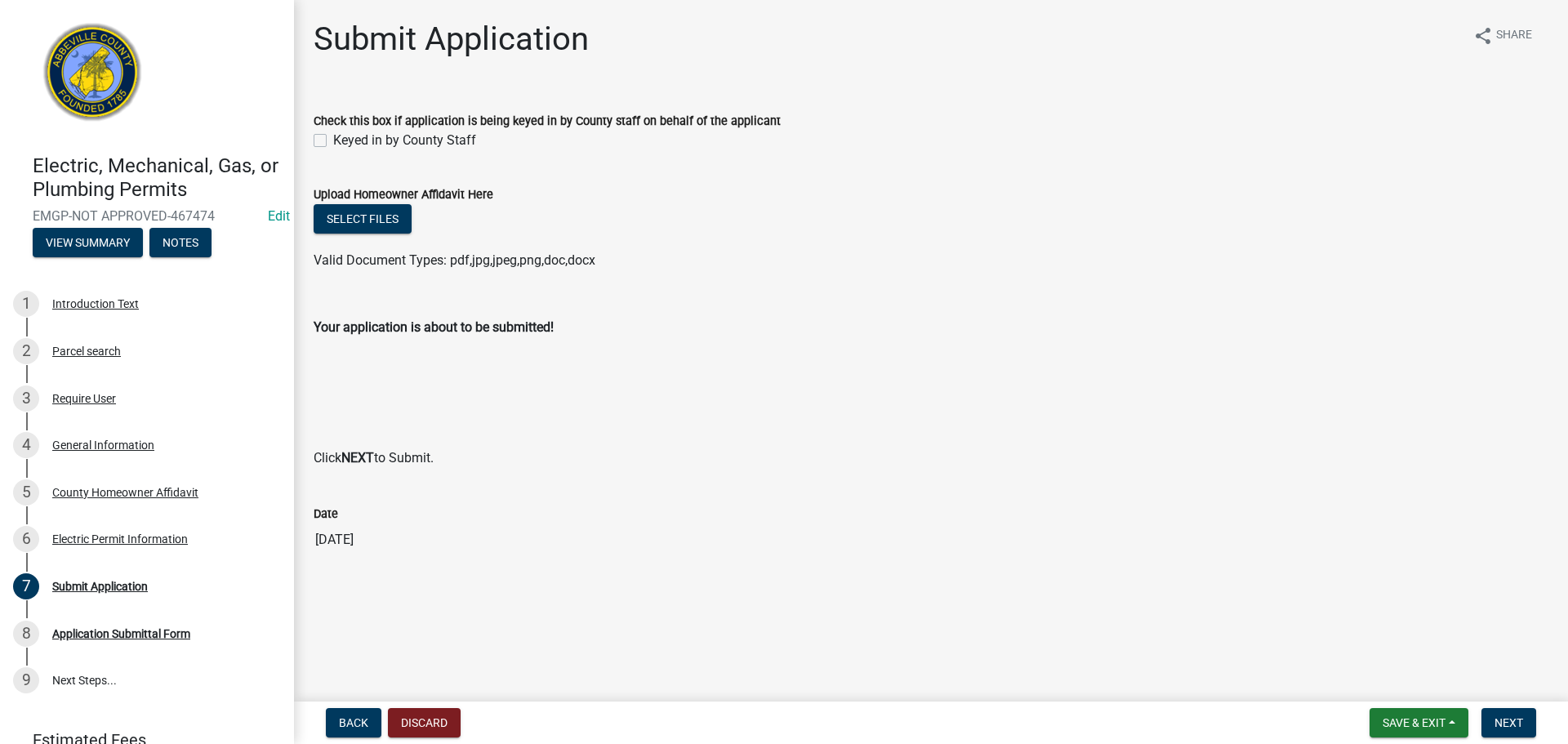
click at [328, 141] on div "Keyed in by County Staff" at bounding box center [931, 141] width 1235 height 20
click at [310, 140] on div "Check this box if application is being keyed in by County staff on behalf of th…" at bounding box center [931, 121] width 1259 height 59
click at [313, 140] on div "Check this box if application is being keyed in by County staff on behalf of th…" at bounding box center [931, 121] width 1259 height 59
click at [334, 137] on label "Keyed in by County Staff" at bounding box center [405, 141] width 143 height 20
click at [334, 137] on input "Keyed in by County Staff" at bounding box center [339, 136] width 11 height 11
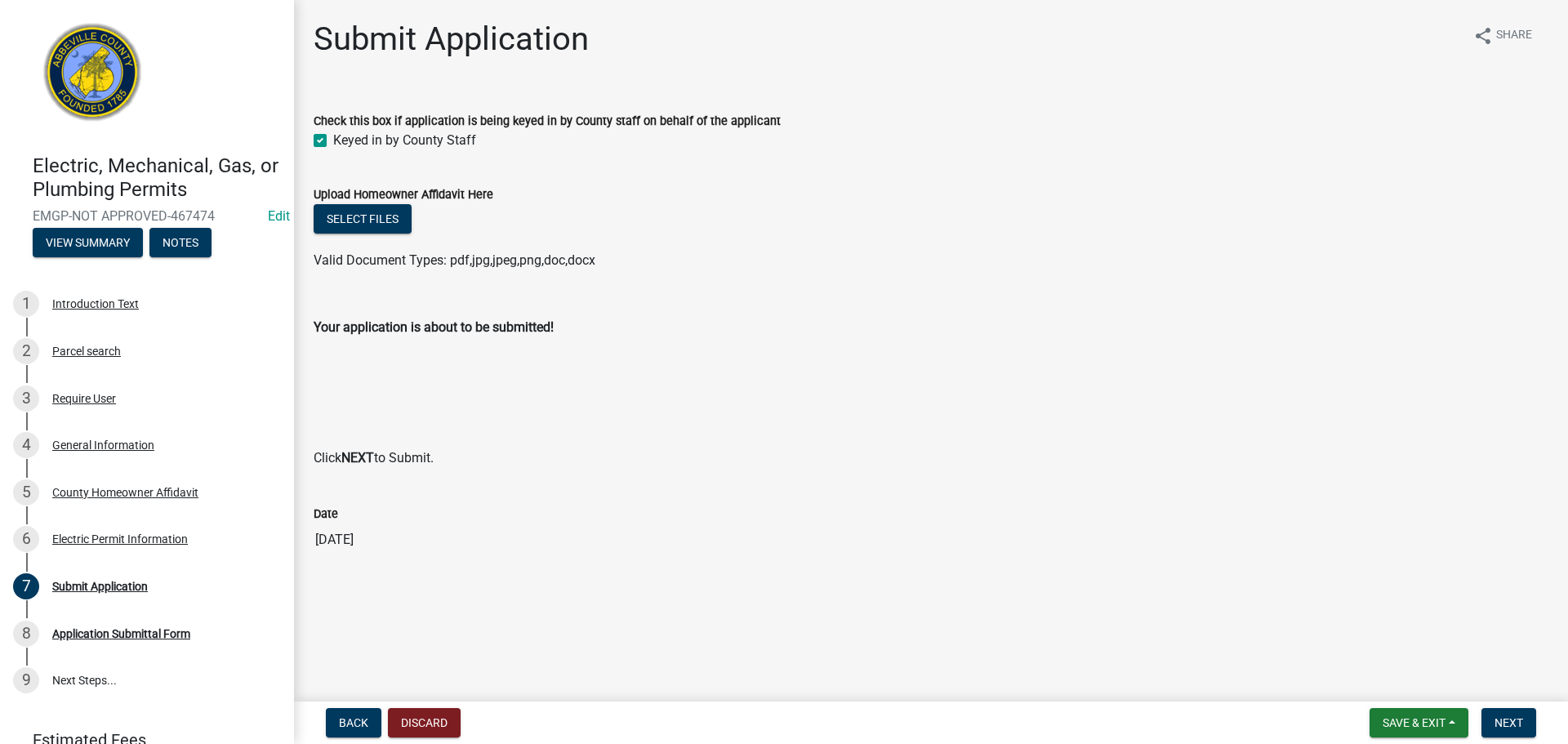
checkbox input "true"
click at [1502, 716] on span "Next" at bounding box center [1509, 722] width 29 height 13
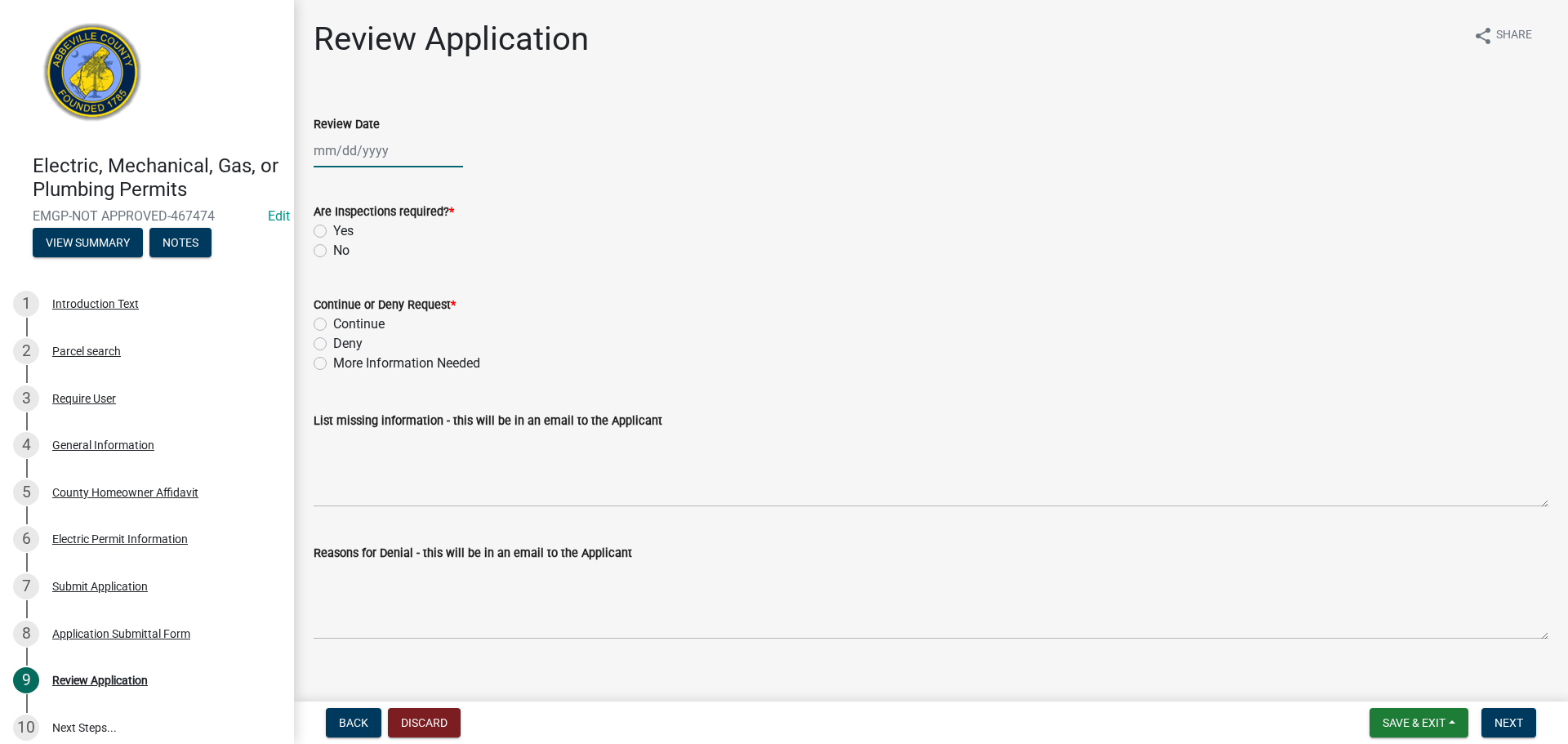
click at [369, 149] on div at bounding box center [388, 151] width 150 height 33
select select "8"
select select "2025"
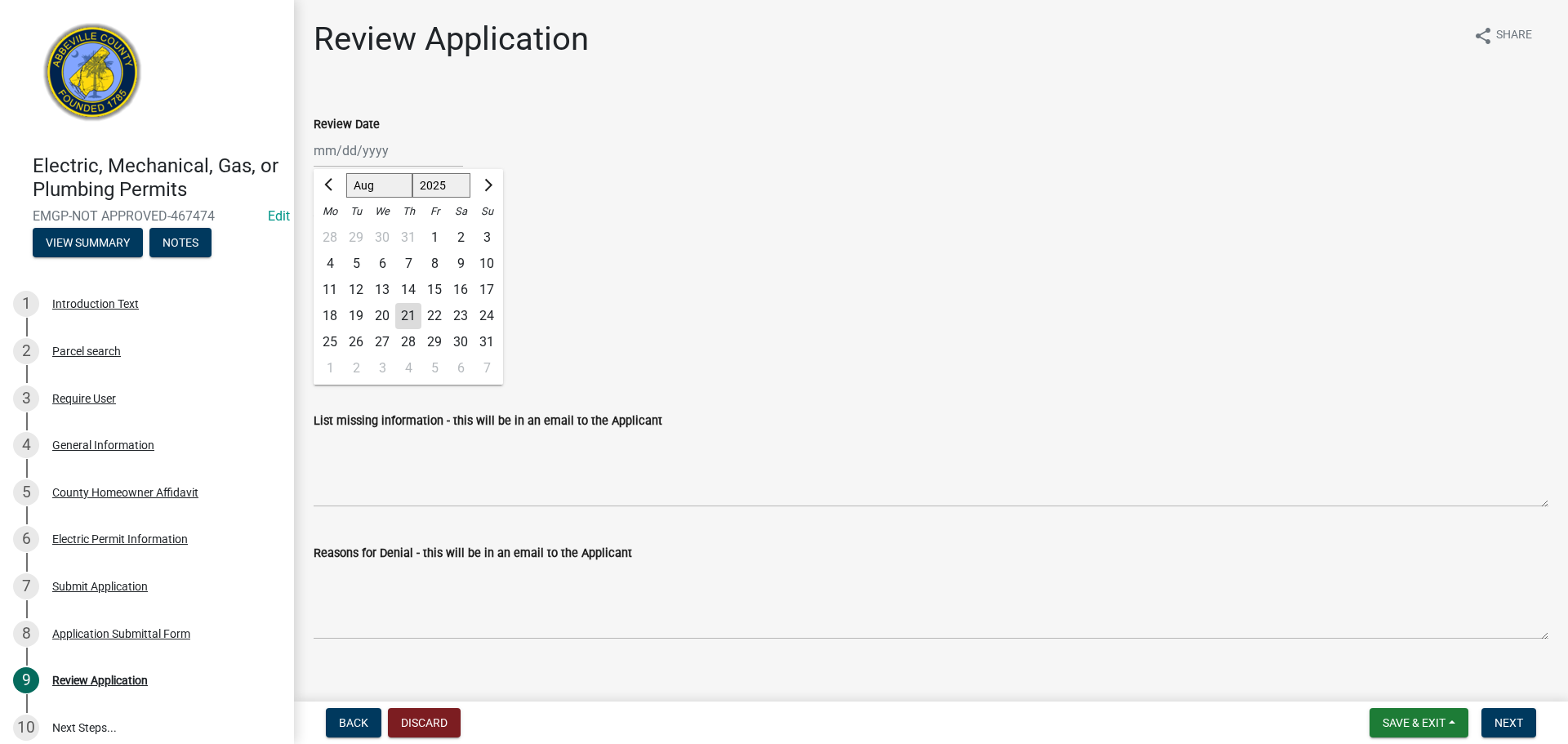
click at [412, 313] on div "21" at bounding box center [409, 316] width 26 height 26
type input "[DATE]"
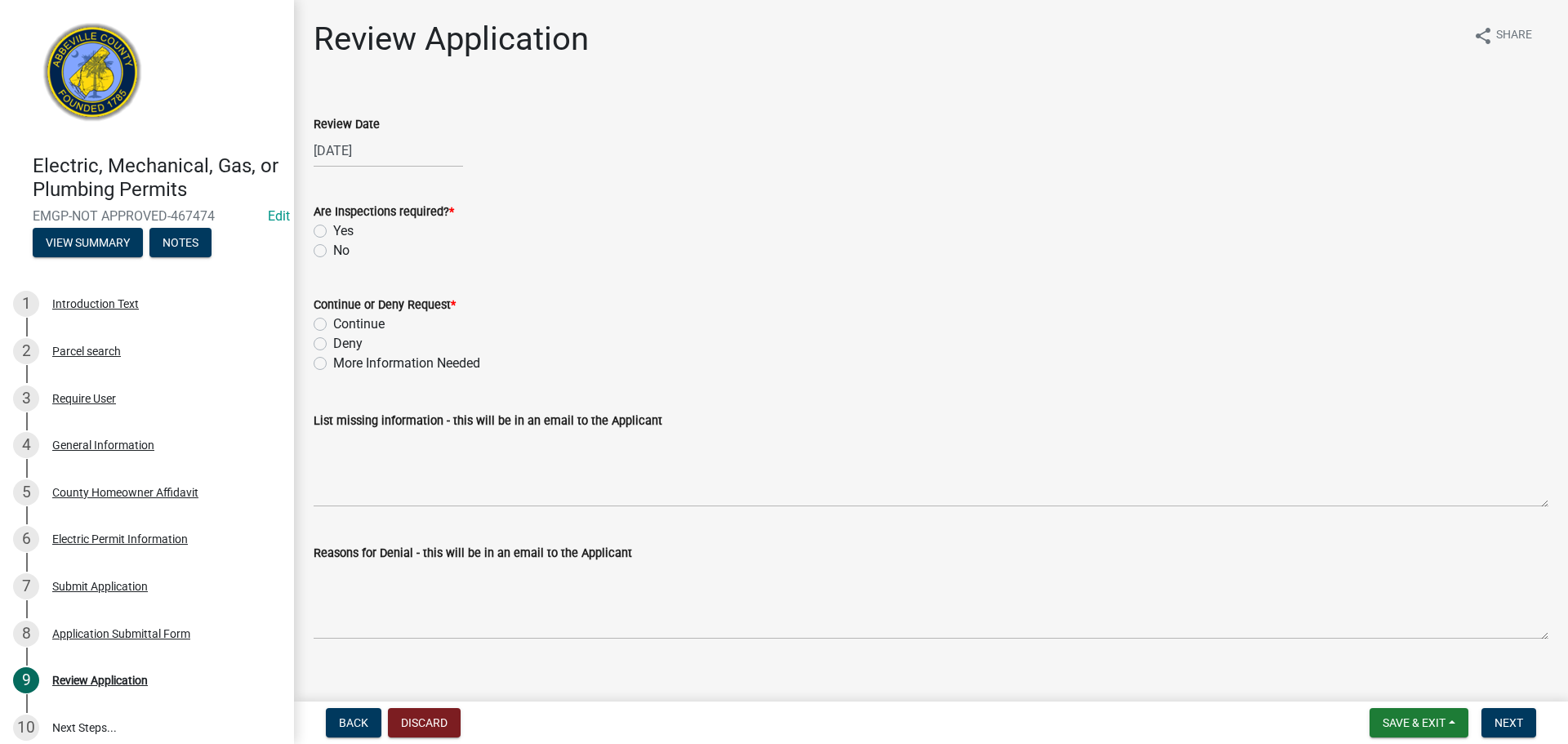
click at [334, 232] on label "Yes" at bounding box center [344, 231] width 21 height 20
click at [334, 232] on input "Yes" at bounding box center [339, 226] width 11 height 11
radio input "true"
click at [334, 322] on label "Continue" at bounding box center [359, 324] width 51 height 20
click at [334, 322] on input "Continue" at bounding box center [339, 319] width 11 height 11
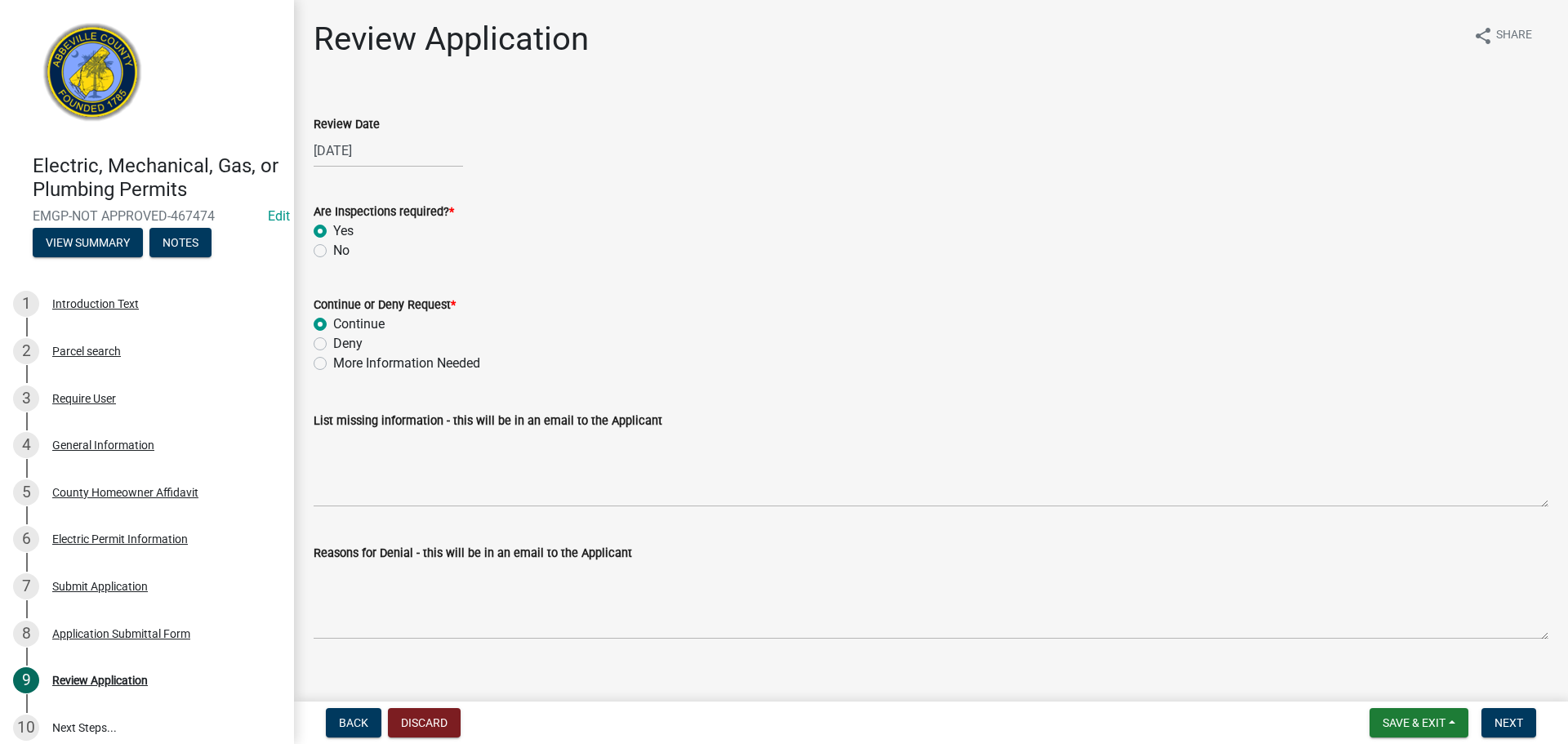
radio input "true"
click at [1505, 727] on span "Next" at bounding box center [1509, 722] width 29 height 13
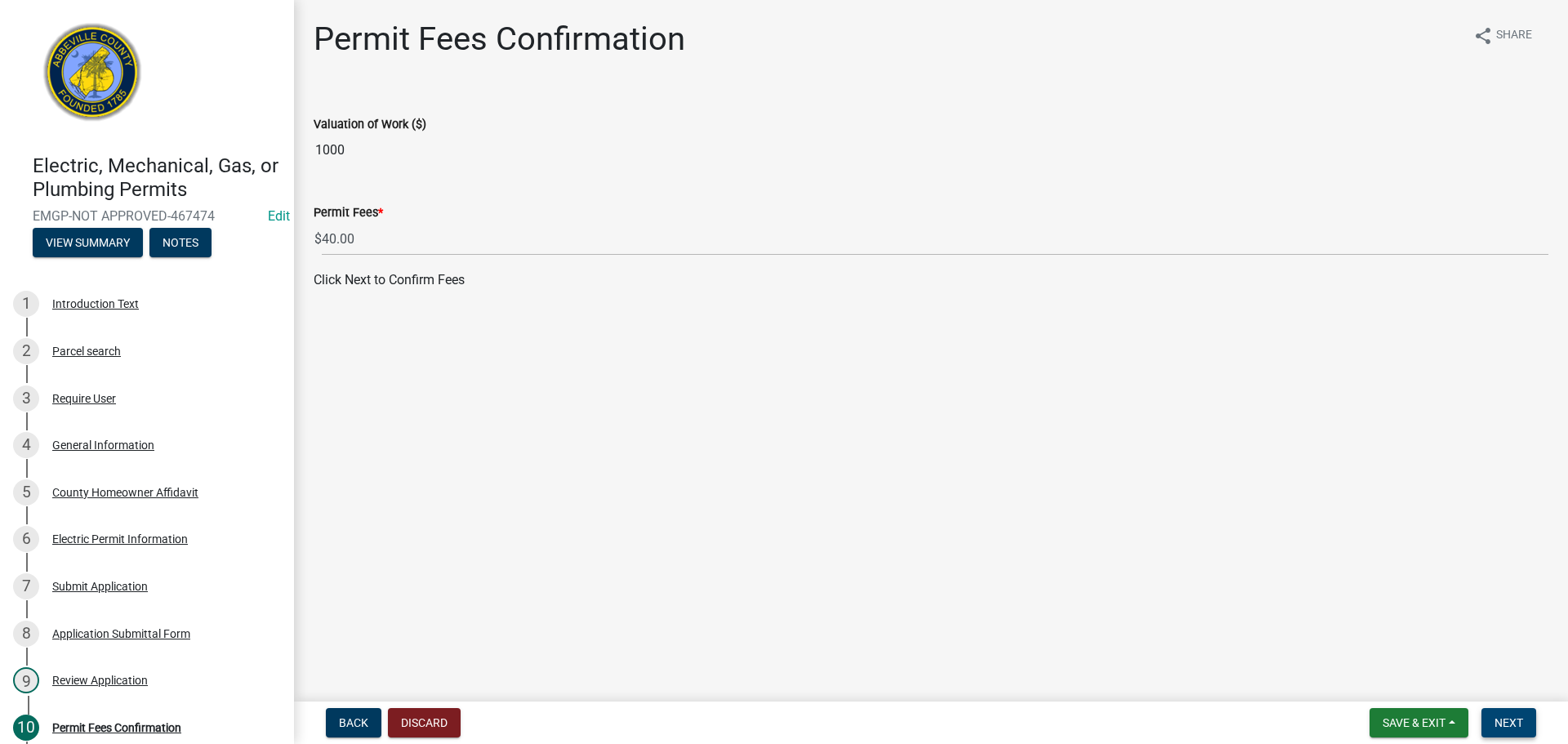
click at [1513, 718] on span "Next" at bounding box center [1509, 722] width 29 height 13
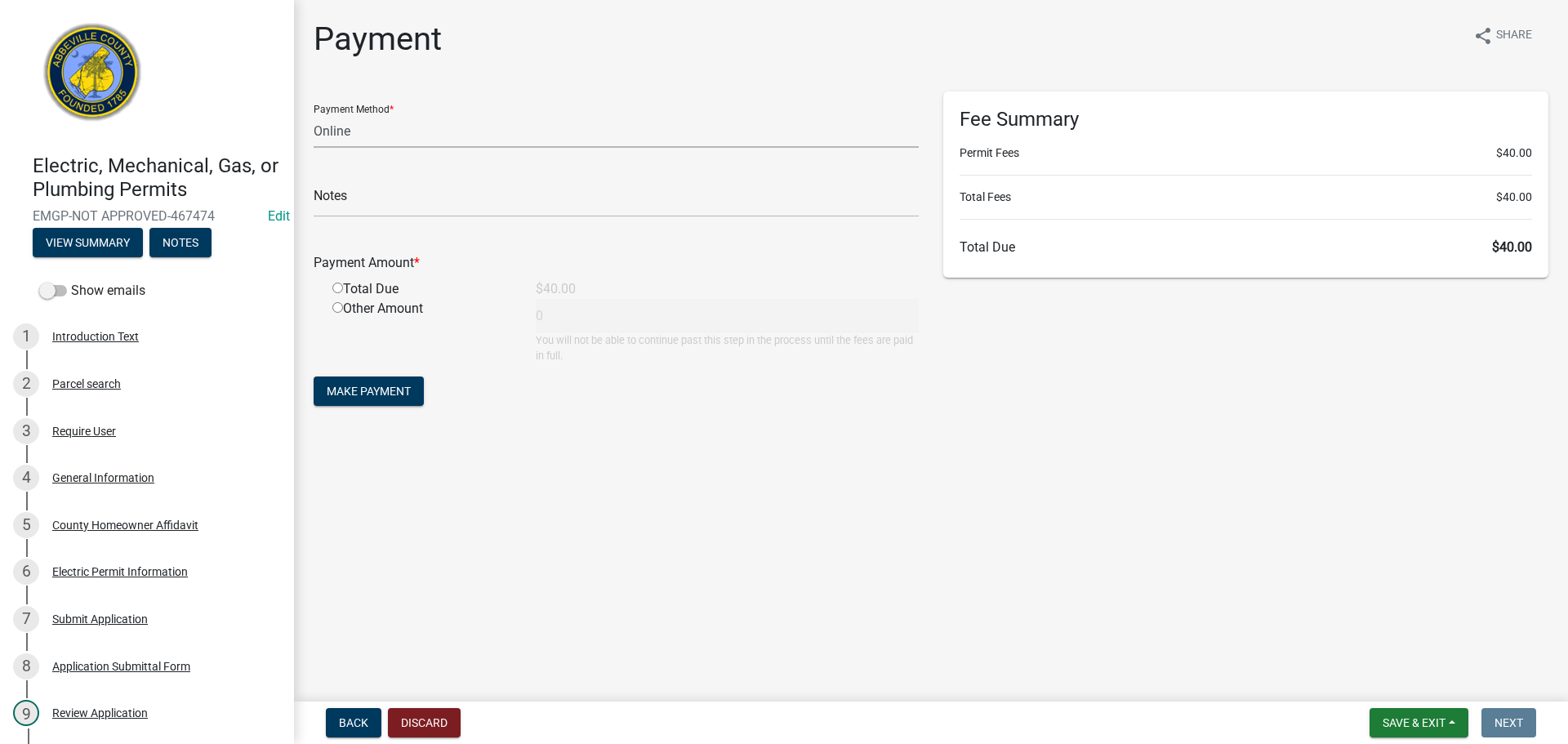
click at [390, 133] on select "Credit Card POS Check Cash Online" at bounding box center [616, 131] width 605 height 33
select select "0: 2"
click at [314, 114] on select "Credit Card POS Check Cash Online" at bounding box center [616, 131] width 605 height 33
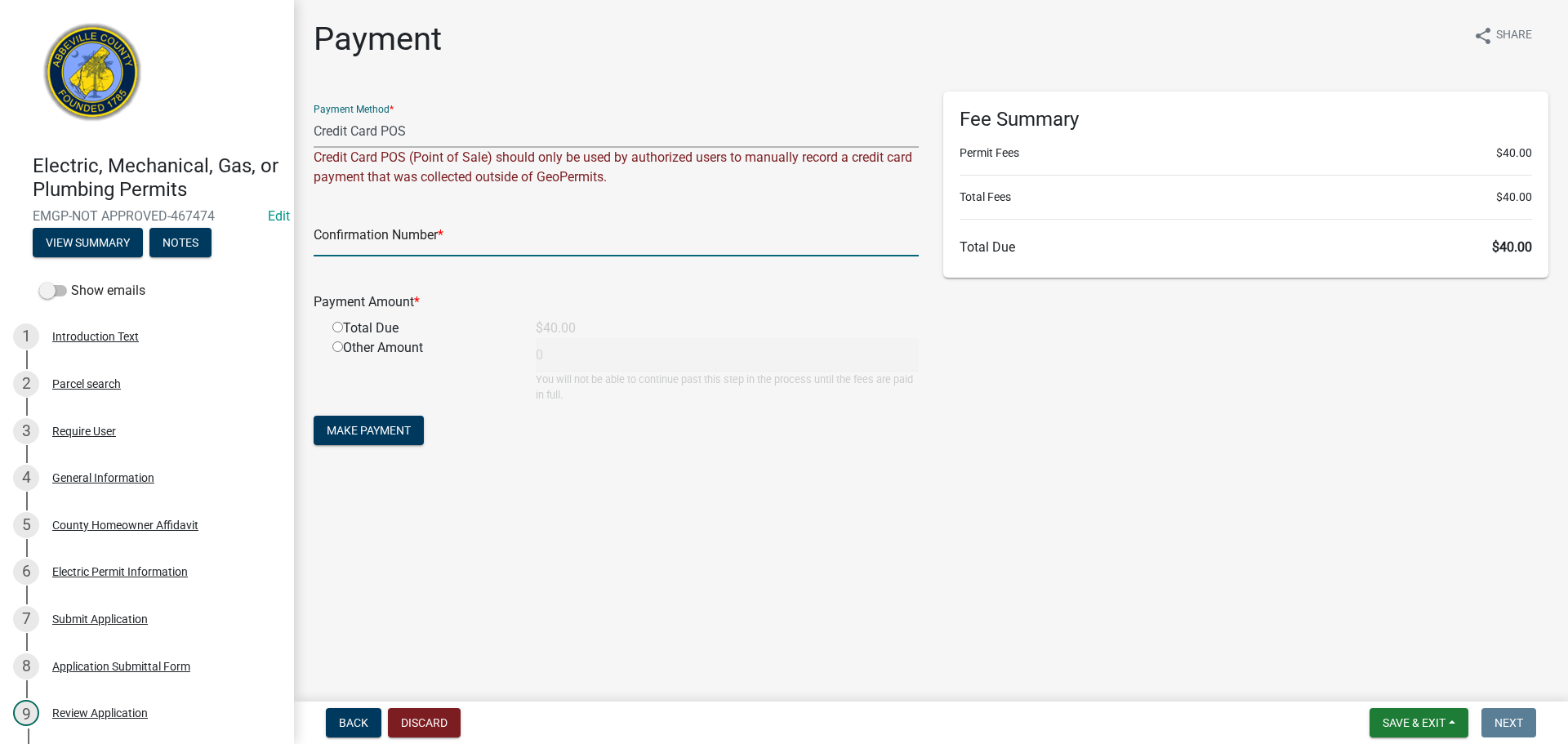
click at [375, 232] on input "text" at bounding box center [616, 239] width 605 height 33
type input "square"
click at [339, 325] on input "radio" at bounding box center [338, 327] width 11 height 11
radio input "true"
type input "40"
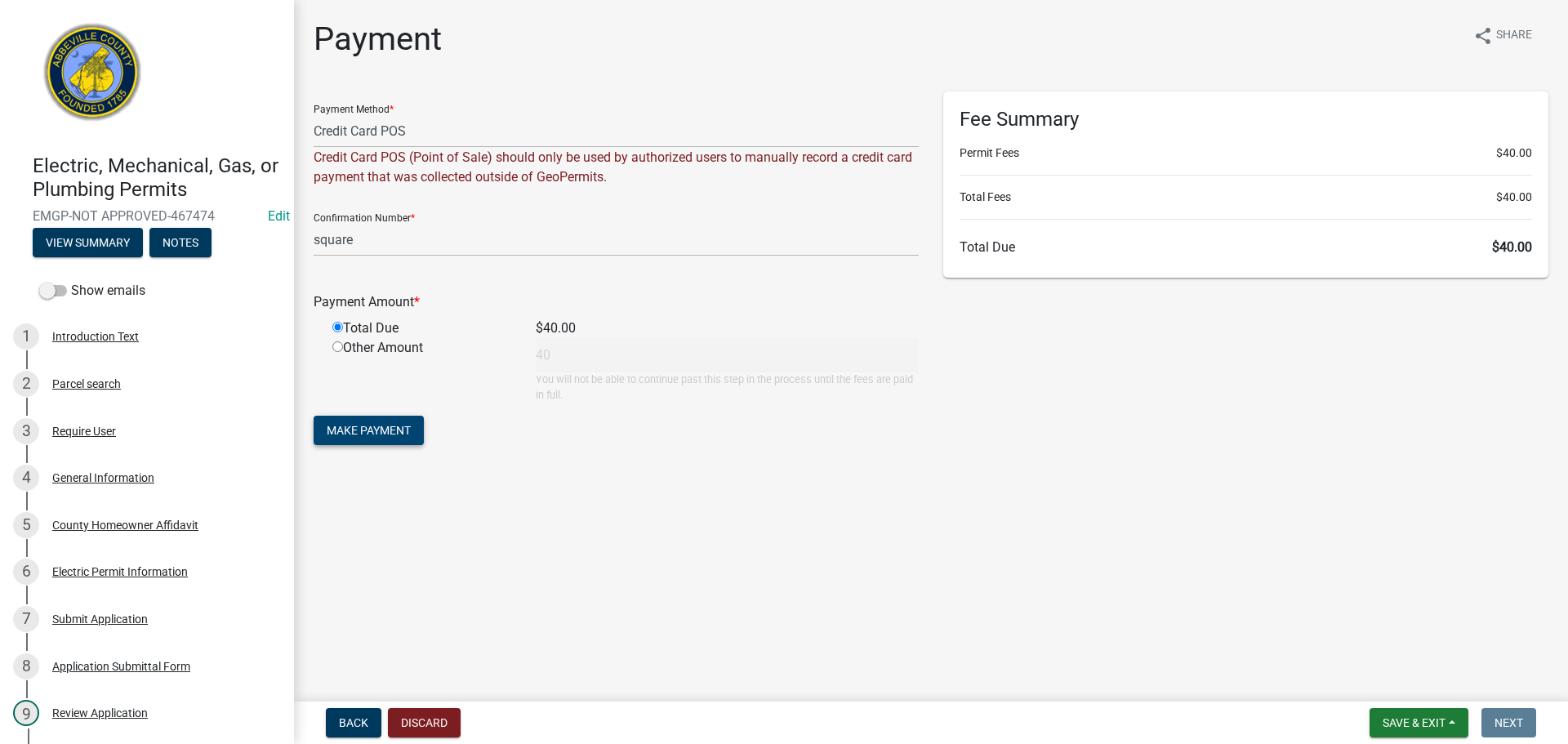
click at [373, 430] on span "Make Payment" at bounding box center [369, 430] width 84 height 13
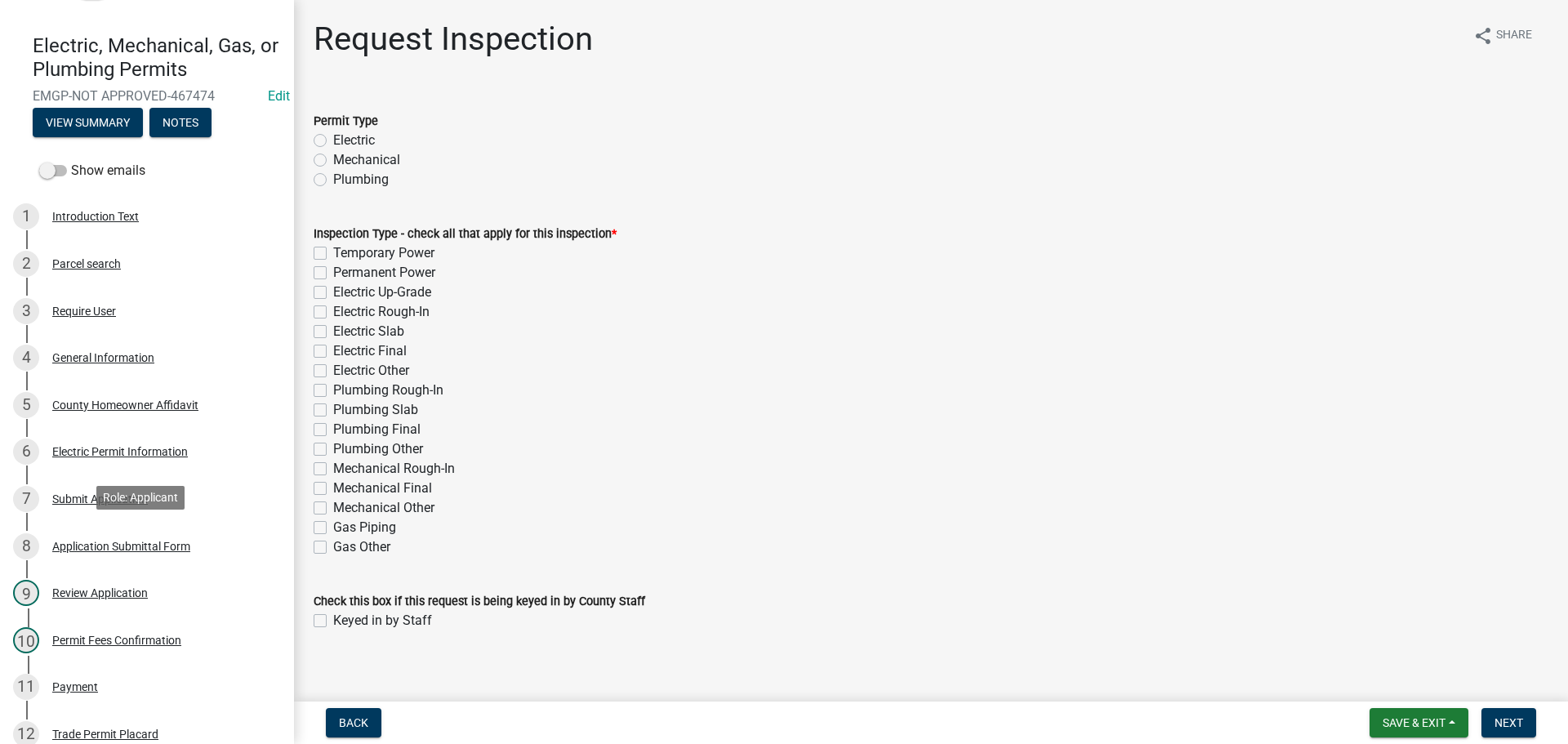
scroll to position [327, 0]
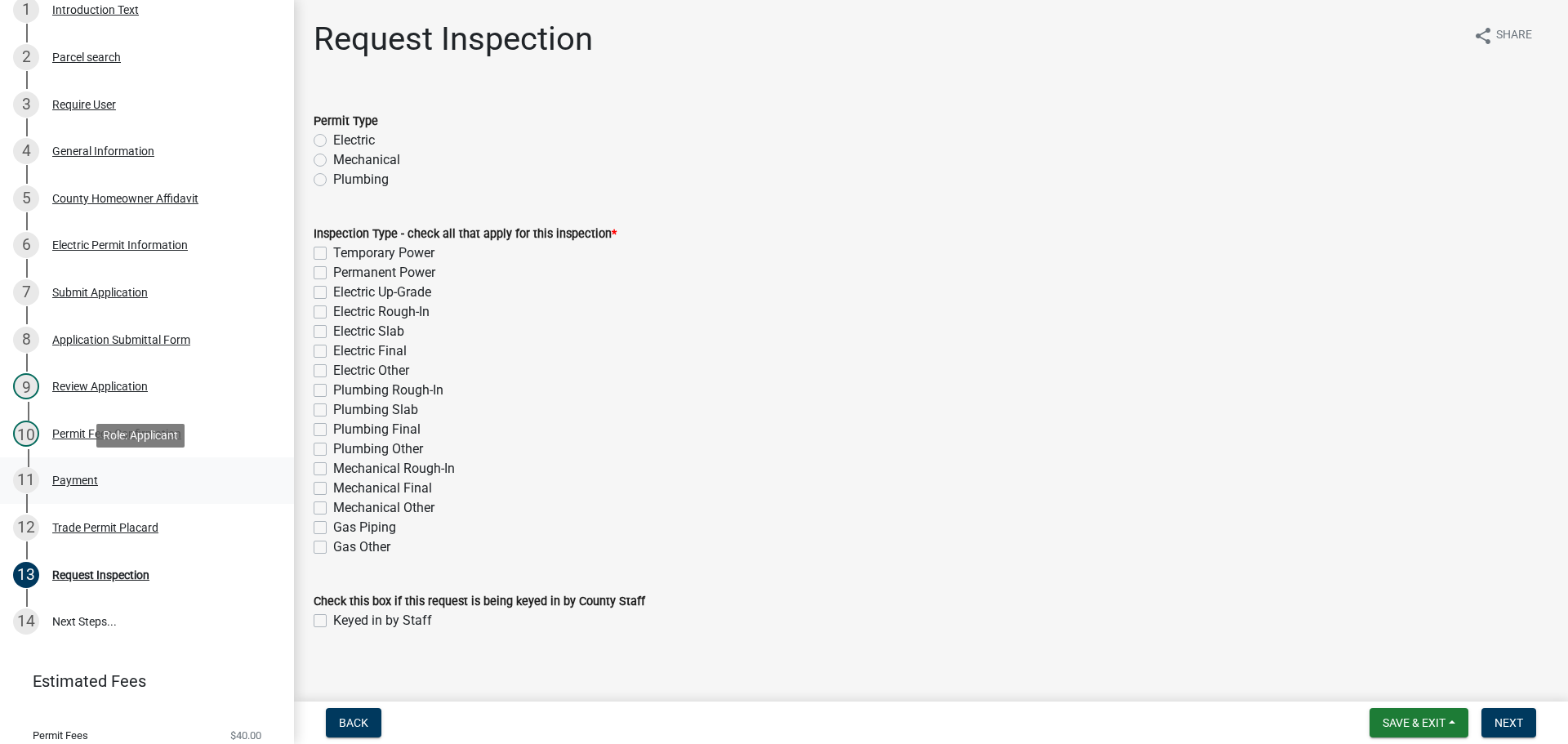
click at [89, 483] on div "Payment" at bounding box center [75, 480] width 46 height 12
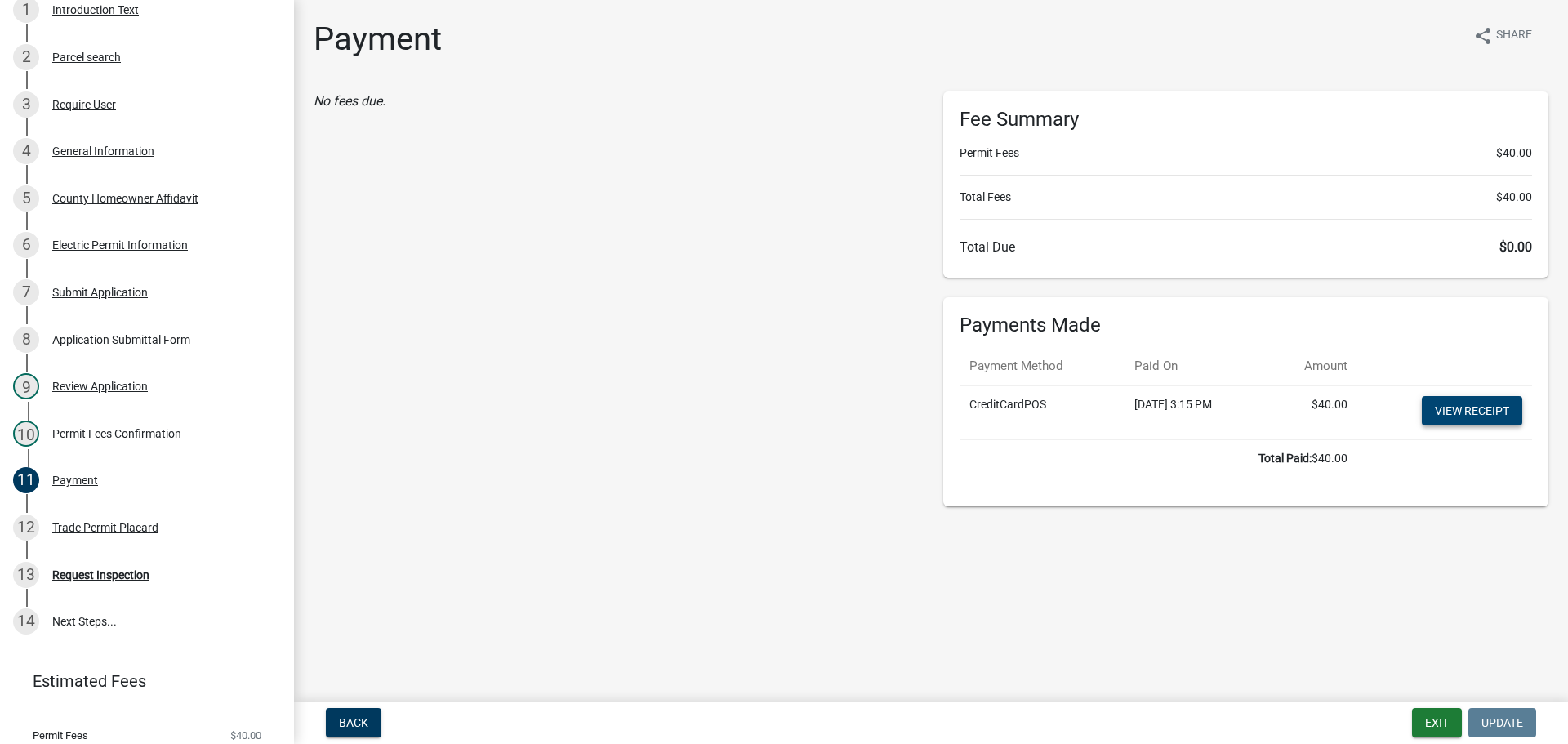
click at [1482, 405] on link "View receipt" at bounding box center [1472, 411] width 100 height 30
click at [135, 524] on div "Trade Permit Placard" at bounding box center [105, 527] width 106 height 12
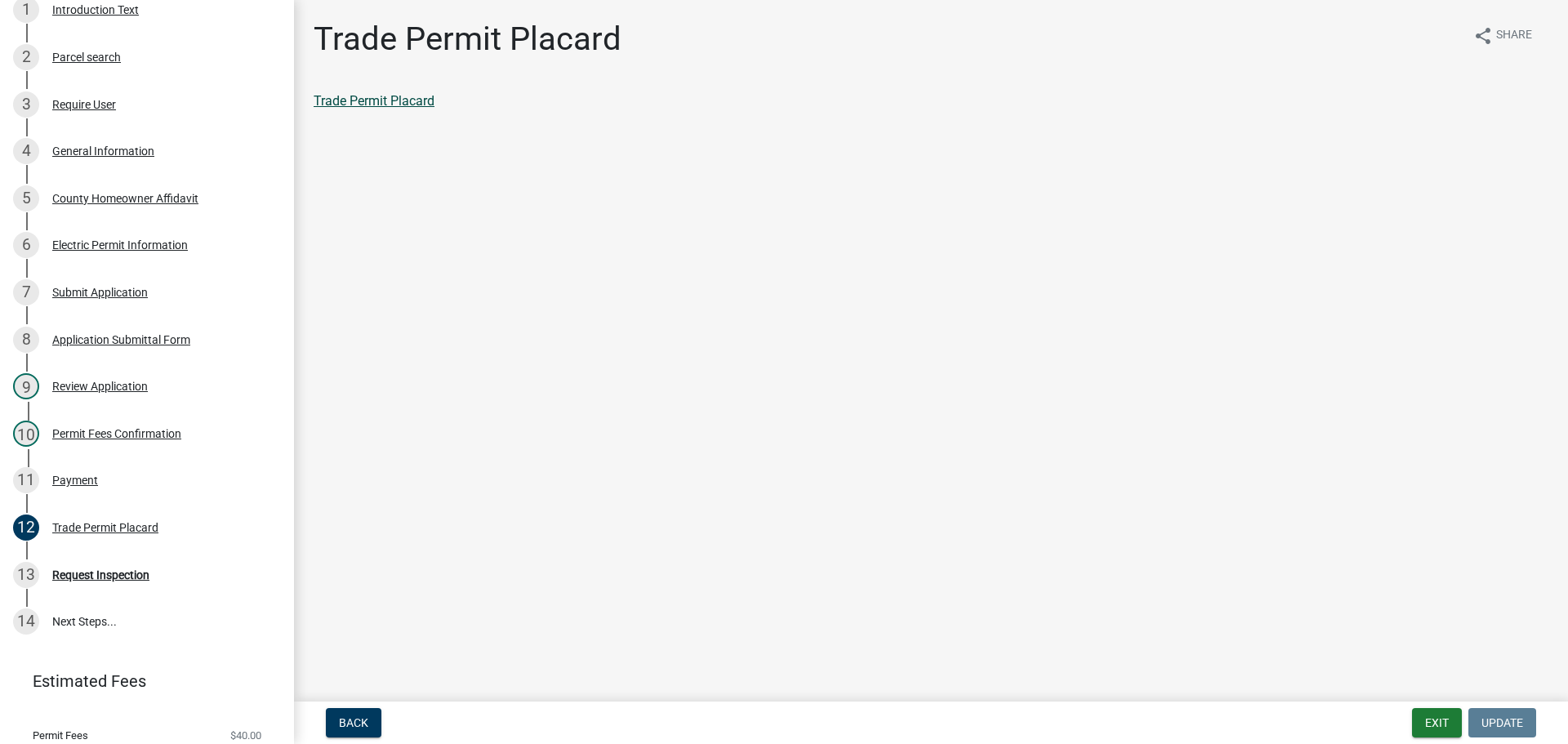
click at [411, 99] on link "Trade Permit Placard" at bounding box center [374, 100] width 121 height 16
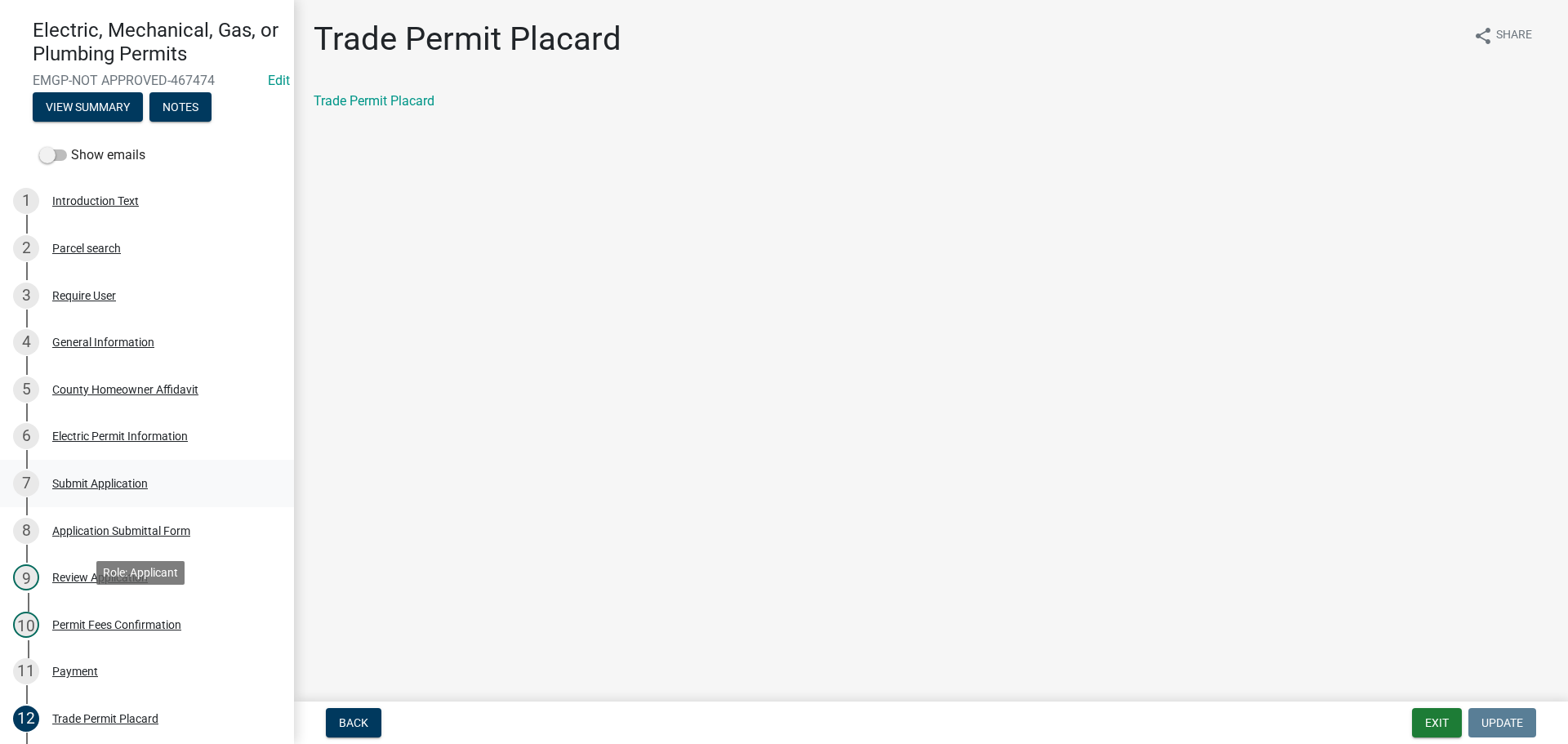
scroll to position [0, 0]
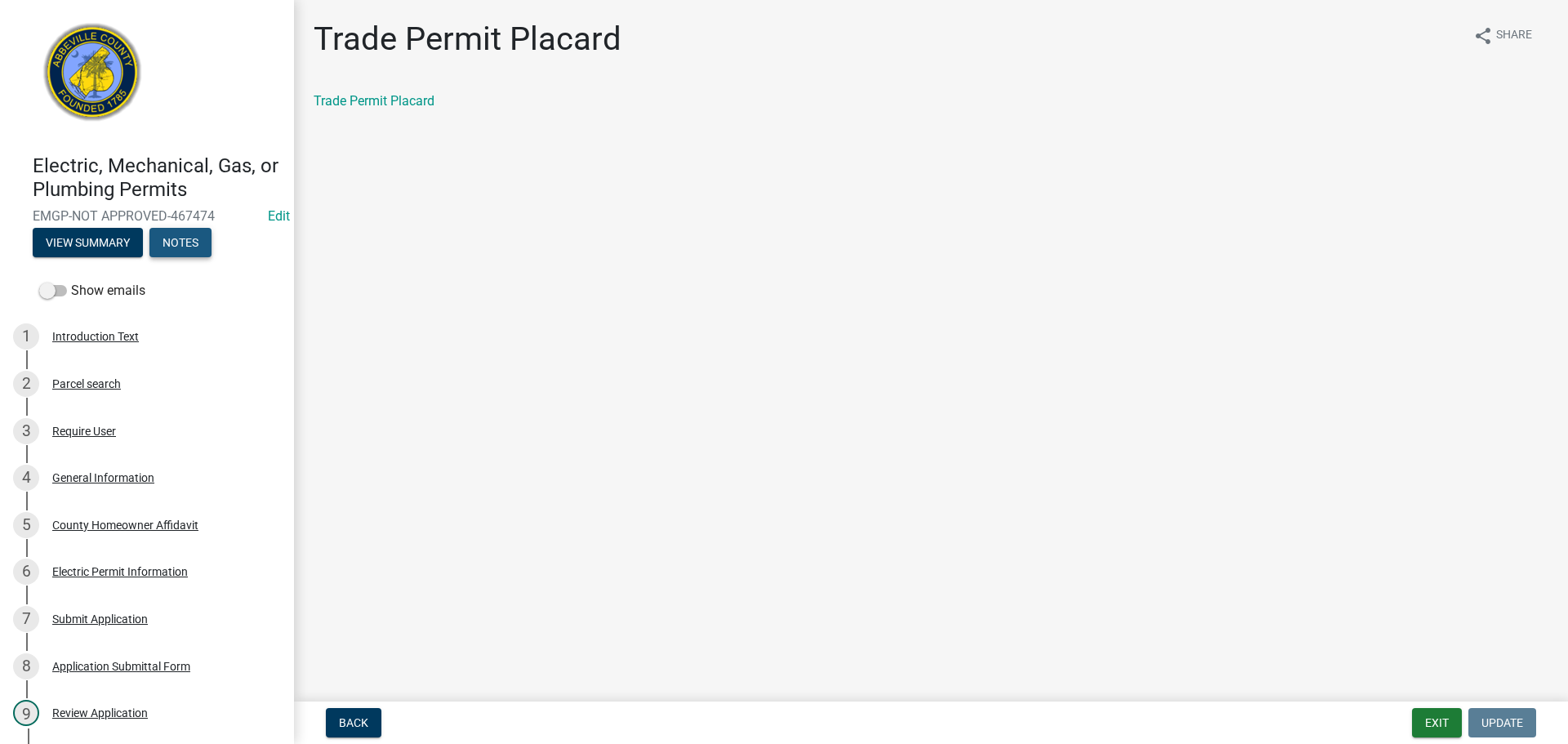
click at [191, 233] on button "Notes" at bounding box center [180, 242] width 62 height 30
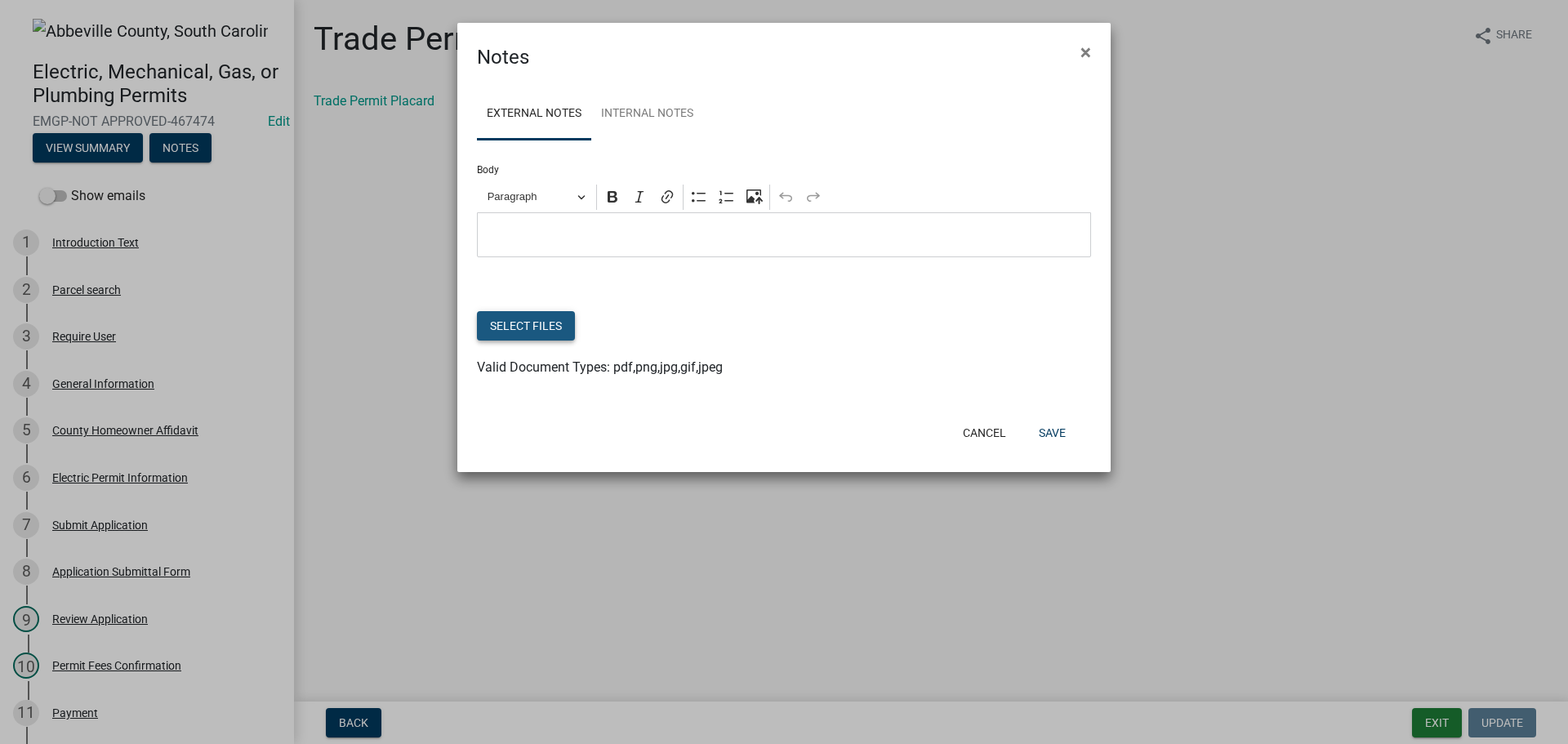
click at [558, 321] on button "Select files" at bounding box center [526, 326] width 98 height 30
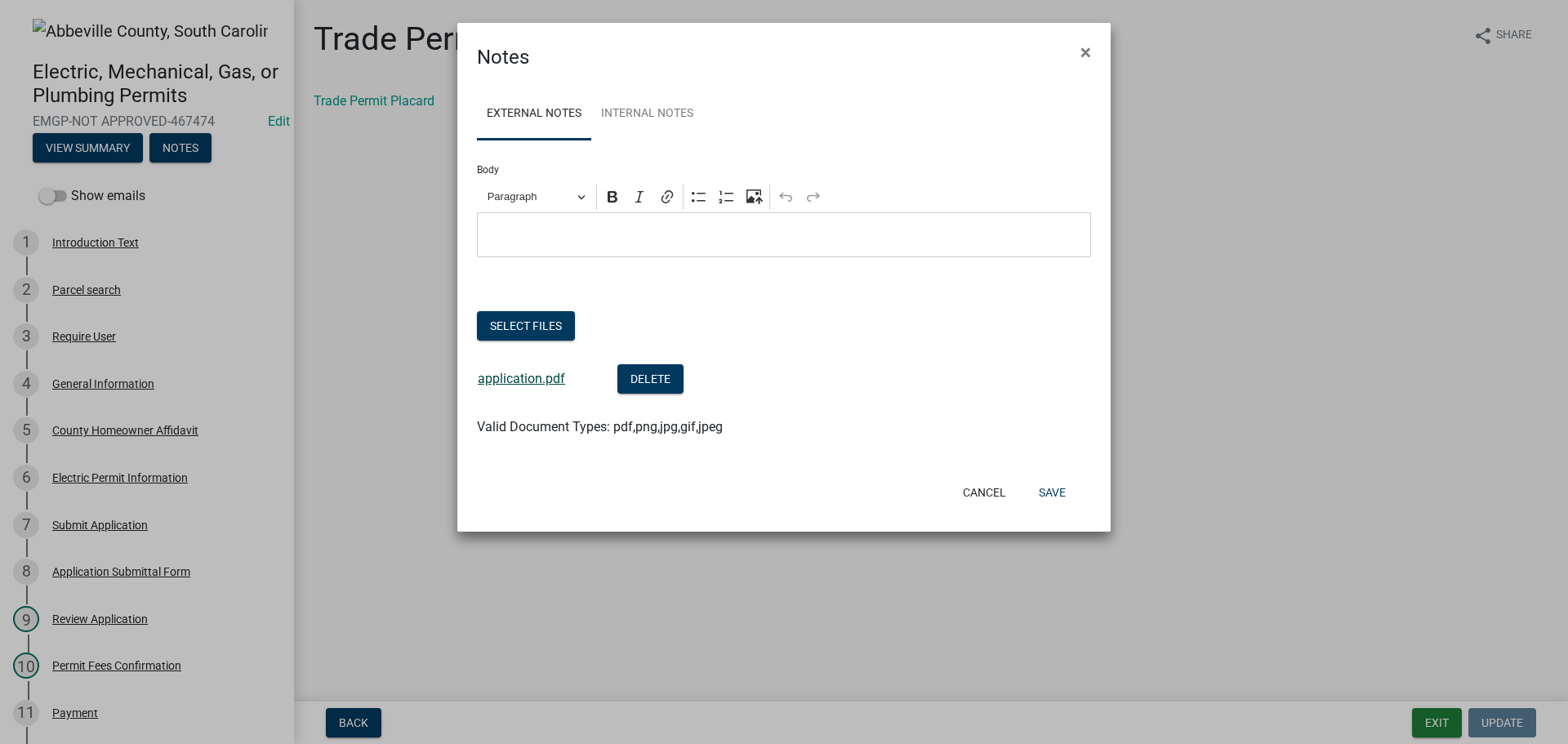
click at [527, 382] on link "application.pdf" at bounding box center [522, 378] width 88 height 16
click at [1086, 50] on span "×" at bounding box center [1085, 52] width 11 height 23
